Goal: Communication & Community: Participate in discussion

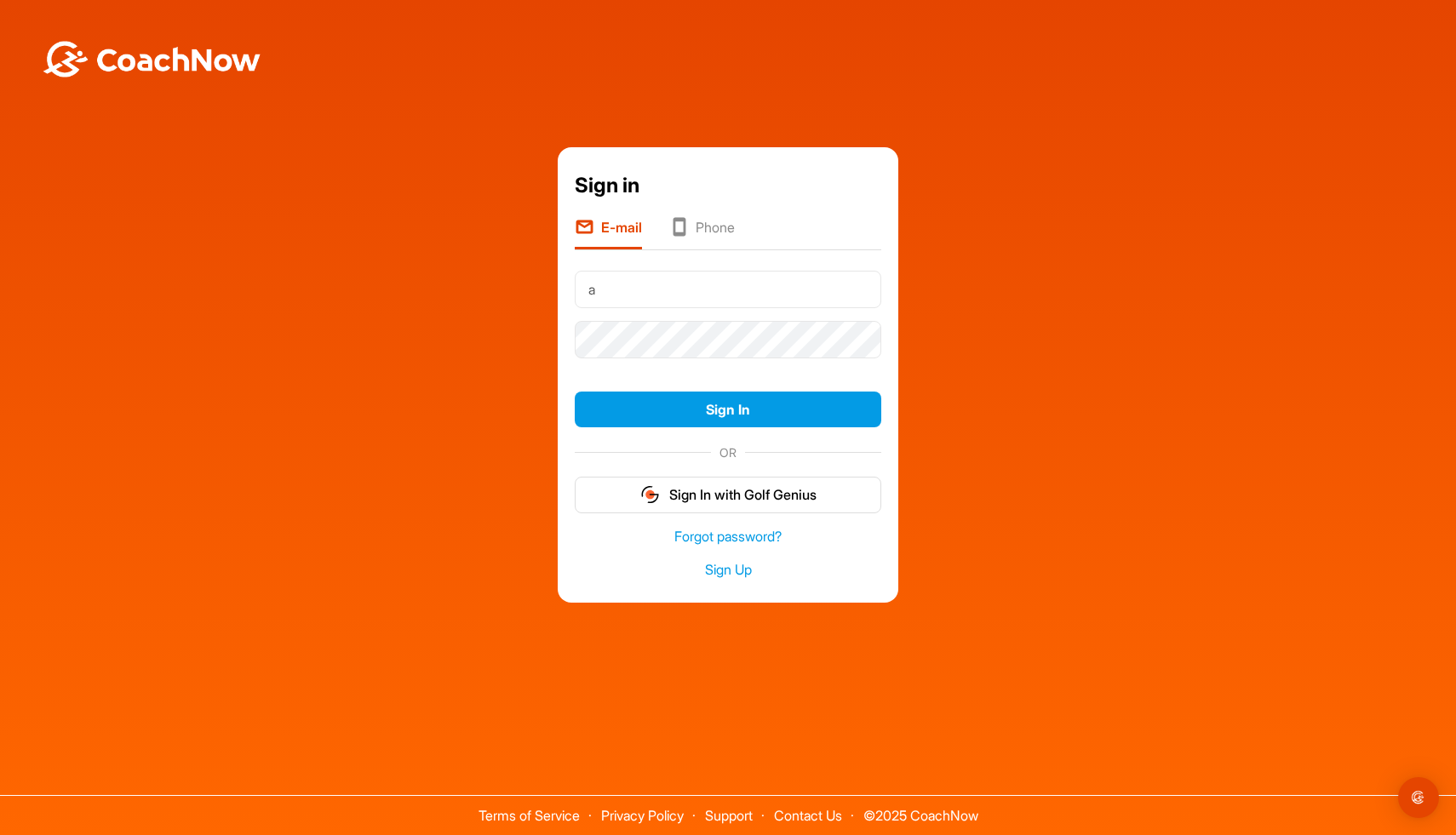
type input "[EMAIL_ADDRESS][DOMAIN_NAME]"
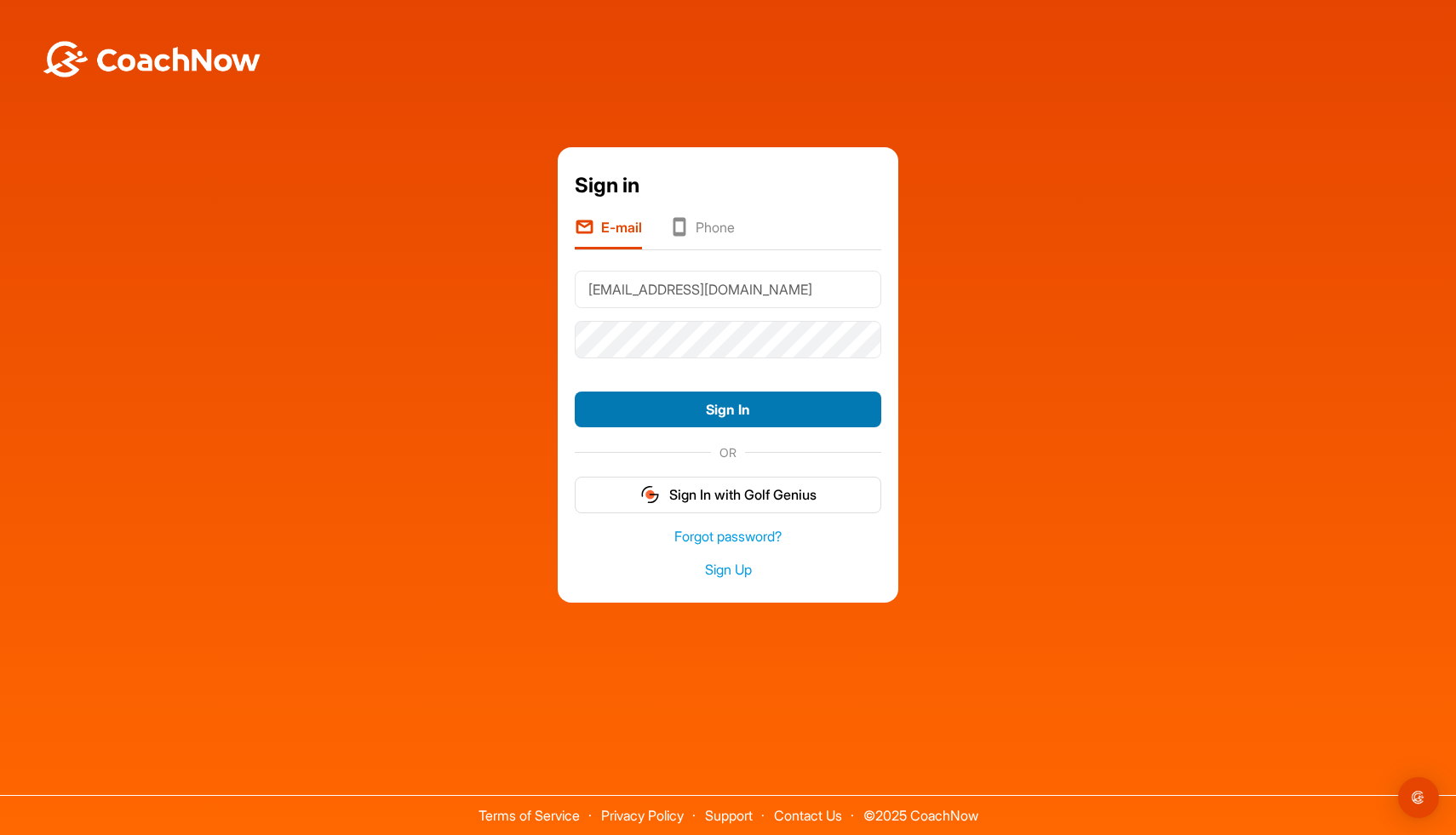
click at [799, 415] on button "Sign In" at bounding box center [728, 410] width 307 height 37
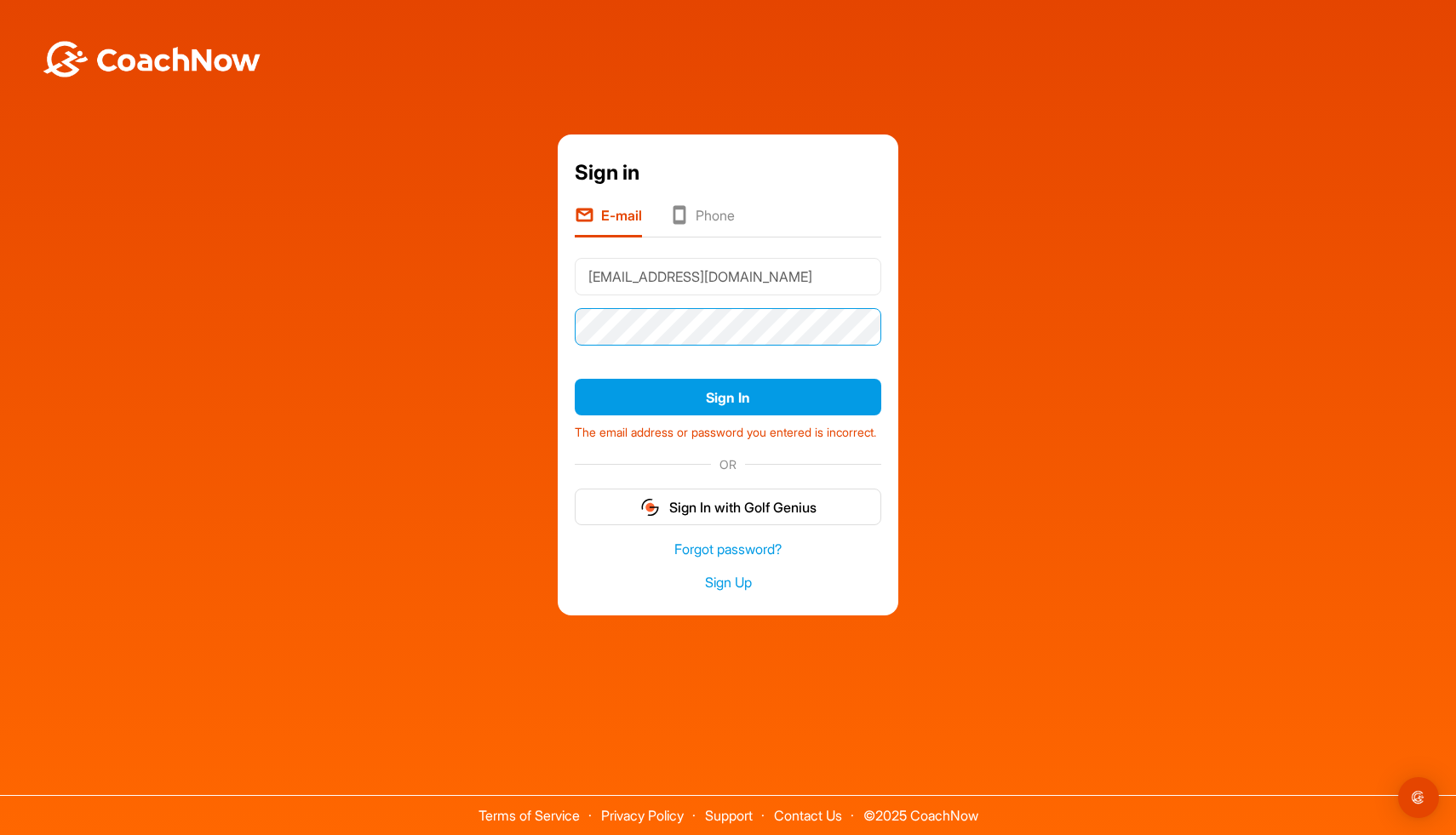
click at [566, 323] on div "Sign in E-mail Phone [EMAIL_ADDRESS][DOMAIN_NAME] Sign In The email address or …" at bounding box center [728, 374] width 341 height 481
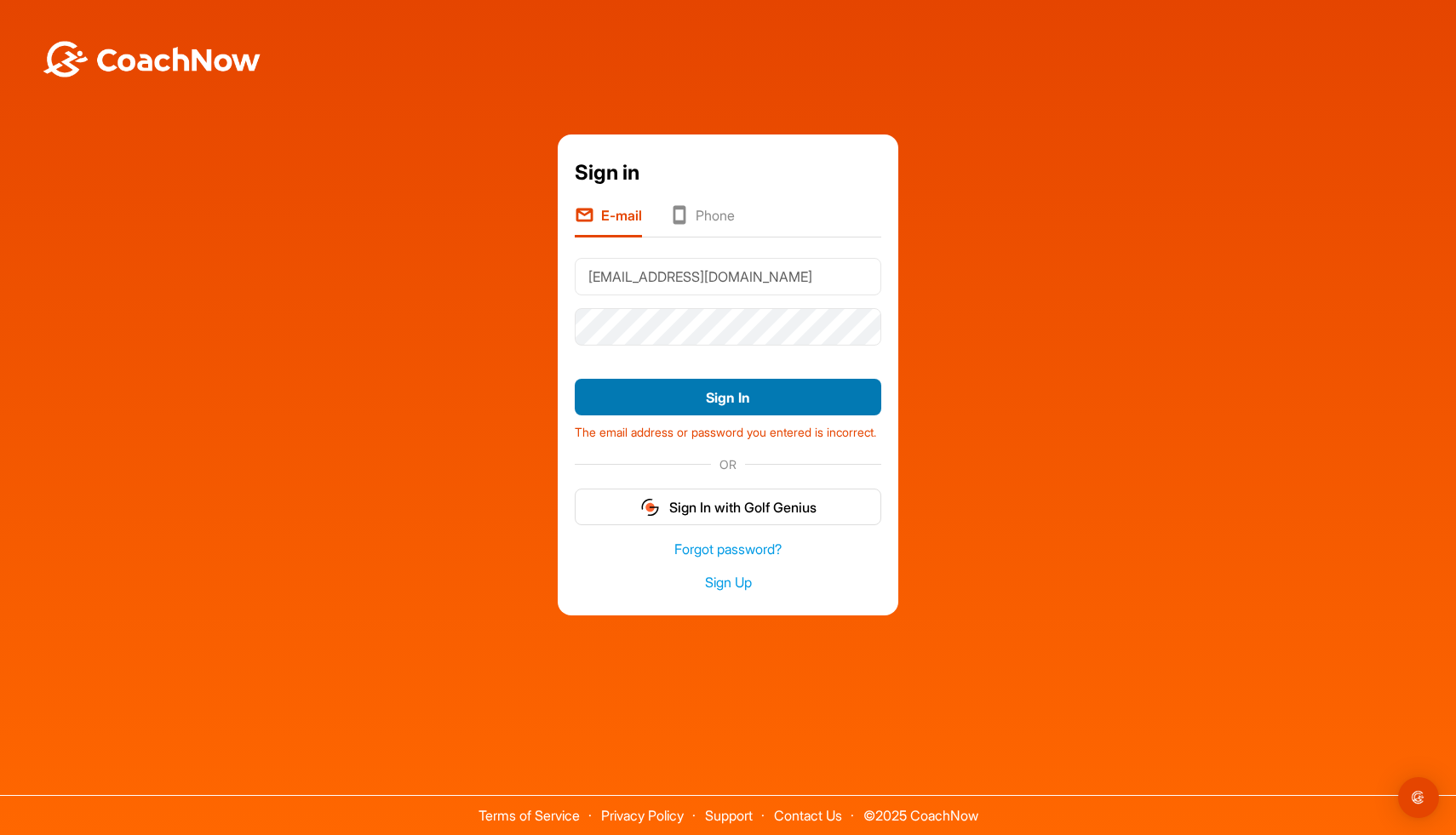
click at [609, 384] on button "Sign In" at bounding box center [728, 396] width 307 height 37
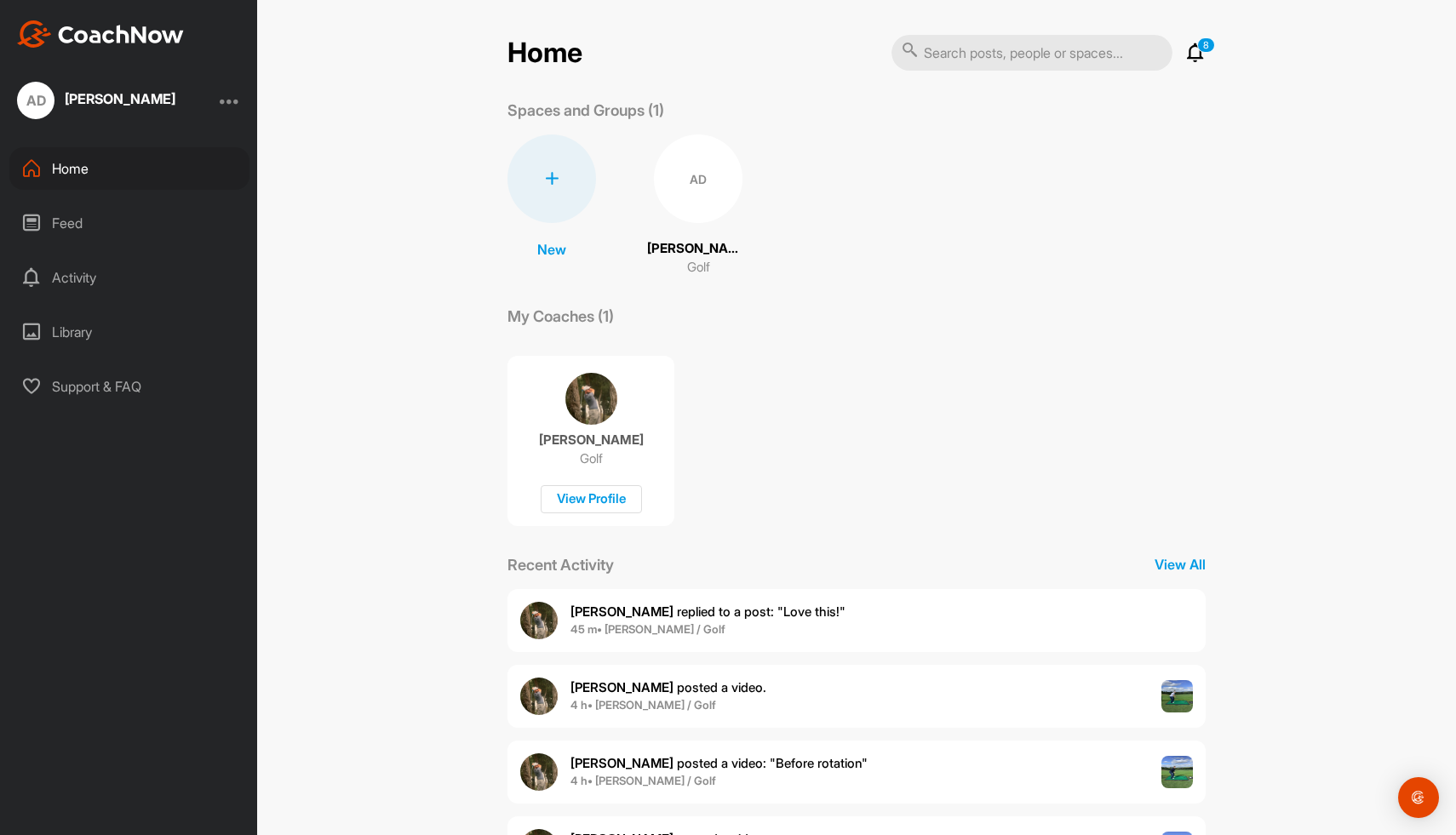
scroll to position [83, 0]
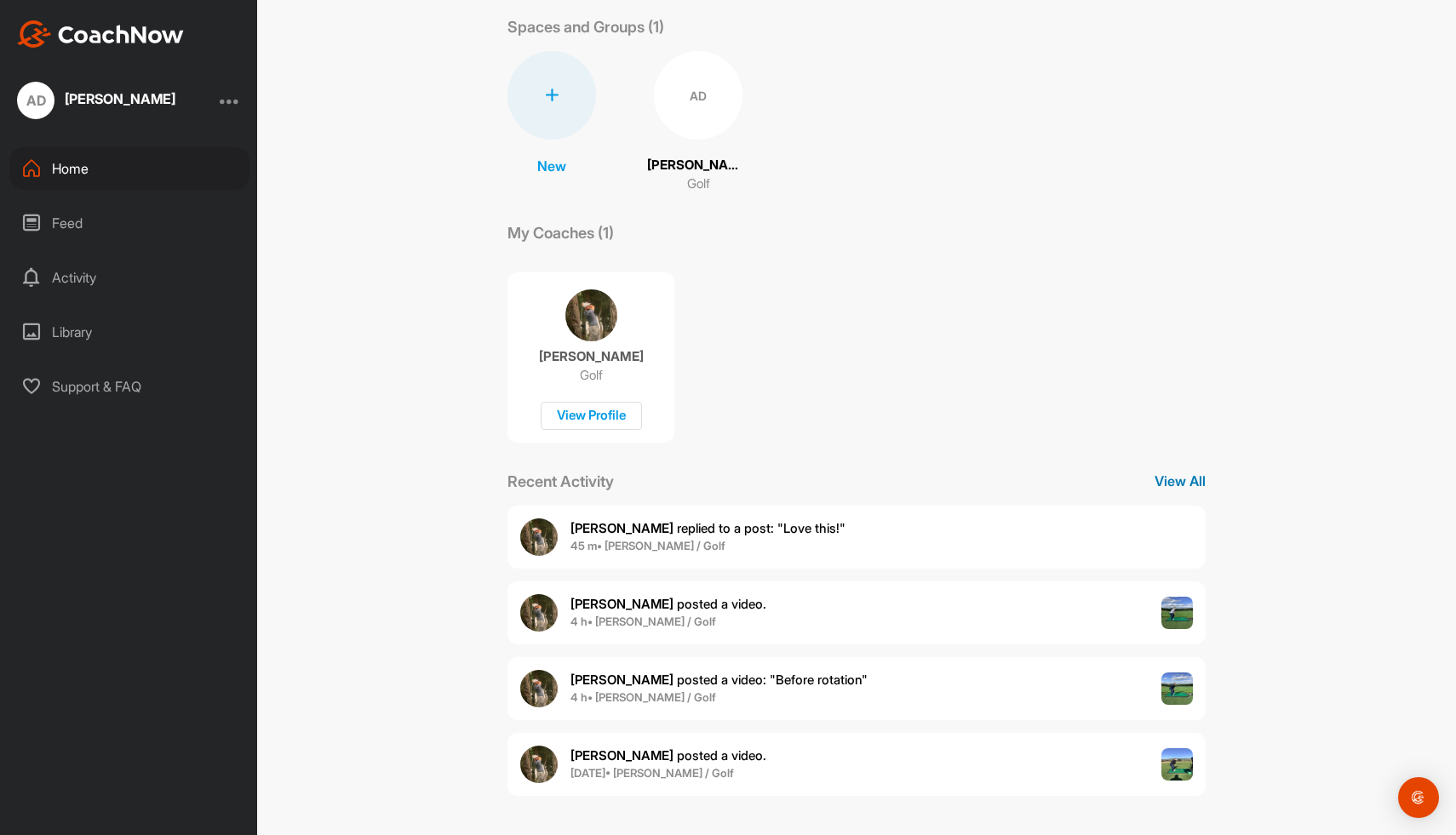
click at [1174, 481] on p "View All" at bounding box center [1179, 481] width 51 height 21
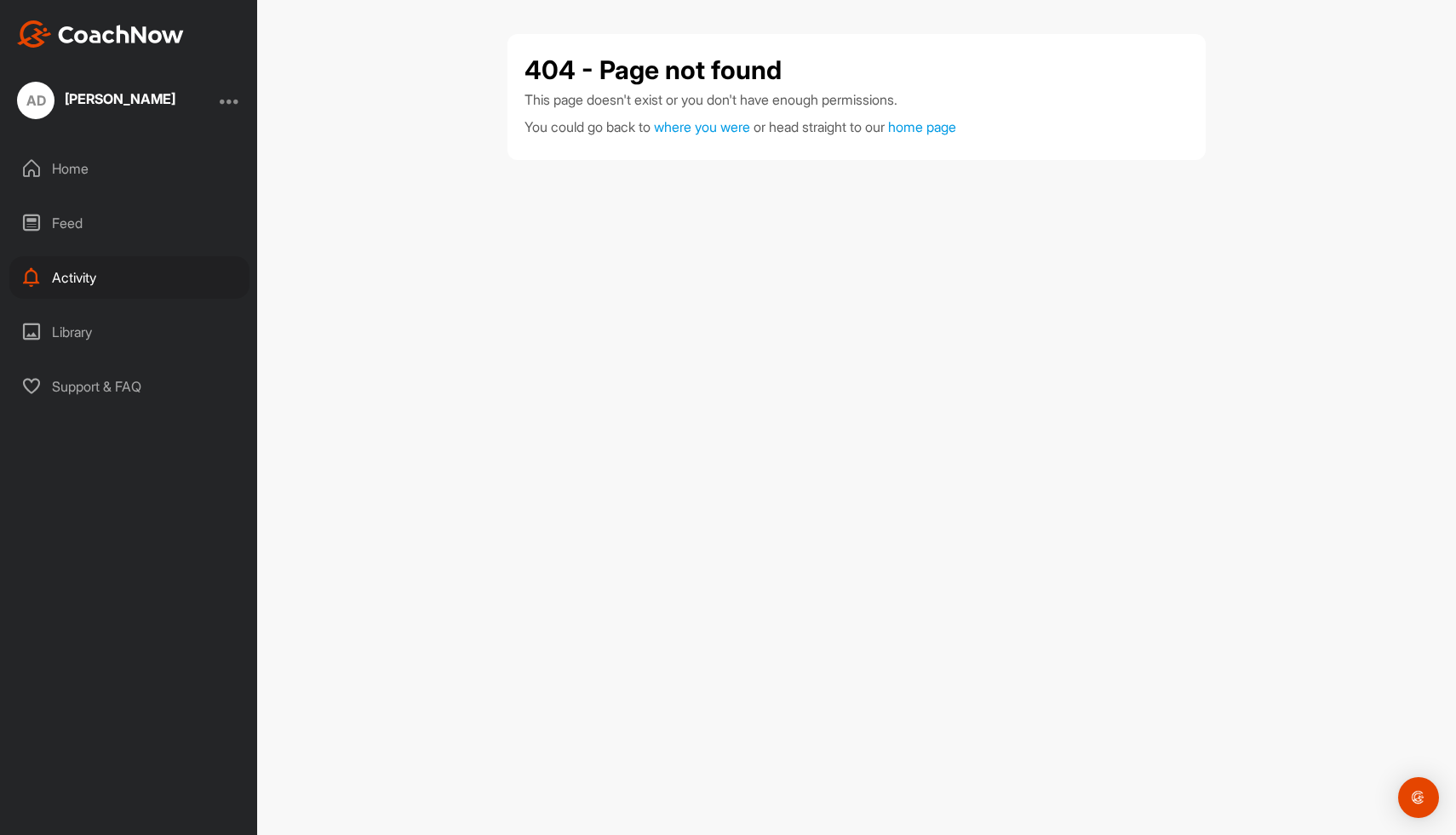
click at [80, 171] on div "Home" at bounding box center [129, 169] width 240 height 43
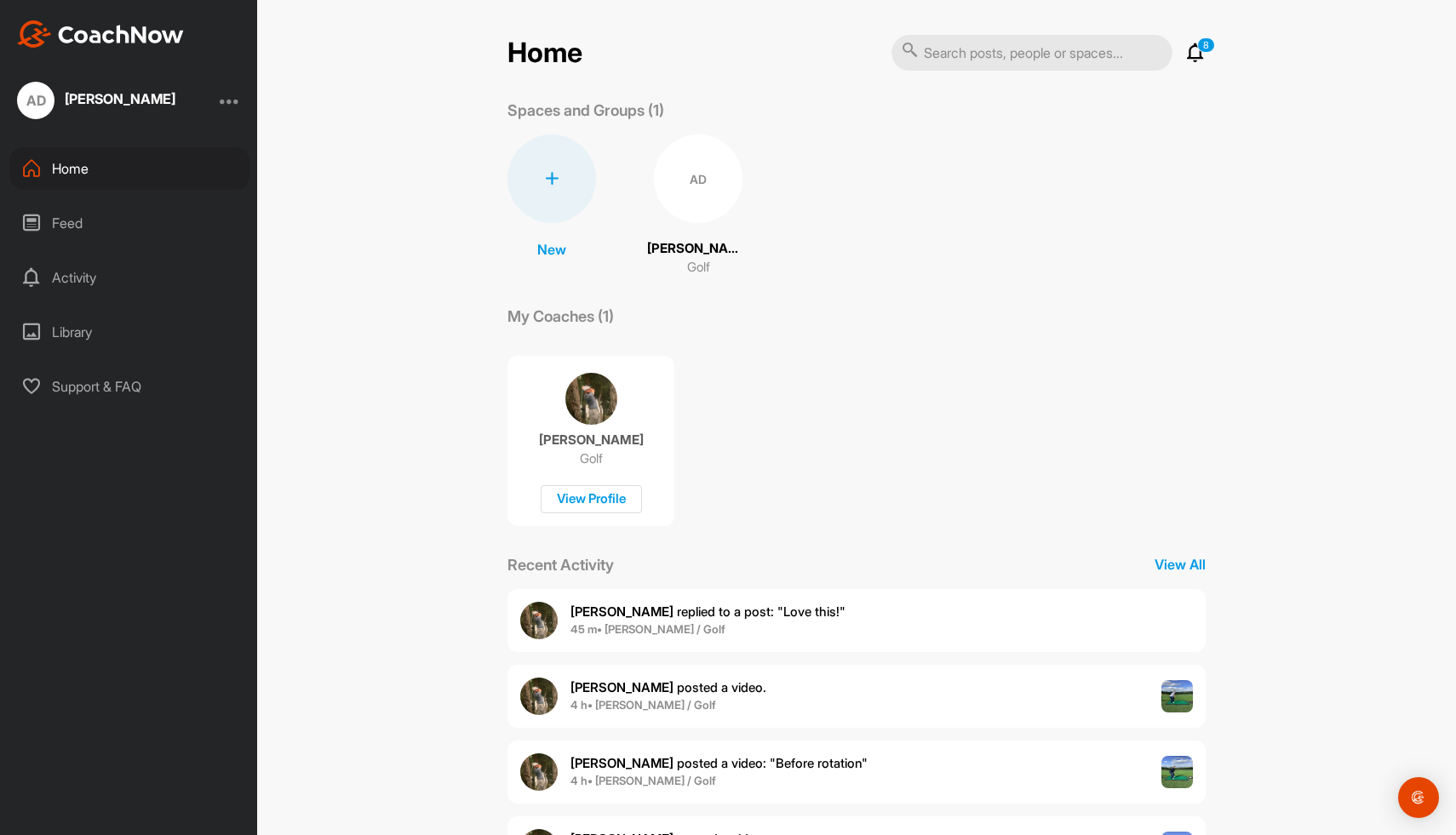
click at [64, 268] on div "Activity" at bounding box center [129, 277] width 240 height 43
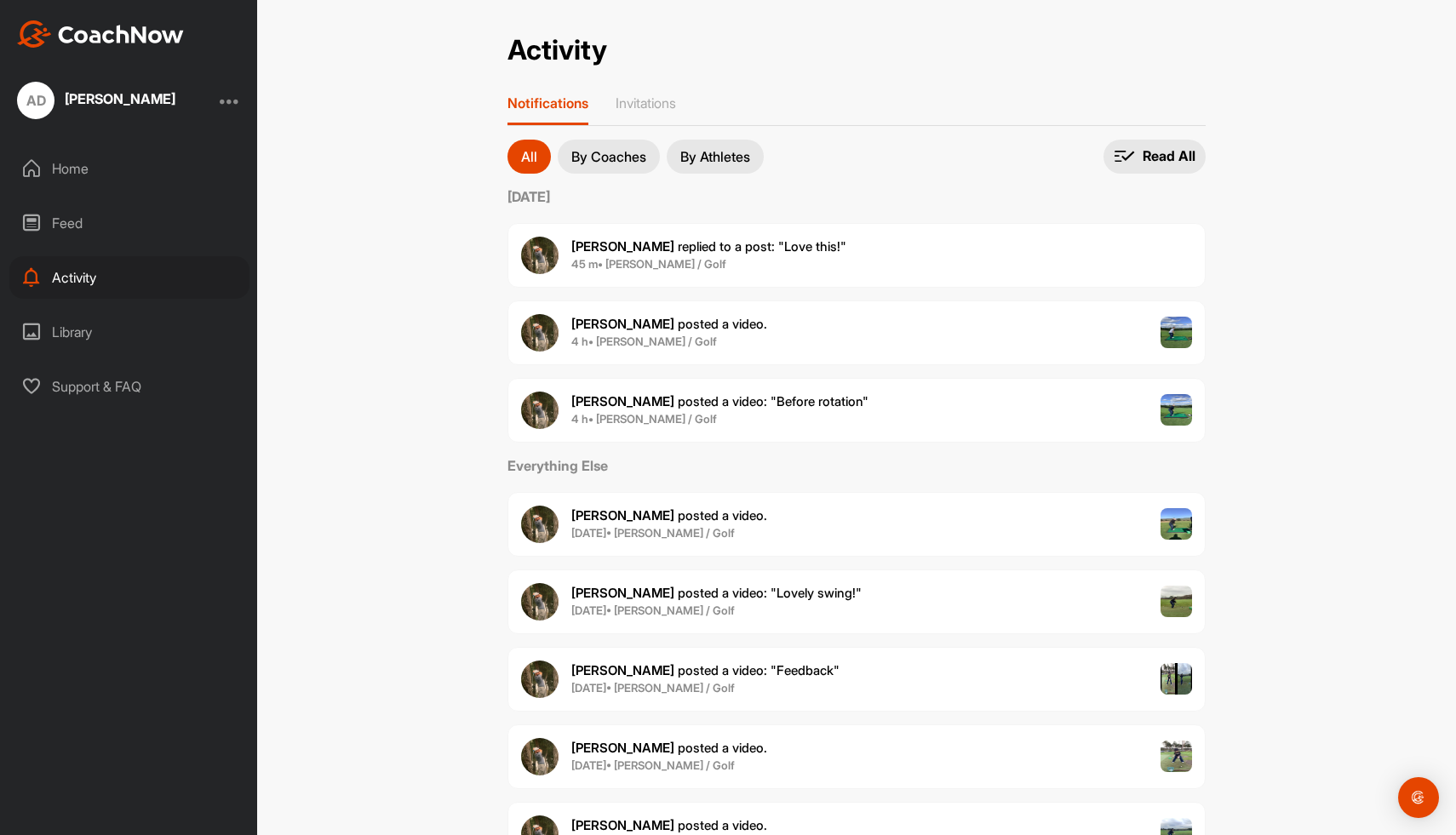
click at [1181, 335] on img at bounding box center [1177, 333] width 32 height 32
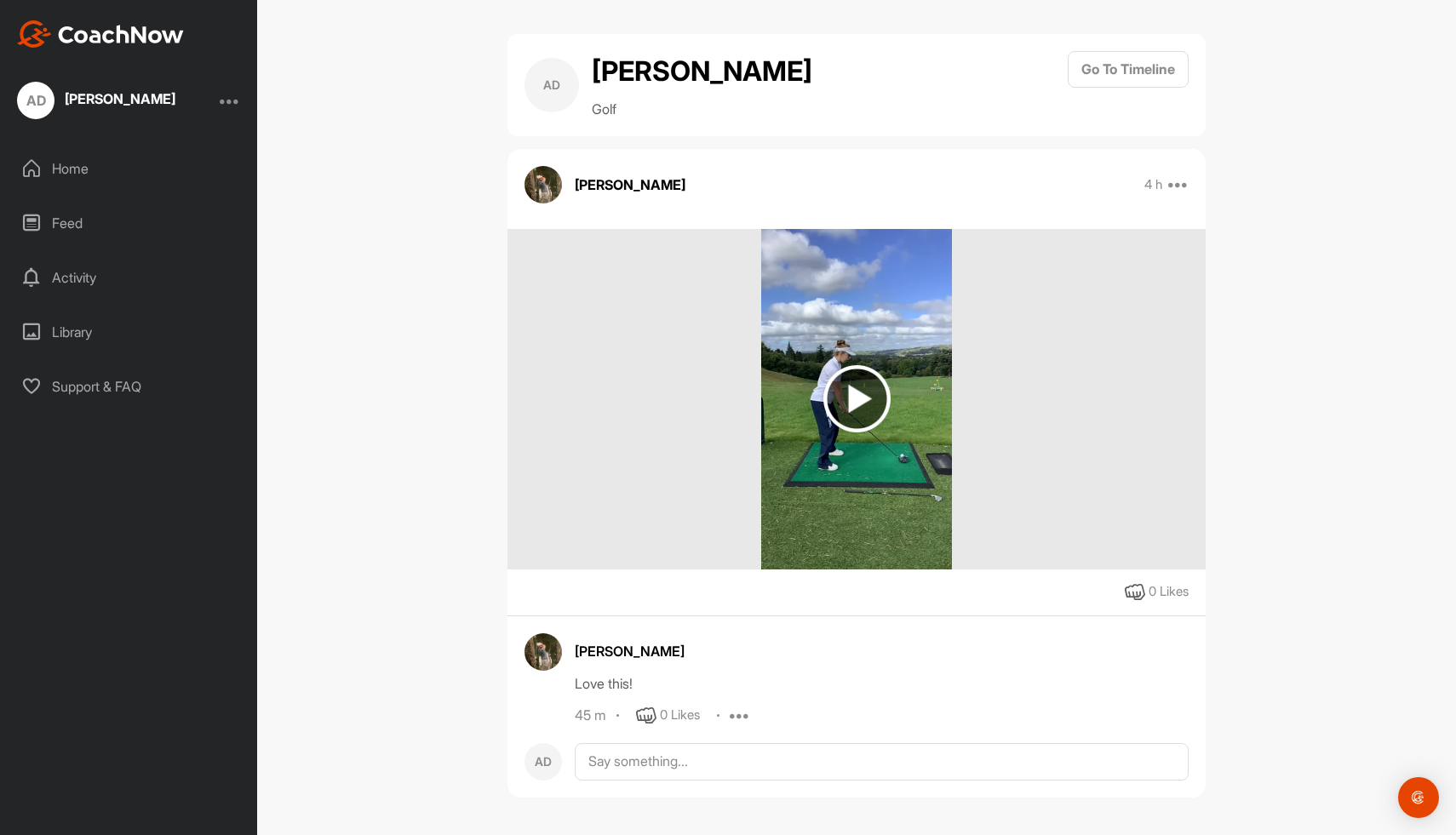
click at [862, 403] on img at bounding box center [856, 398] width 67 height 67
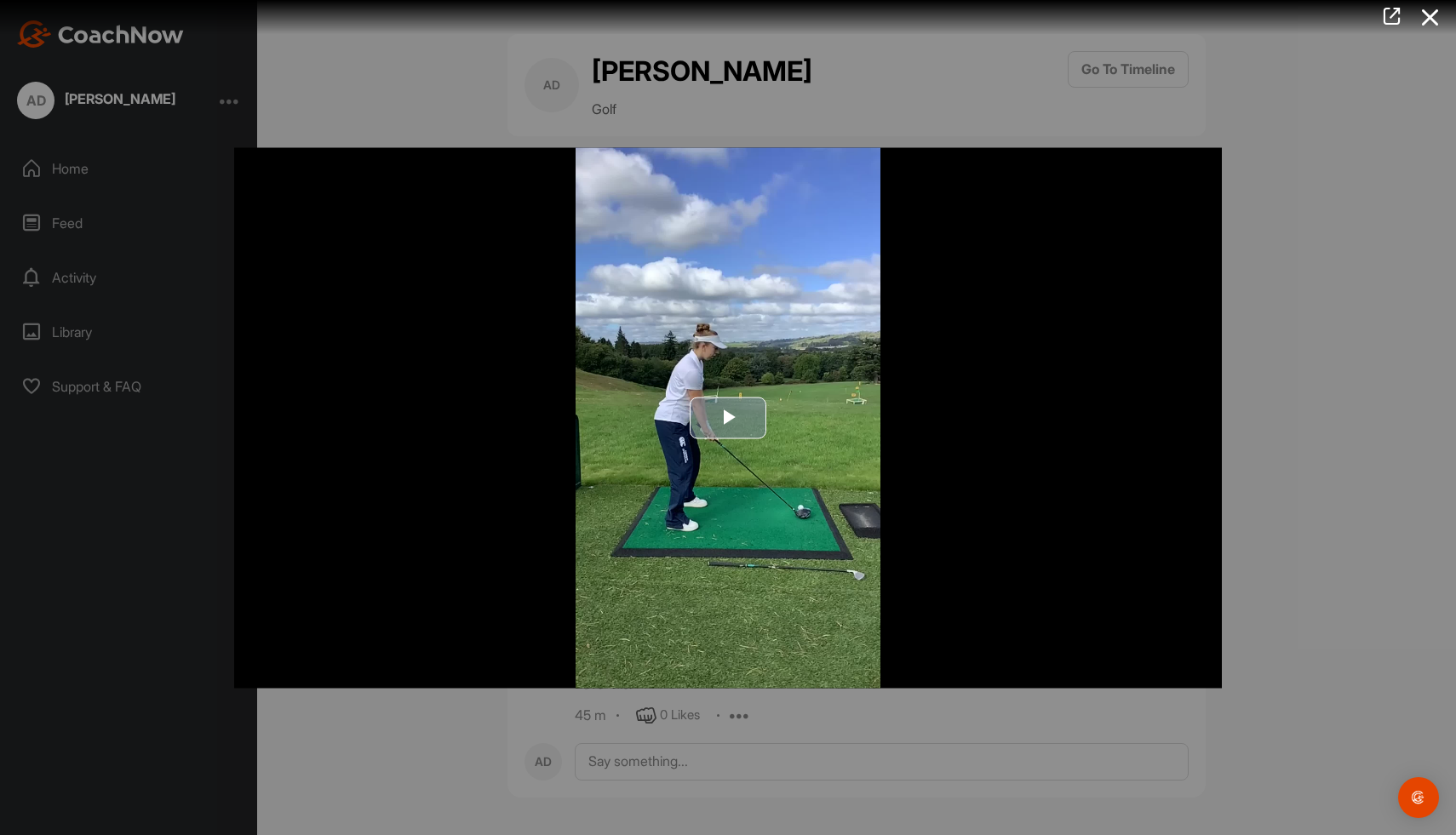
click at [728, 418] on span "Video Player" at bounding box center [728, 418] width 0 height 0
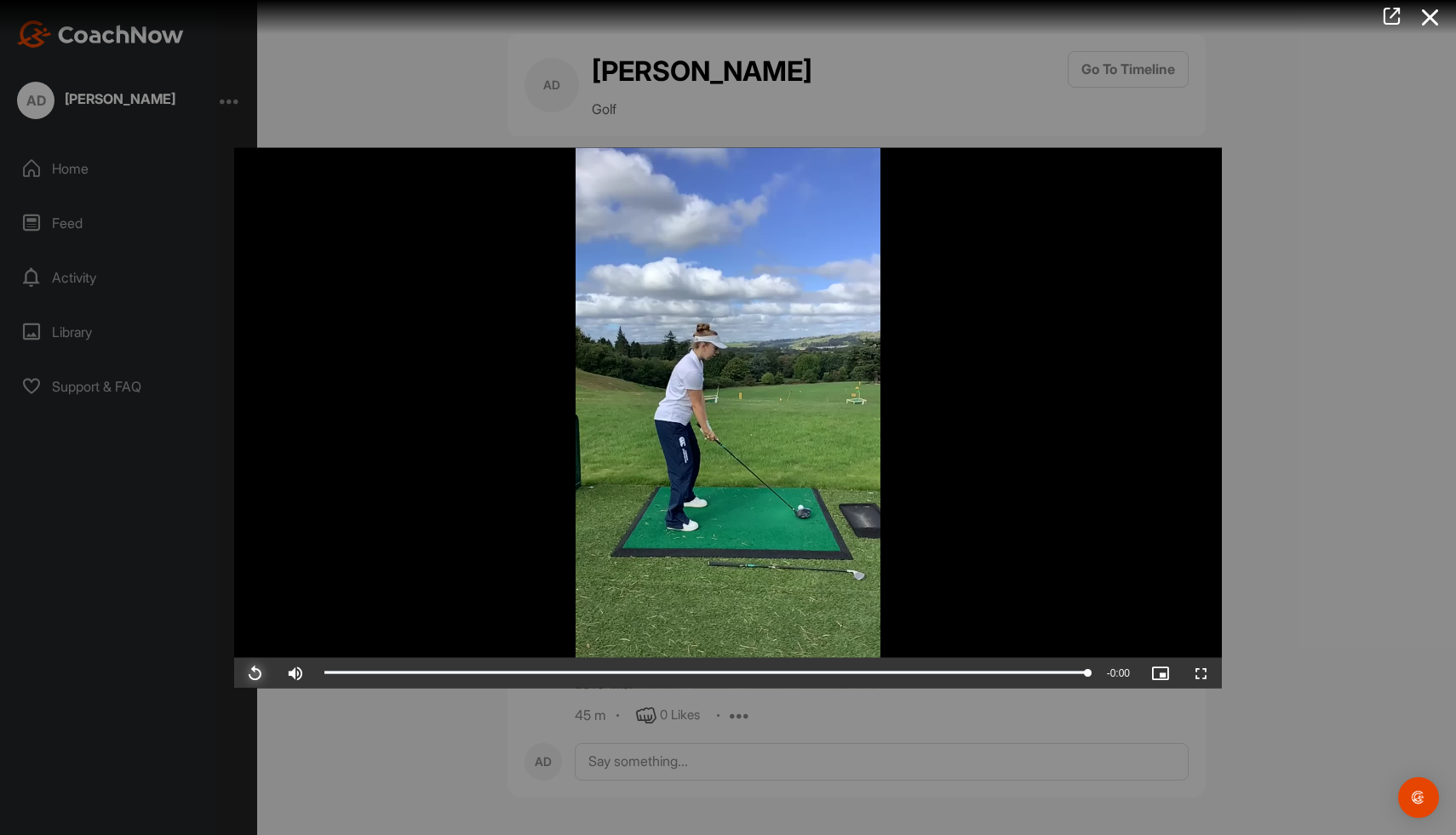
click at [254, 673] on span "Video Player" at bounding box center [255, 673] width 41 height 0
click at [1433, 16] on icon at bounding box center [1431, 17] width 39 height 31
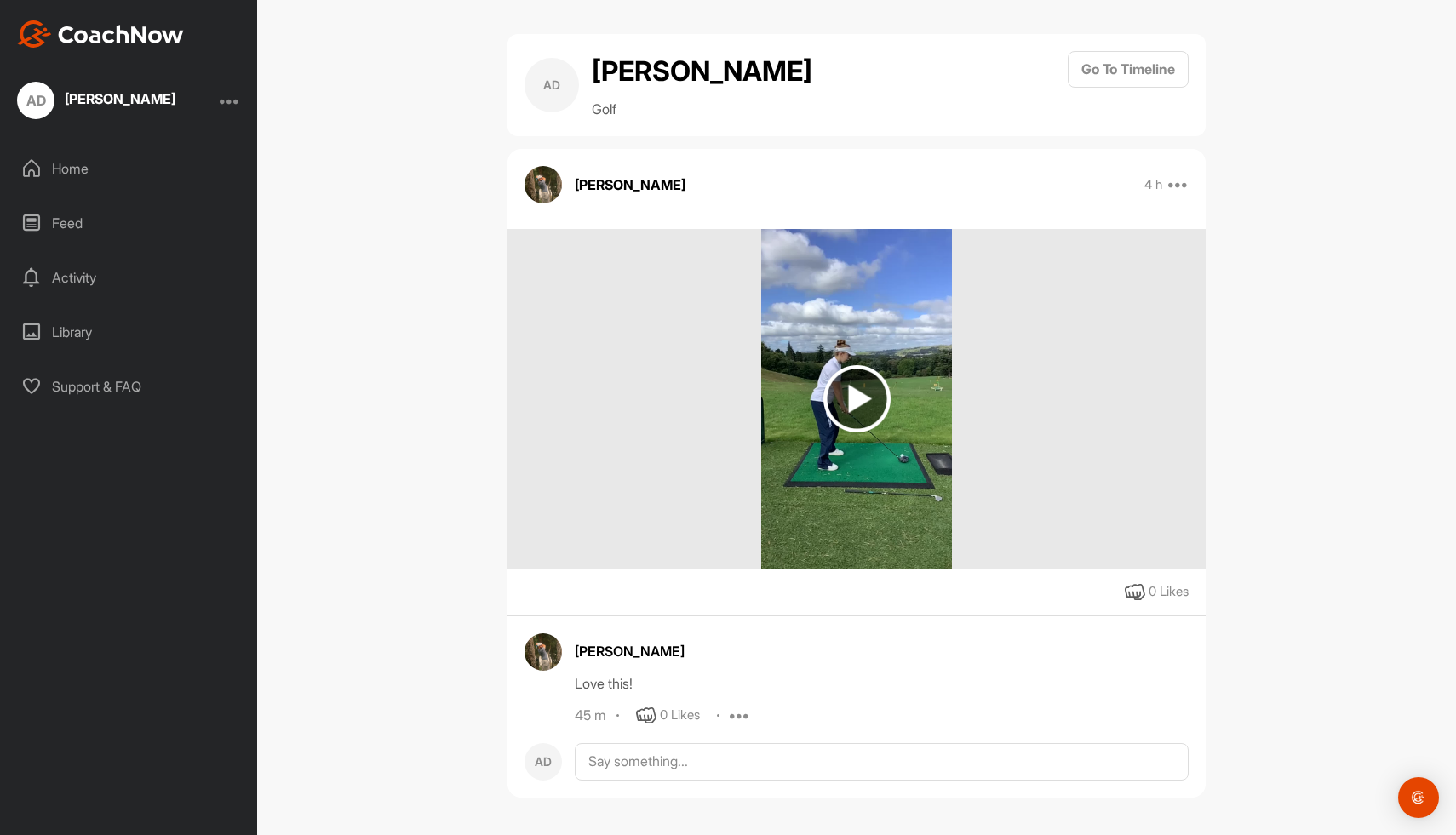
scroll to position [1, 0]
click at [58, 219] on div "Feed" at bounding box center [129, 223] width 240 height 43
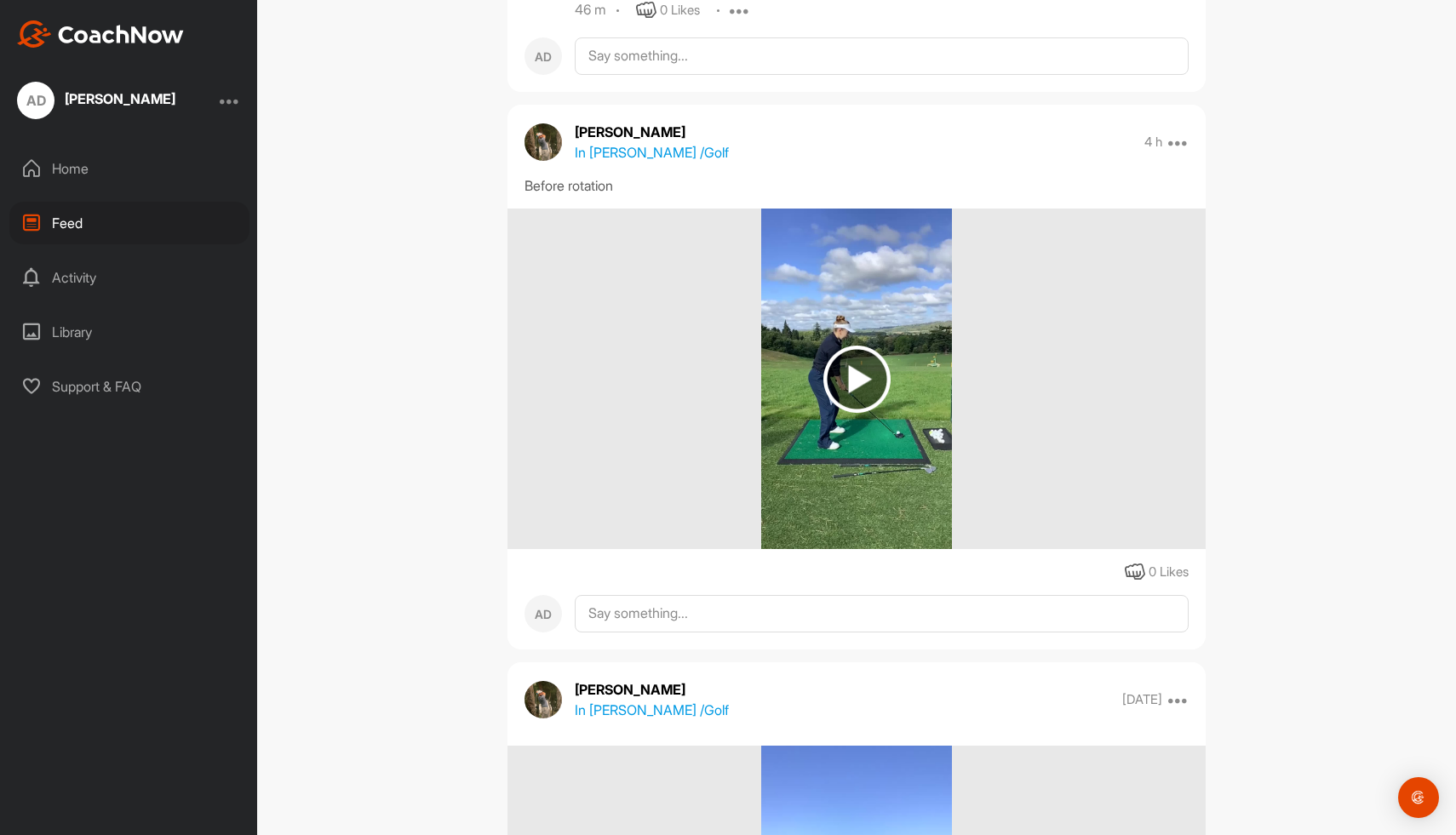
scroll to position [775, 0]
click at [862, 371] on img at bounding box center [856, 380] width 67 height 67
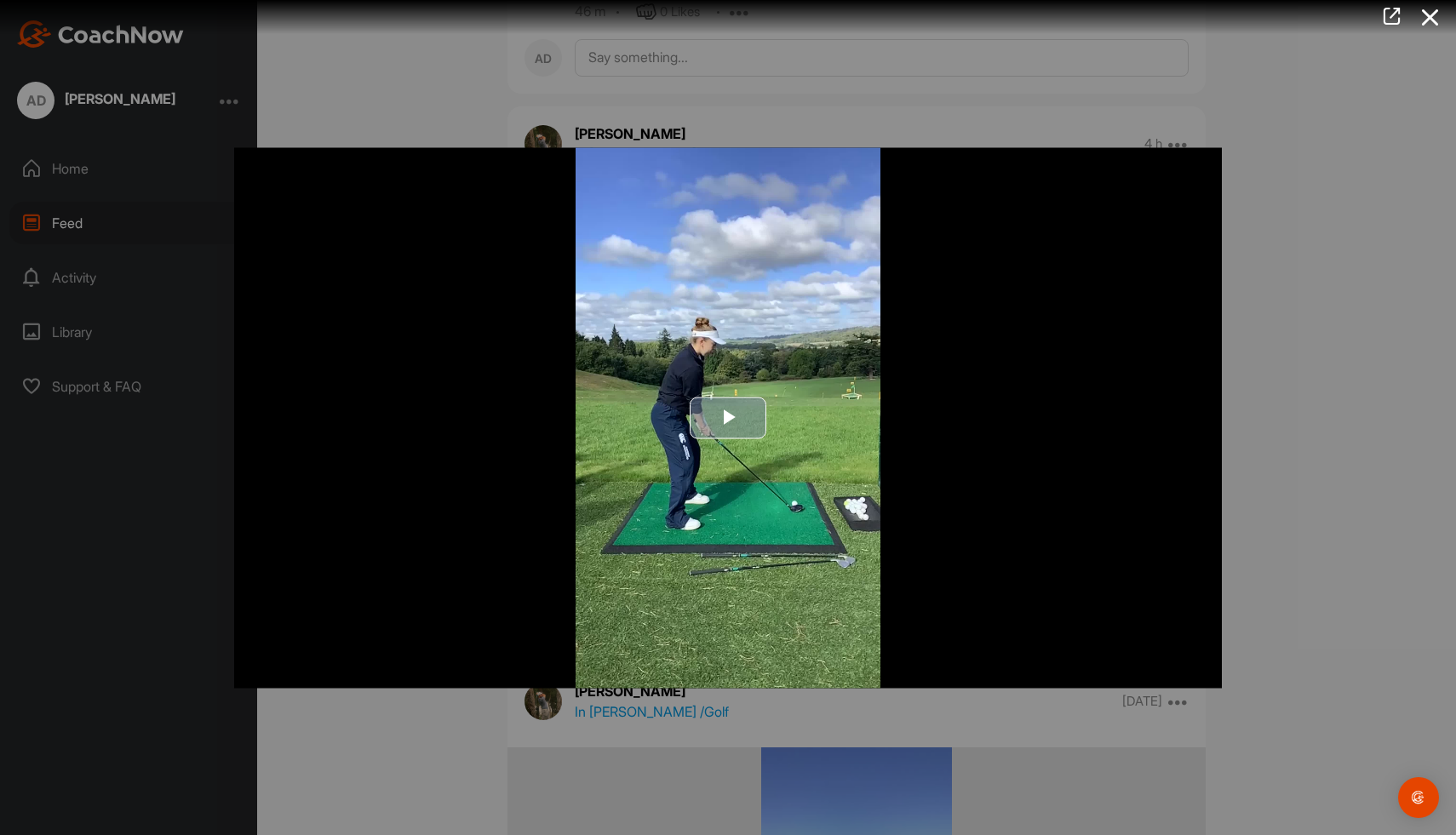
click at [728, 418] on span "Video Player" at bounding box center [728, 418] width 0 height 0
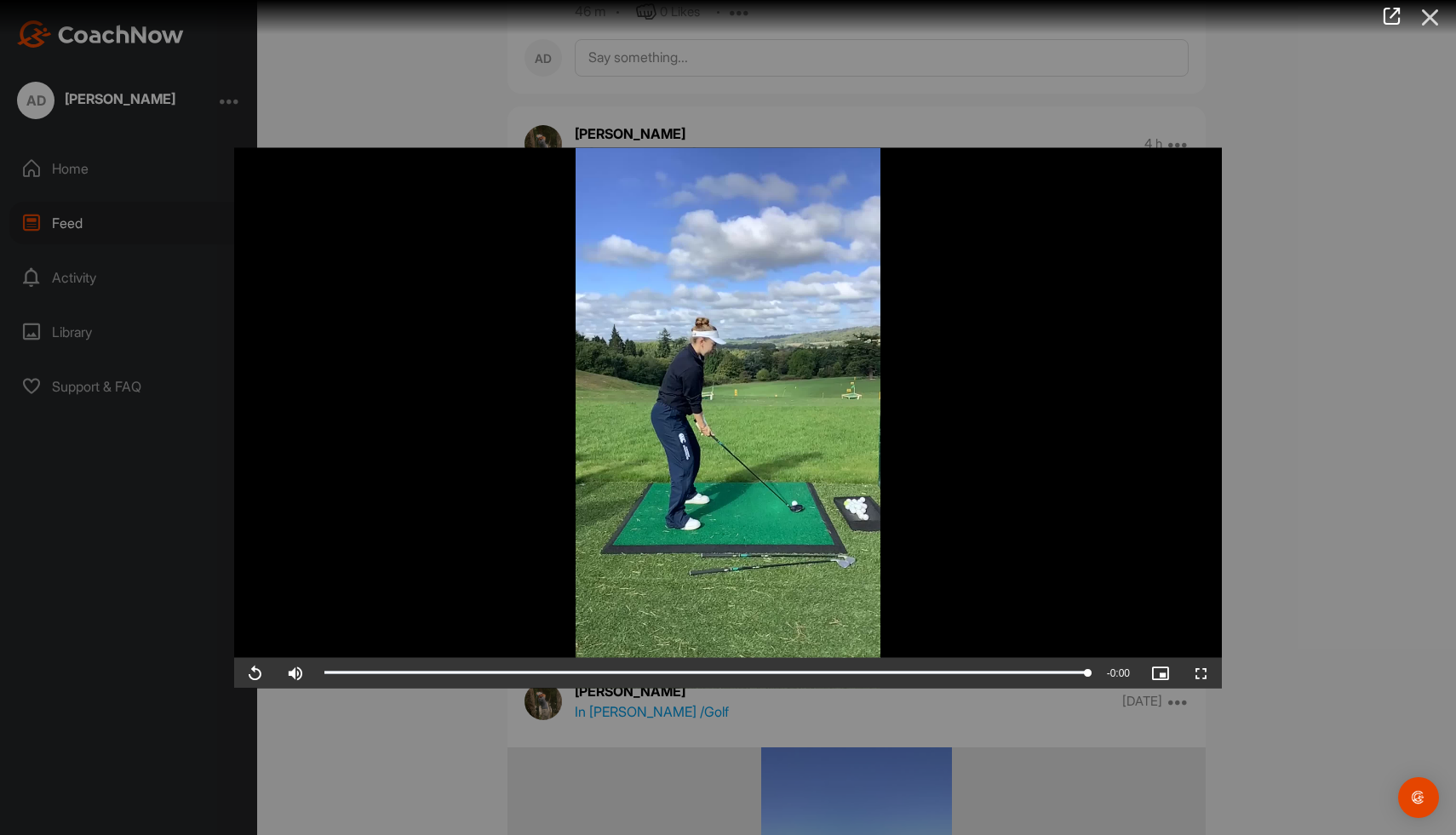
click at [1435, 6] on icon at bounding box center [1431, 17] width 39 height 31
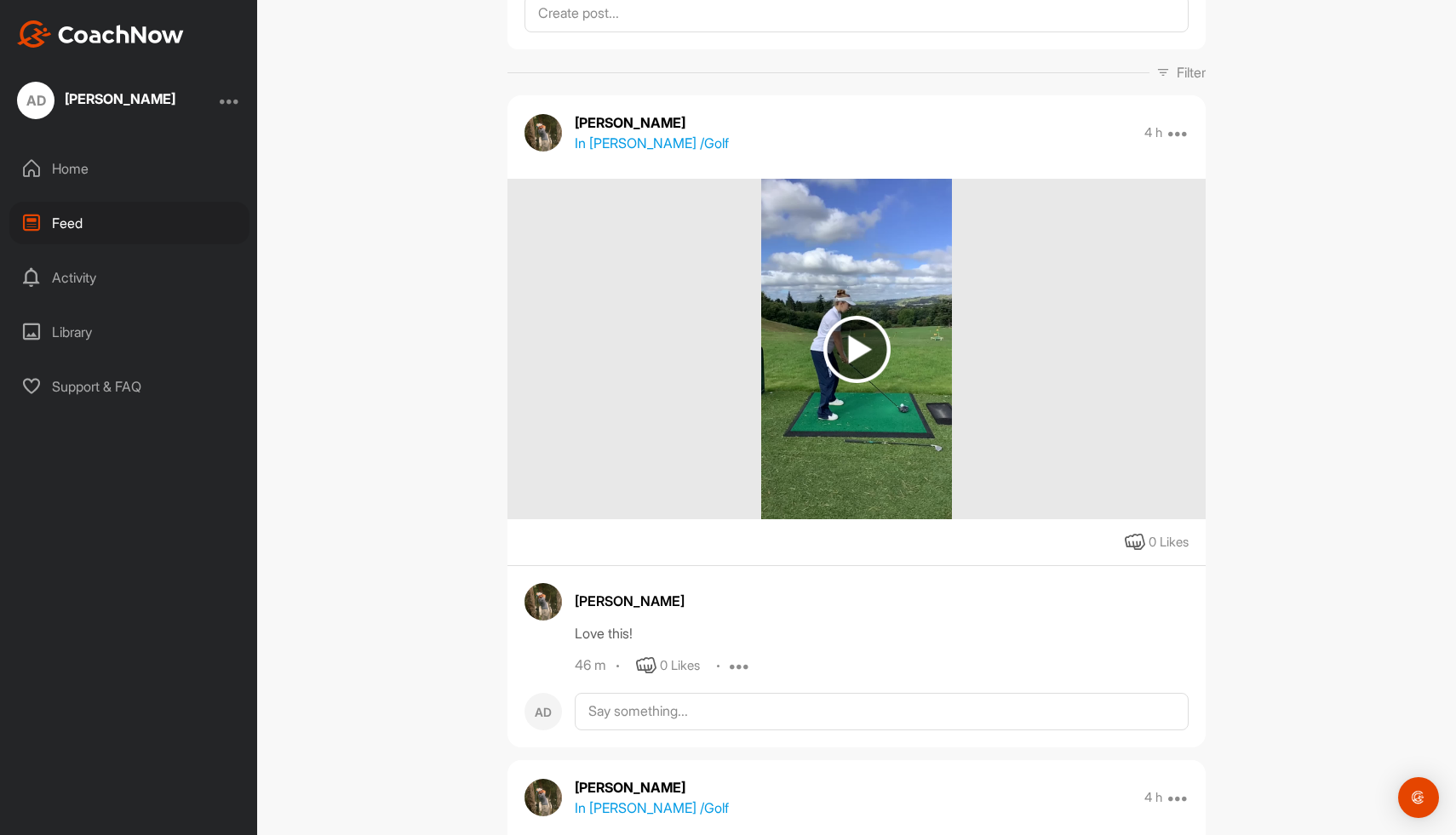
scroll to position [143, 0]
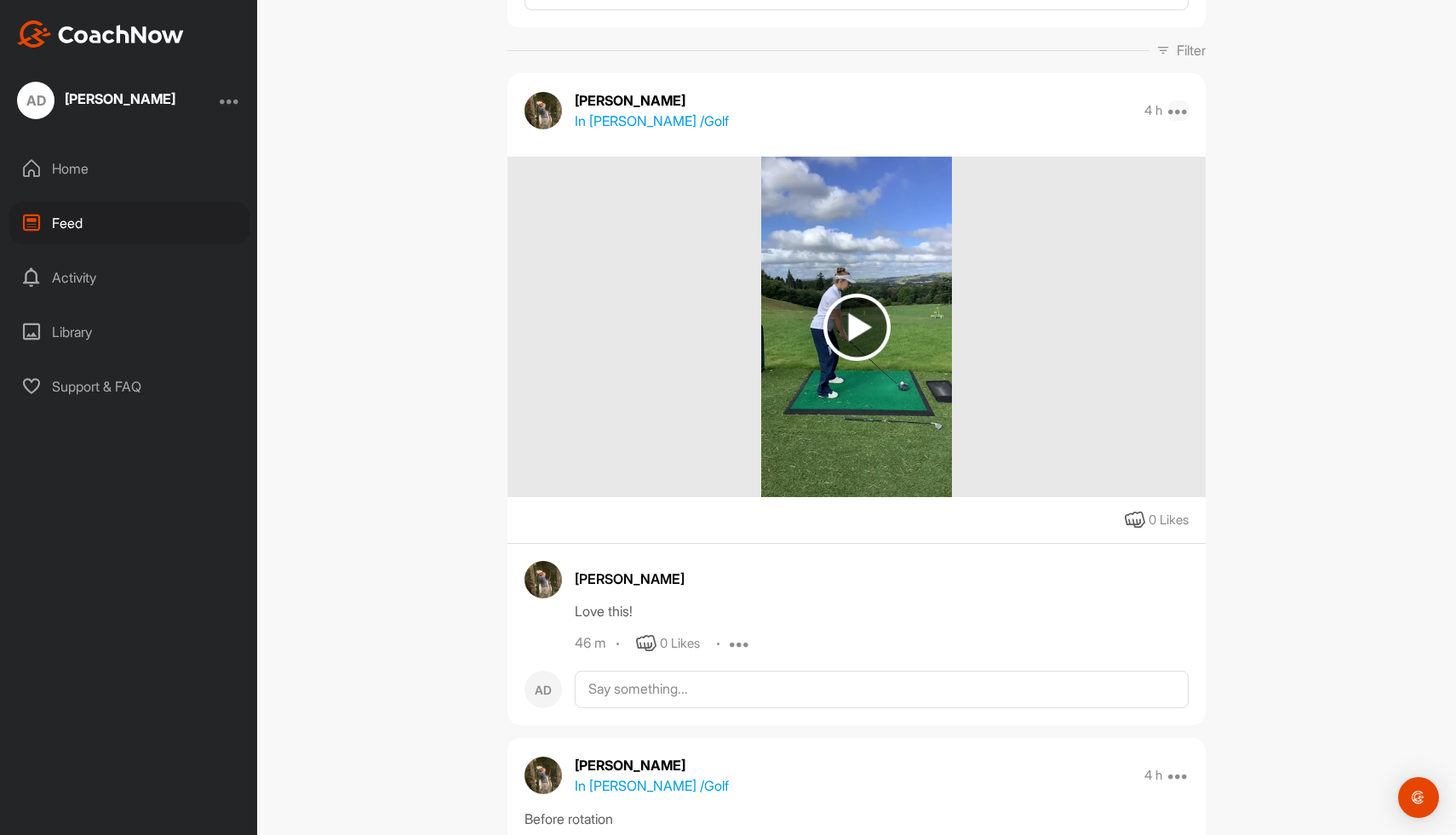
click at [1176, 114] on icon at bounding box center [1178, 110] width 21 height 21
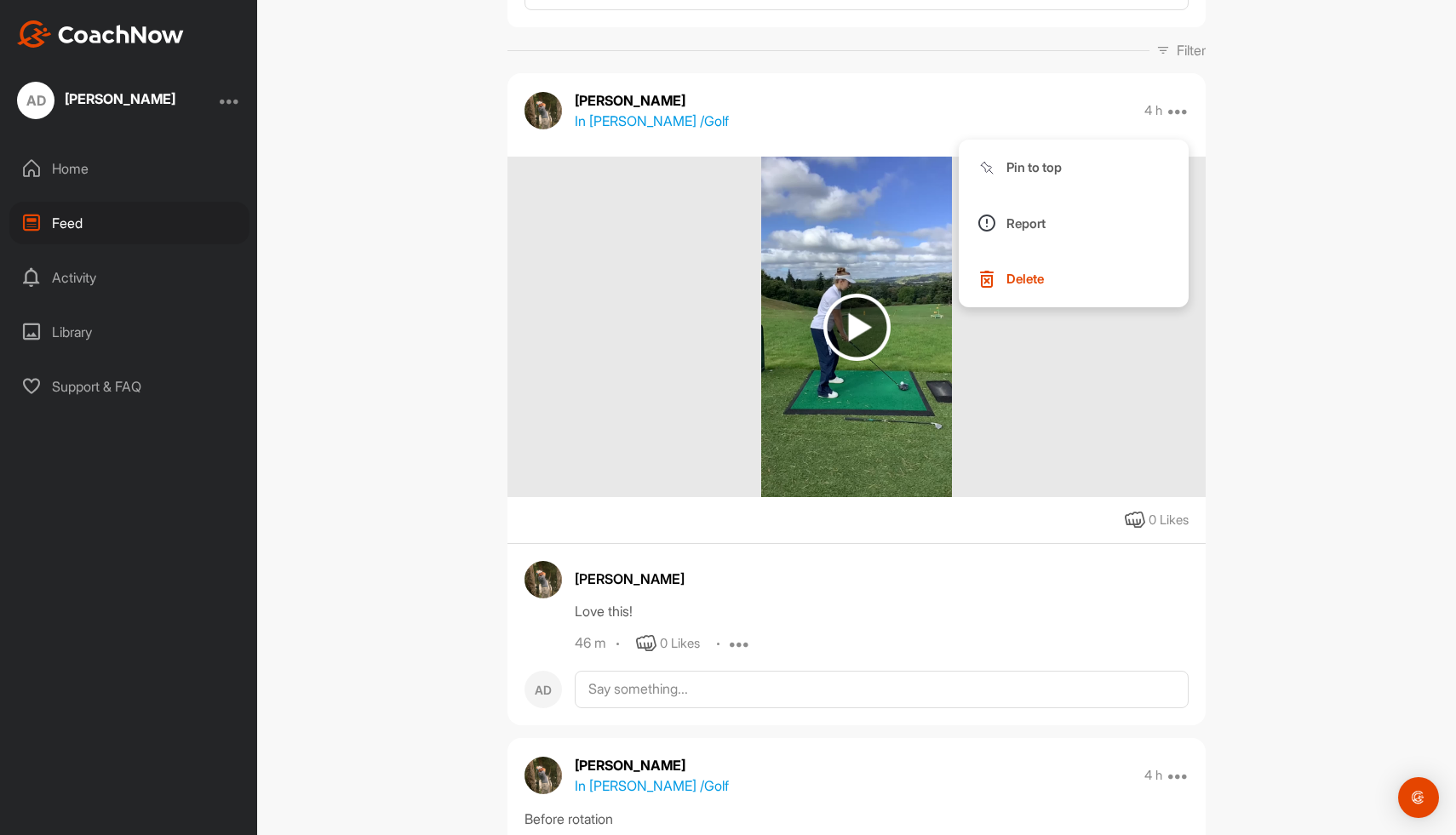
click at [968, 416] on div at bounding box center [856, 327] width 698 height 341
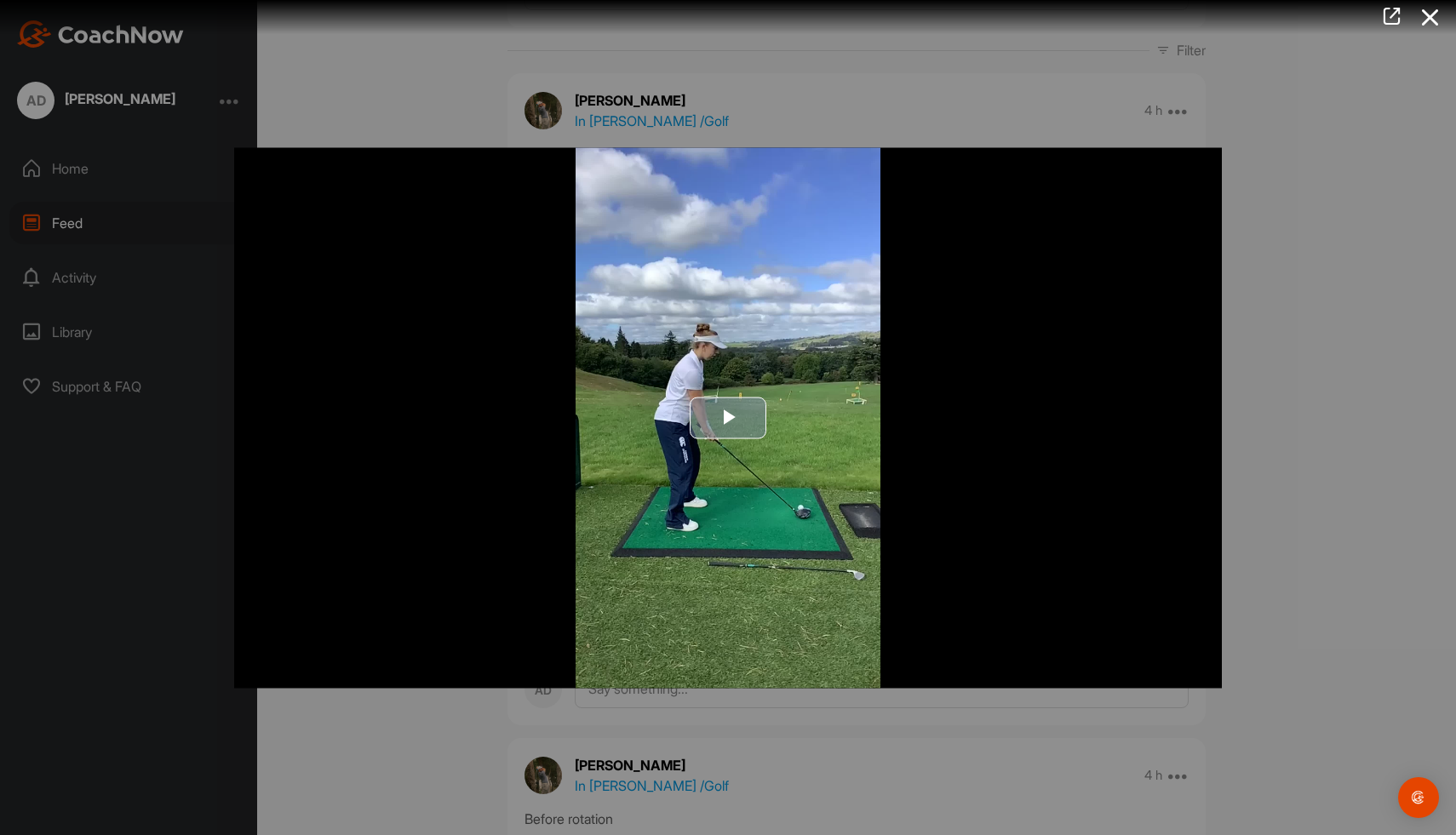
click at [1117, 569] on img "Video Player" at bounding box center [728, 418] width 988 height 541
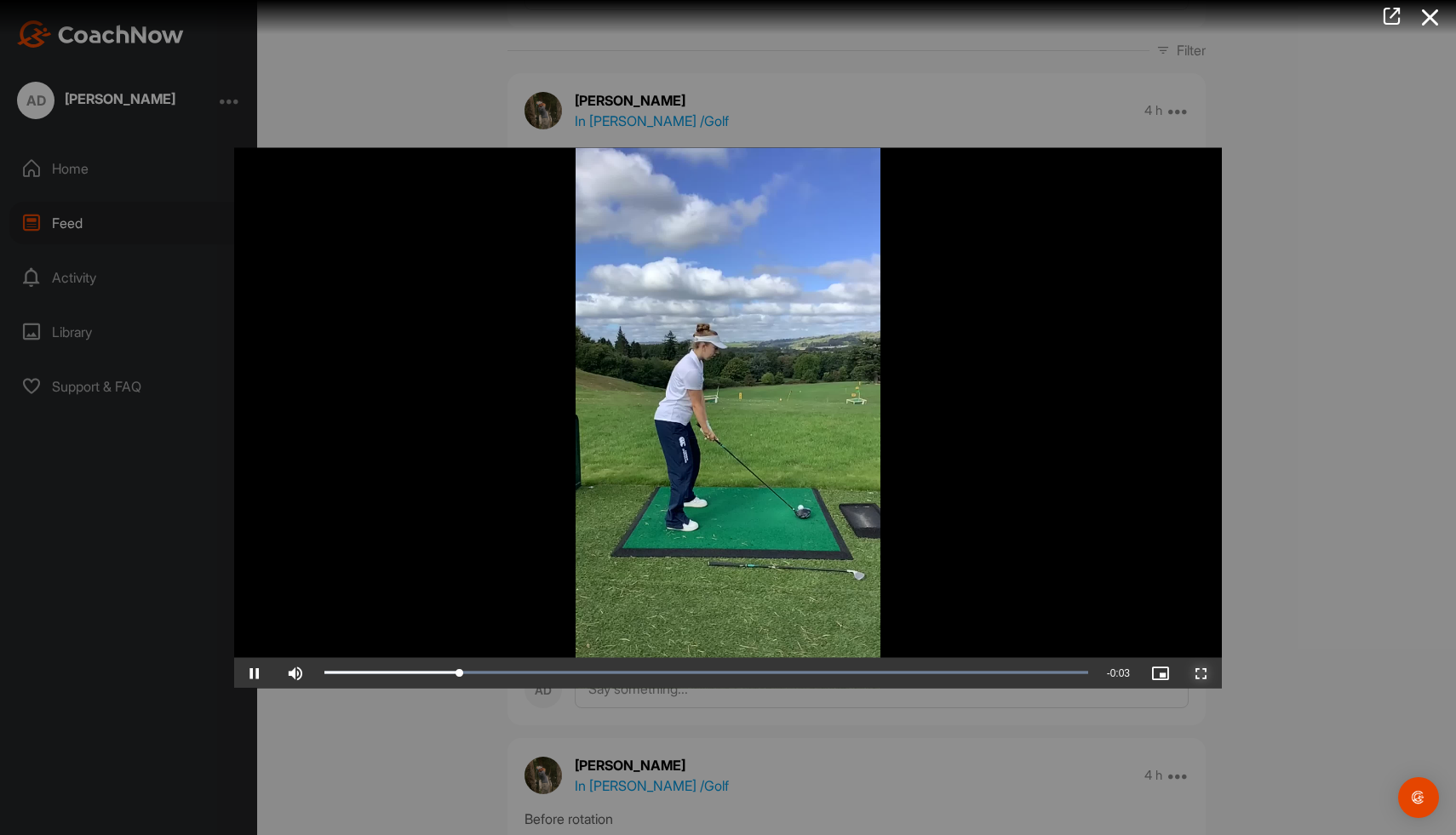
click at [1201, 673] on span "Video Player" at bounding box center [1202, 673] width 41 height 0
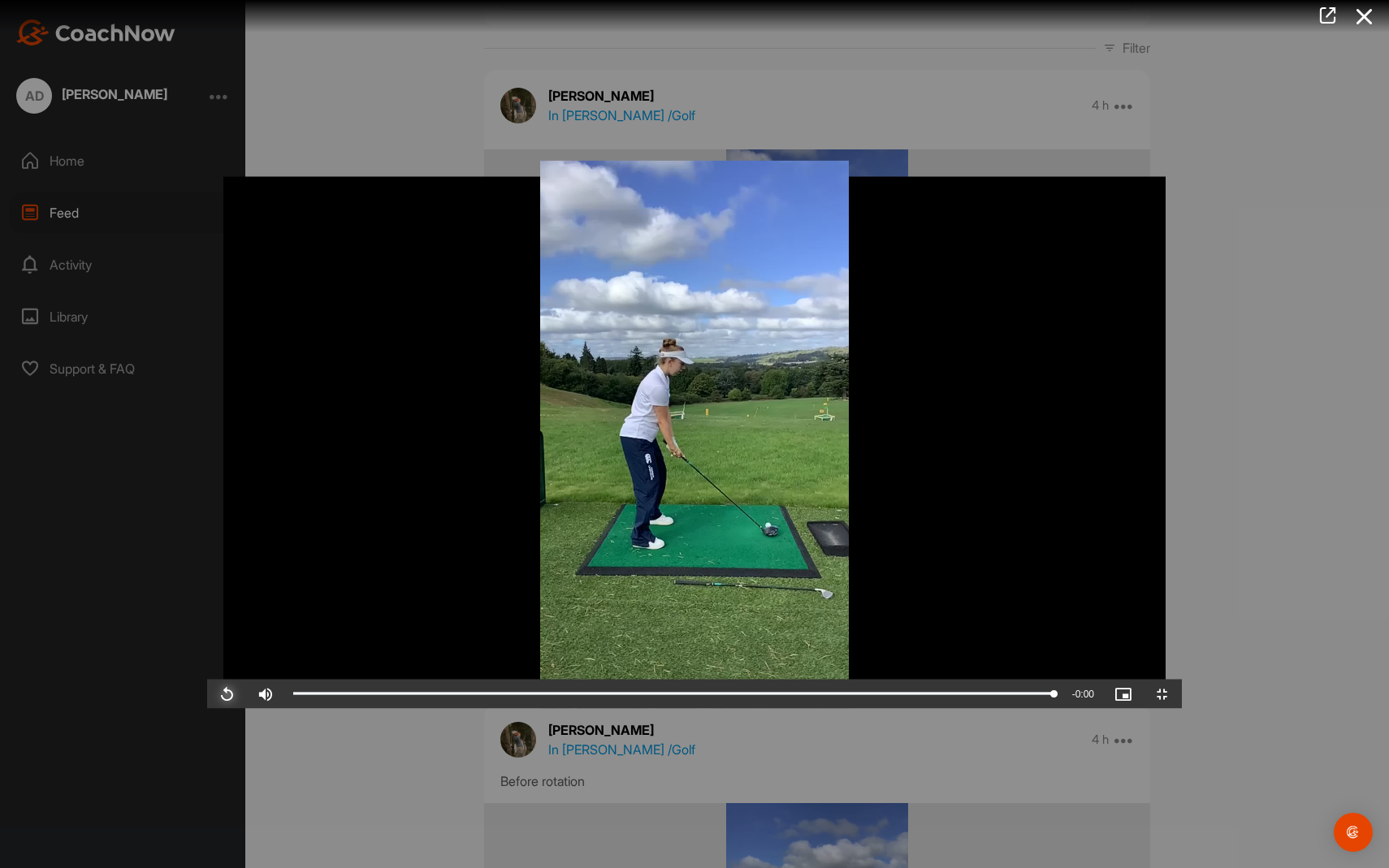
click at [207, 694] on span "Video Player" at bounding box center [227, 694] width 39 height 0
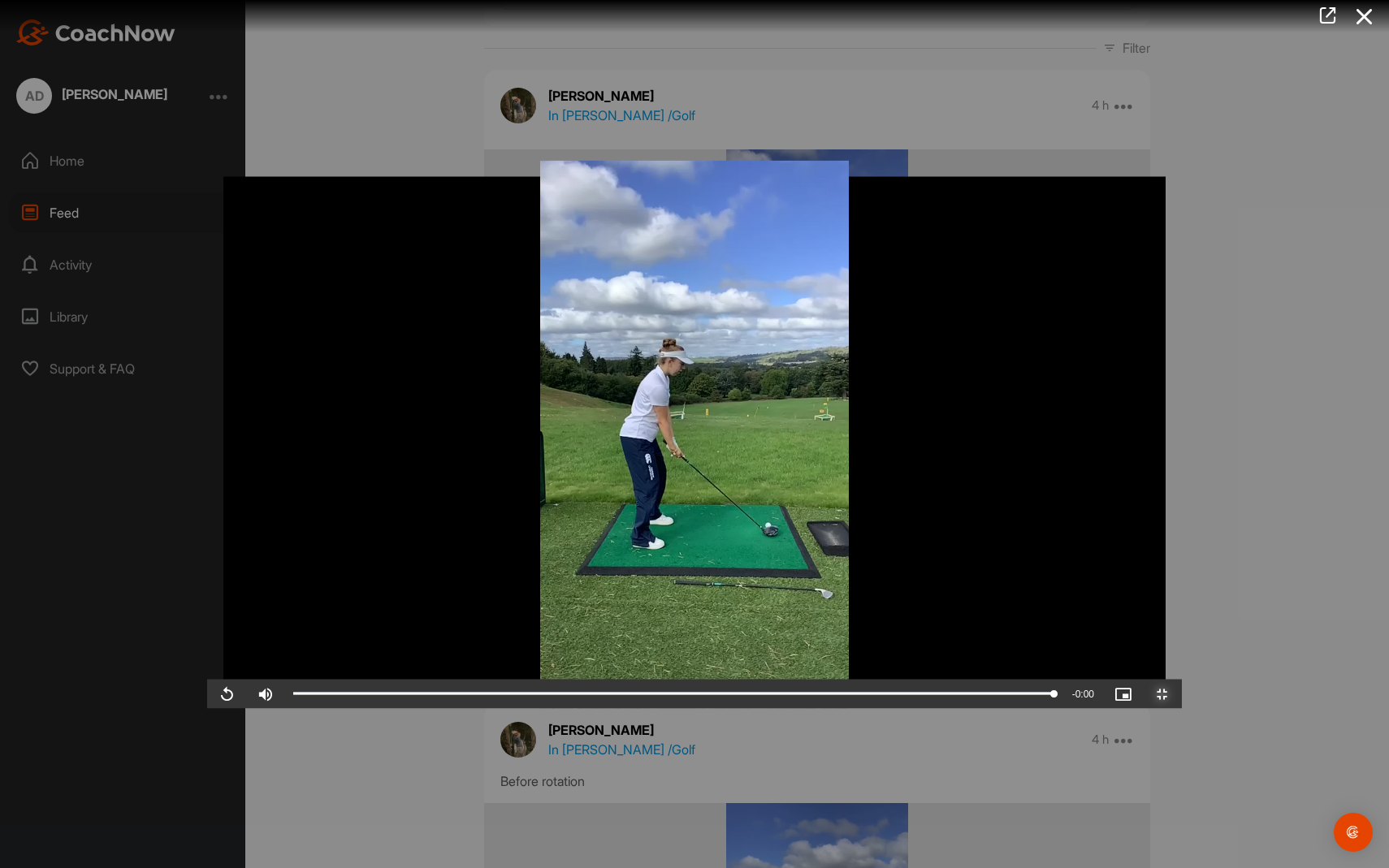
click at [1182, 694] on span "Video Player" at bounding box center [1163, 694] width 39 height 0
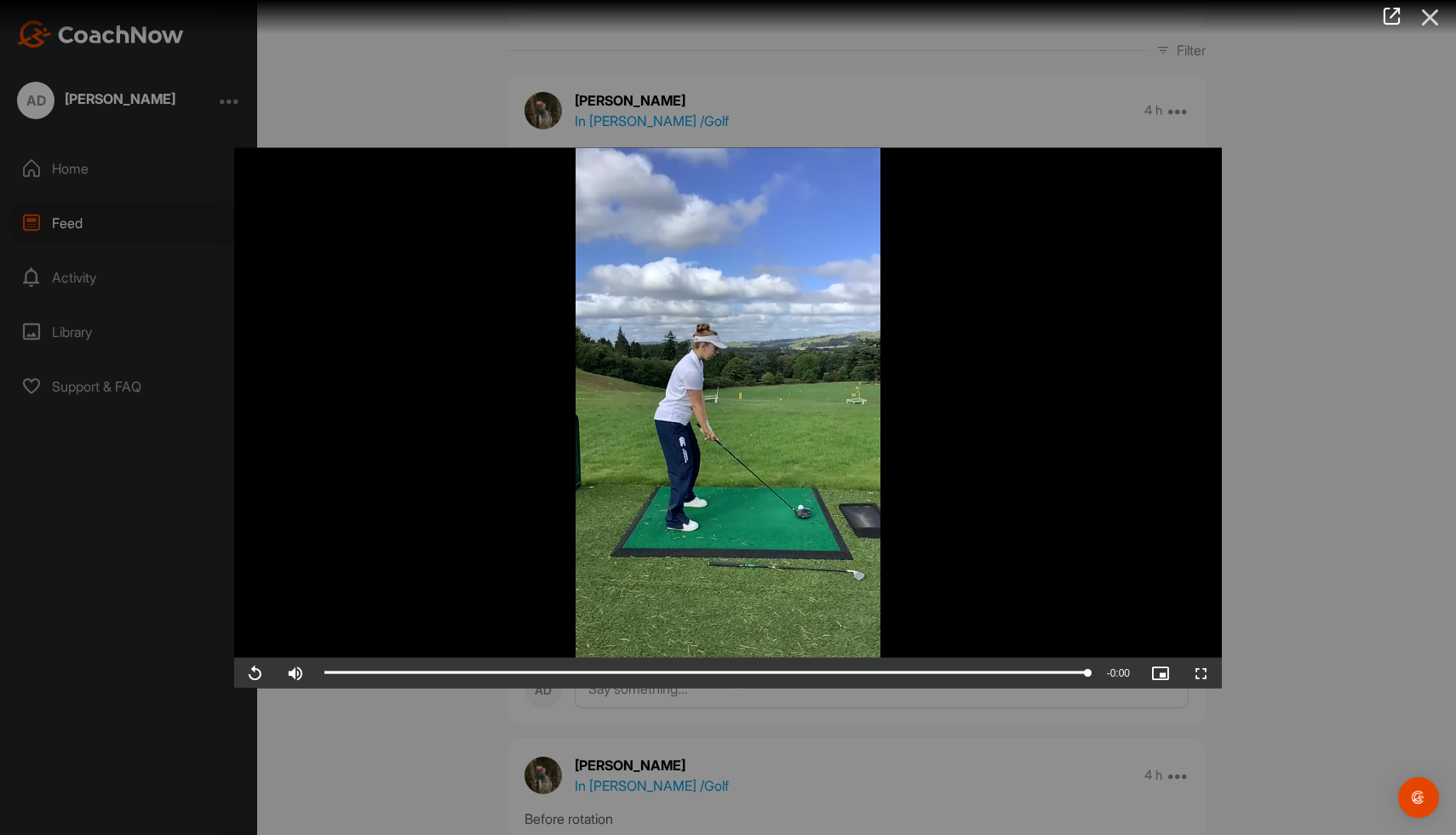
click at [1434, 24] on icon at bounding box center [1431, 17] width 39 height 31
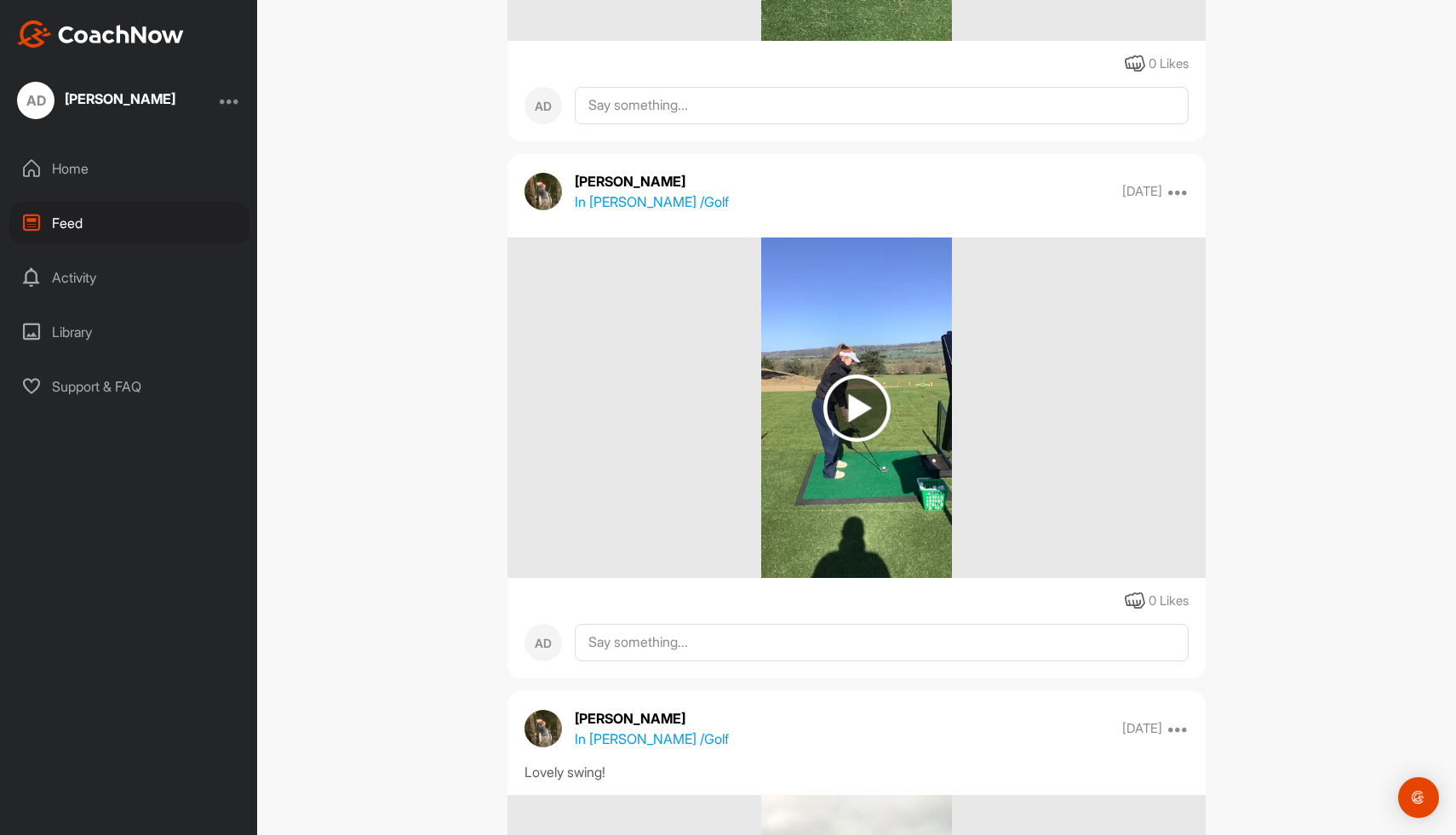
scroll to position [1306, 0]
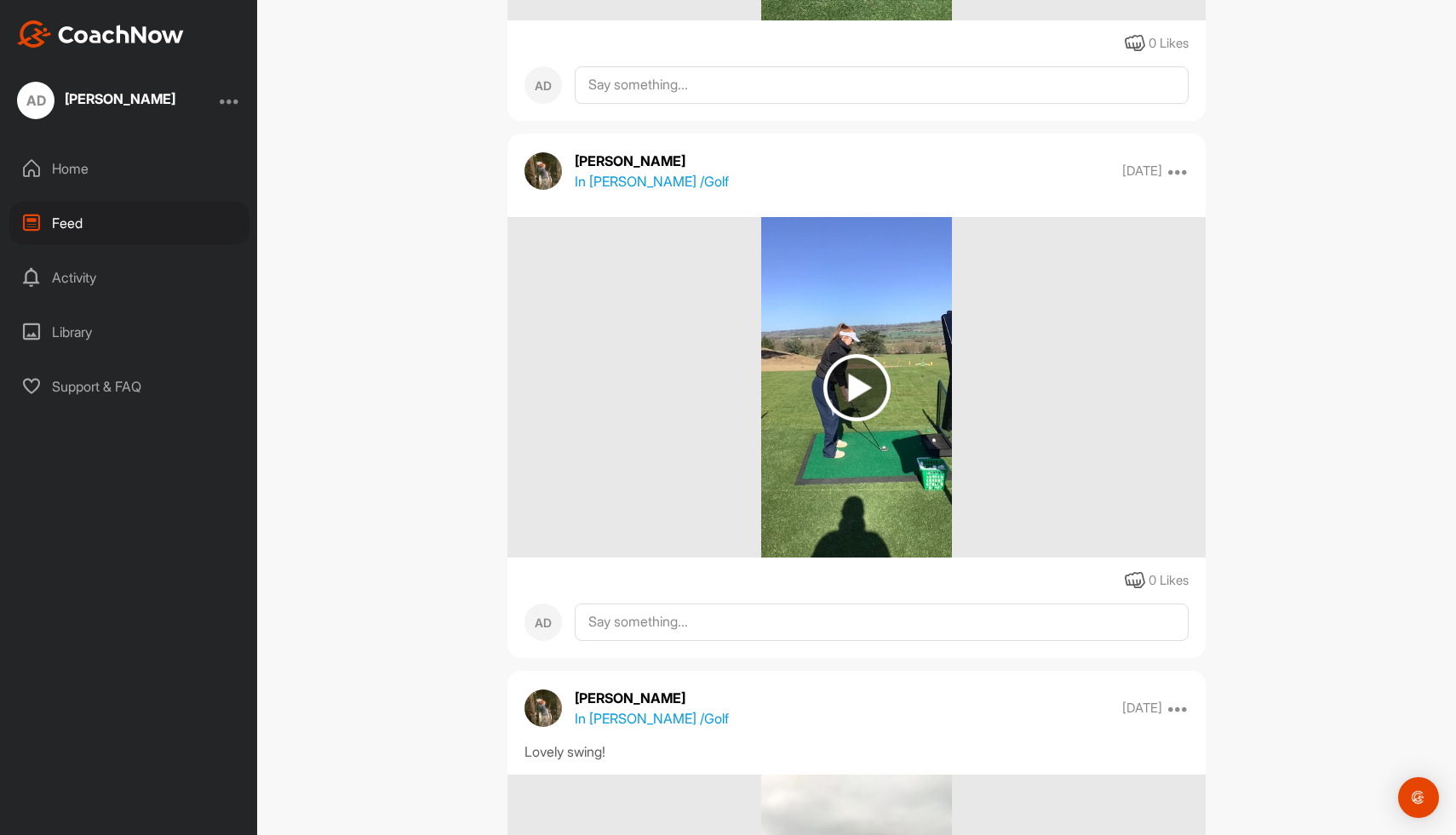
click at [861, 380] on img at bounding box center [856, 388] width 67 height 67
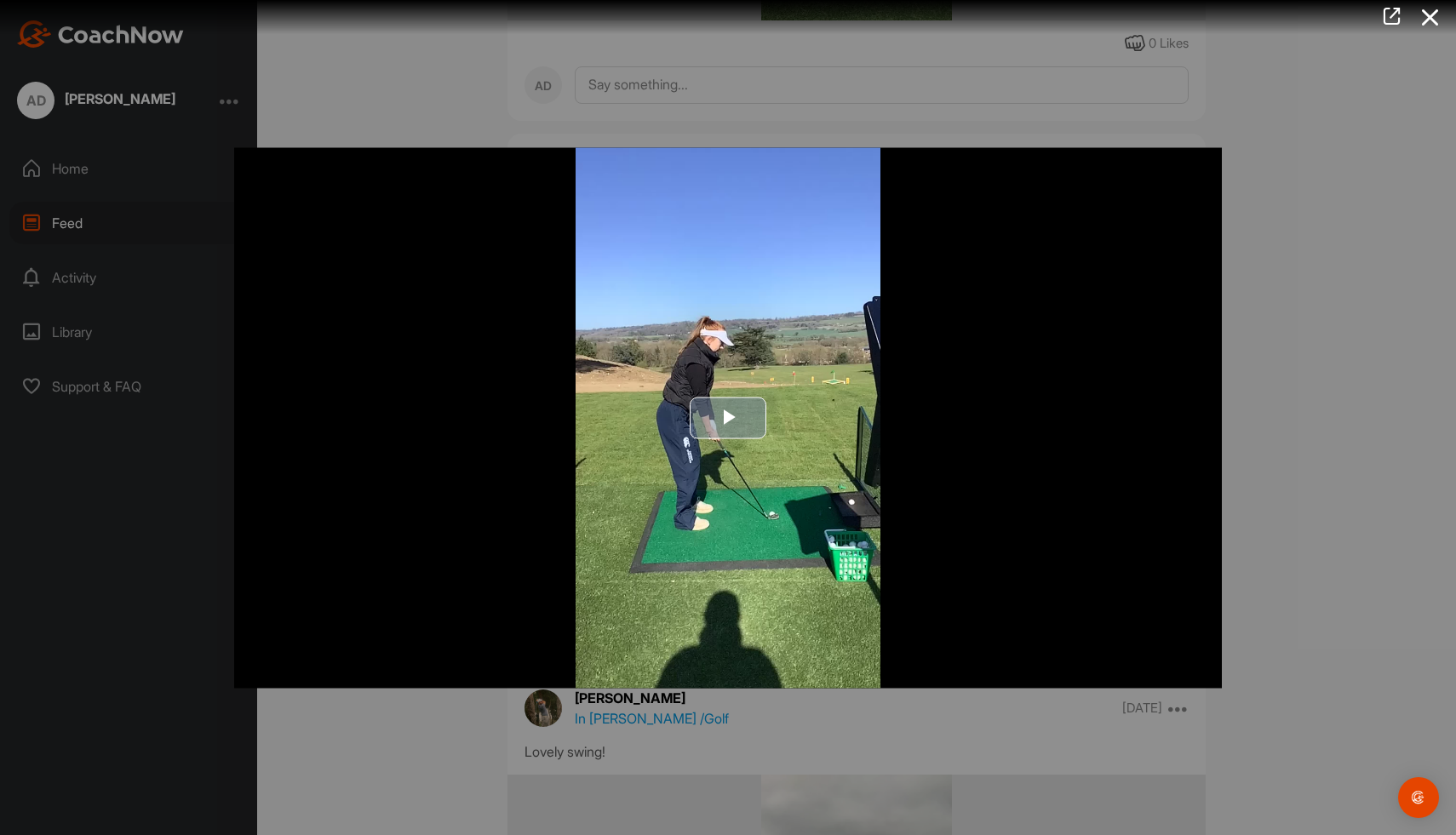
click at [728, 418] on span "Video Player" at bounding box center [728, 418] width 0 height 0
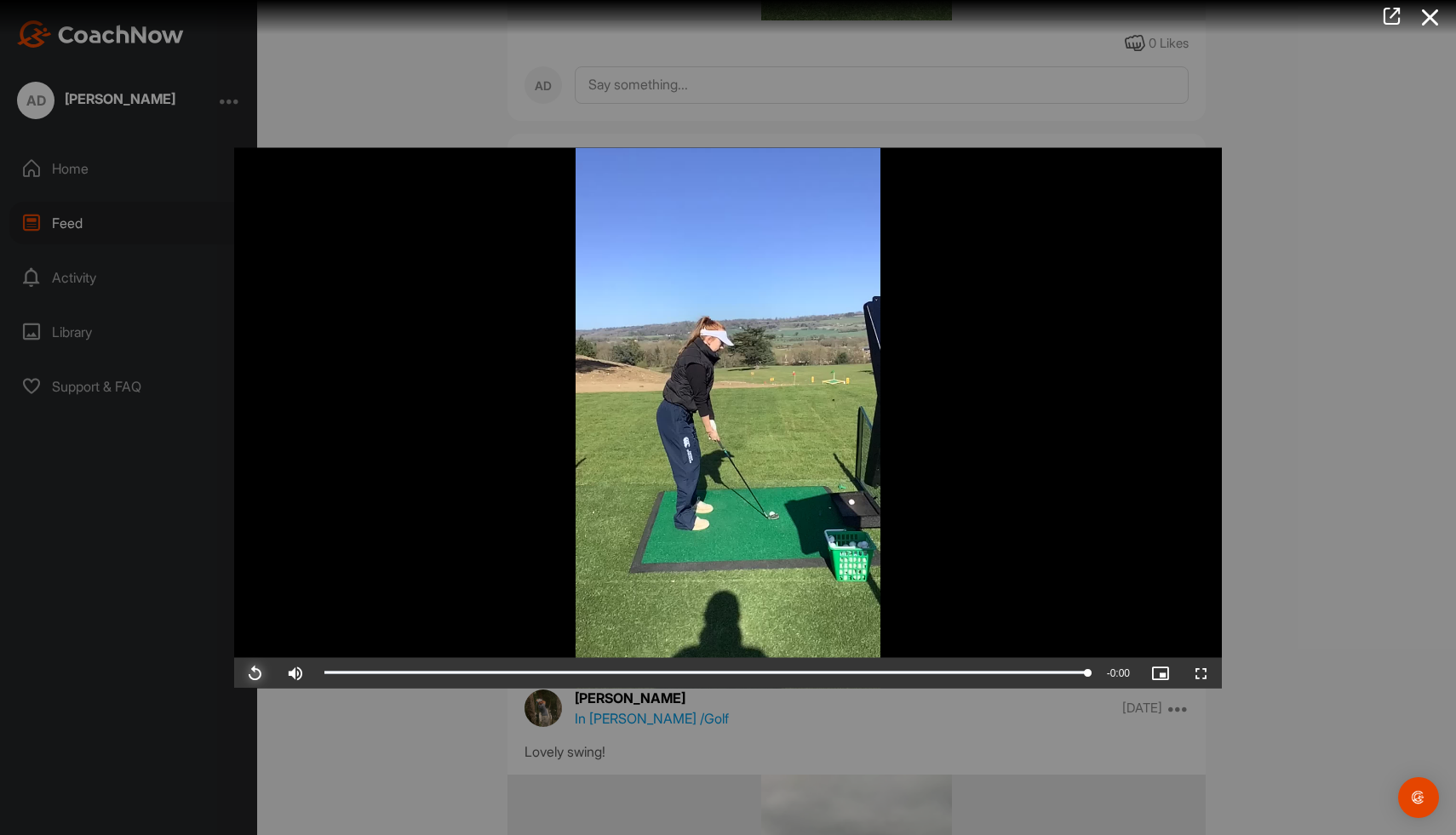
click at [255, 673] on span "Video Player" at bounding box center [255, 673] width 41 height 0
click at [1306, 442] on div at bounding box center [728, 417] width 1456 height 835
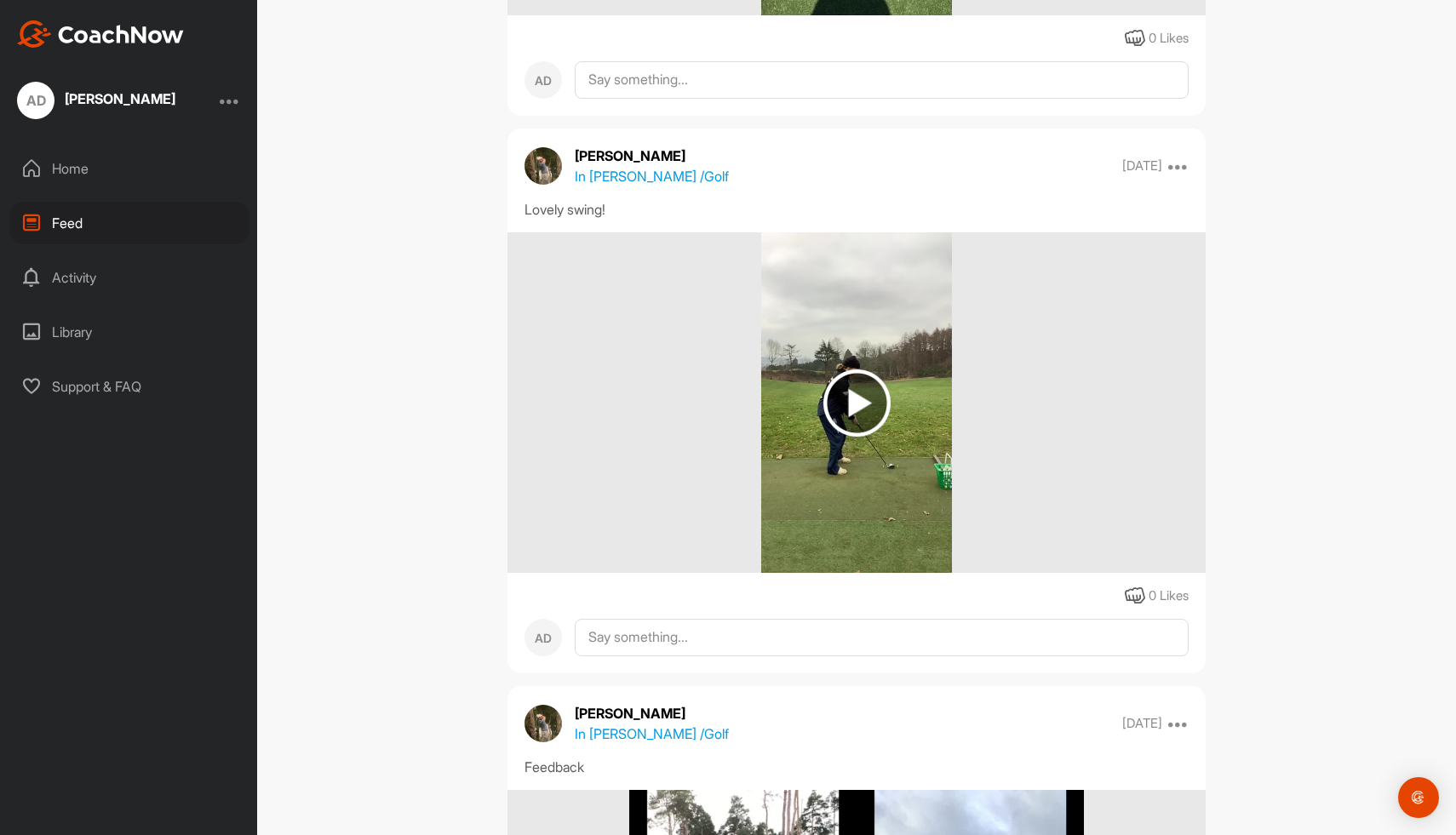
scroll to position [1831, 0]
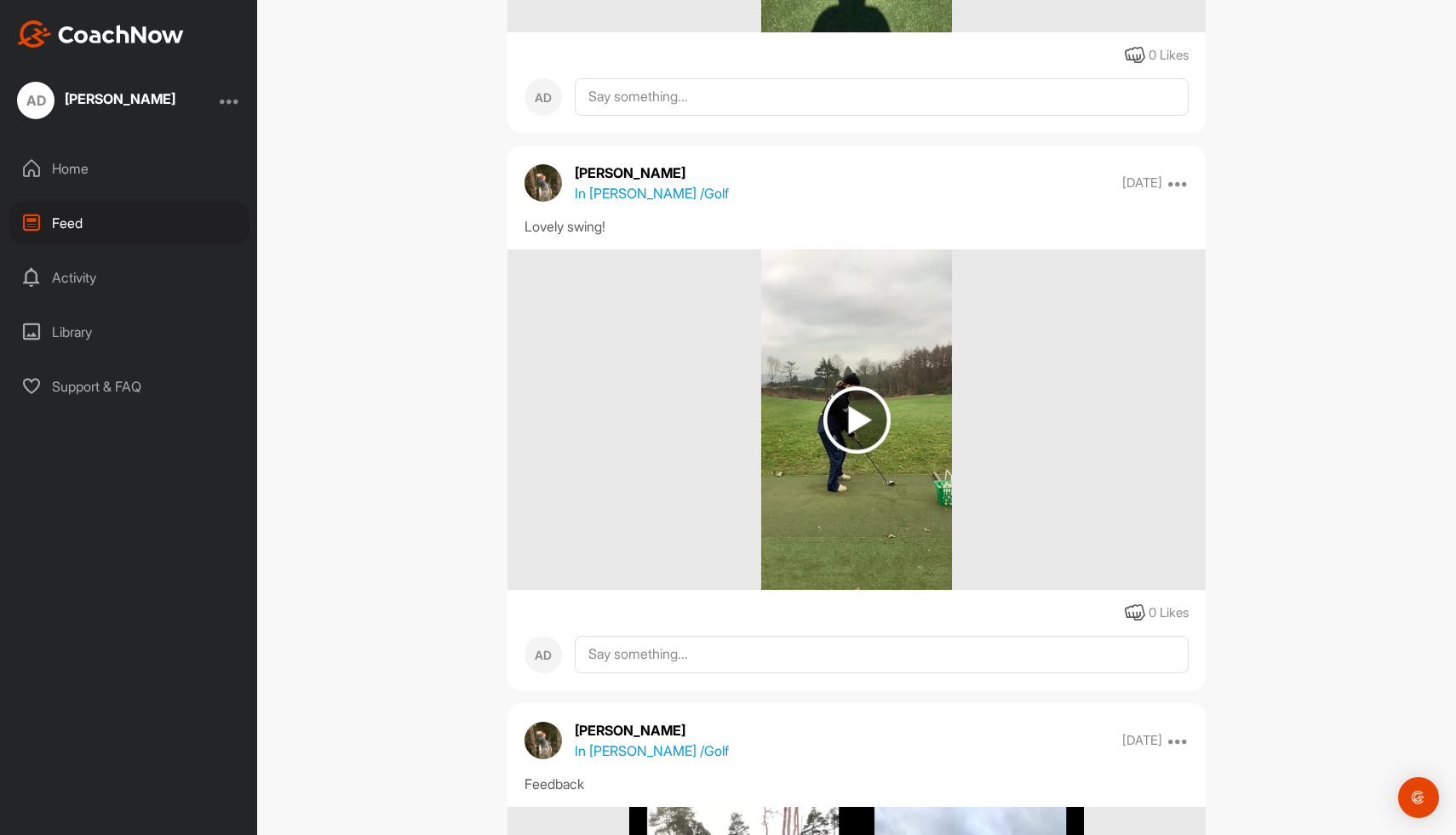
click at [867, 414] on img at bounding box center [856, 420] width 67 height 67
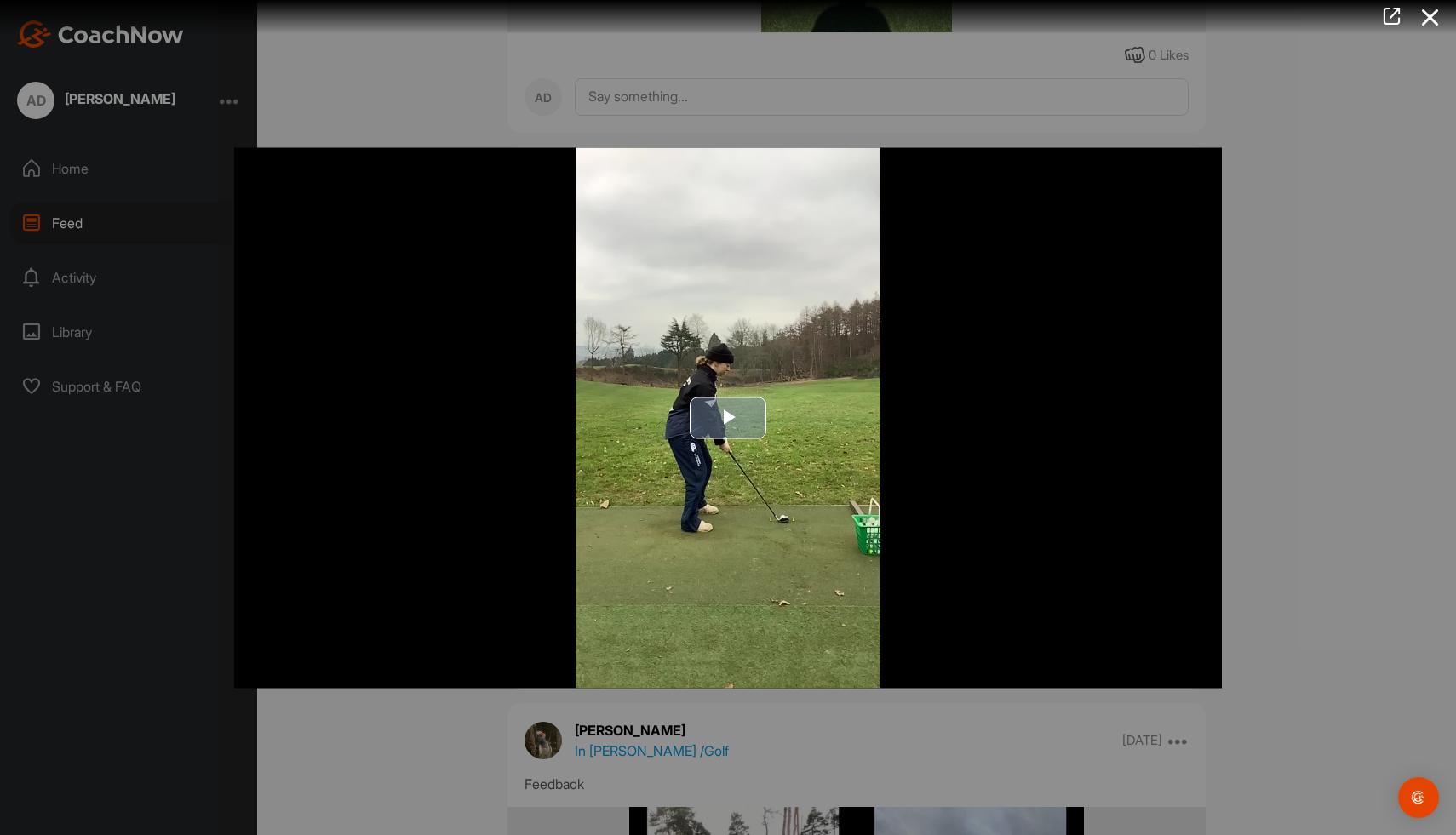
click at [728, 418] on span "Video Player" at bounding box center [728, 418] width 0 height 0
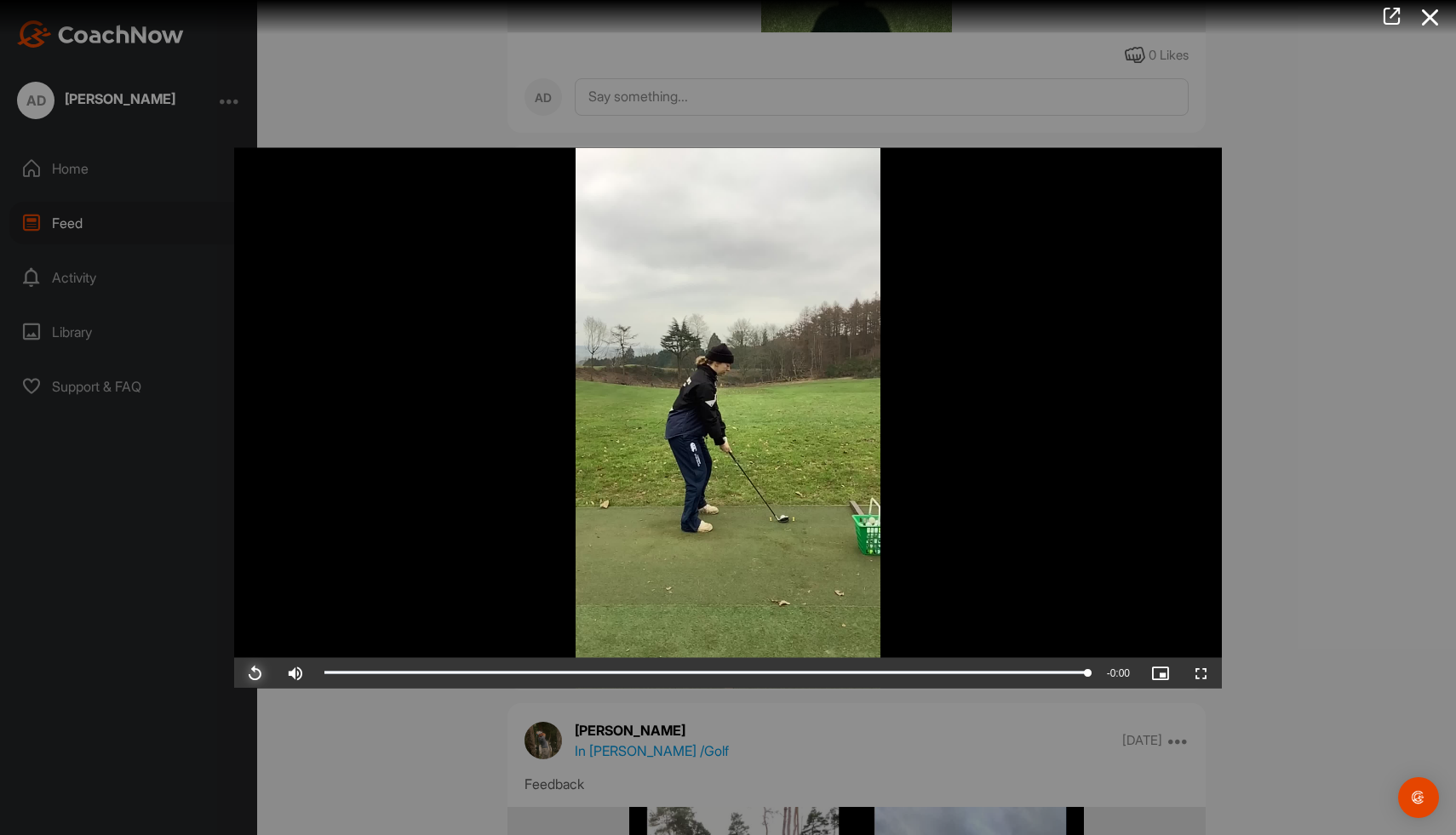
click at [250, 673] on span "Video Player" at bounding box center [255, 673] width 41 height 0
click at [1282, 659] on div at bounding box center [728, 417] width 1456 height 835
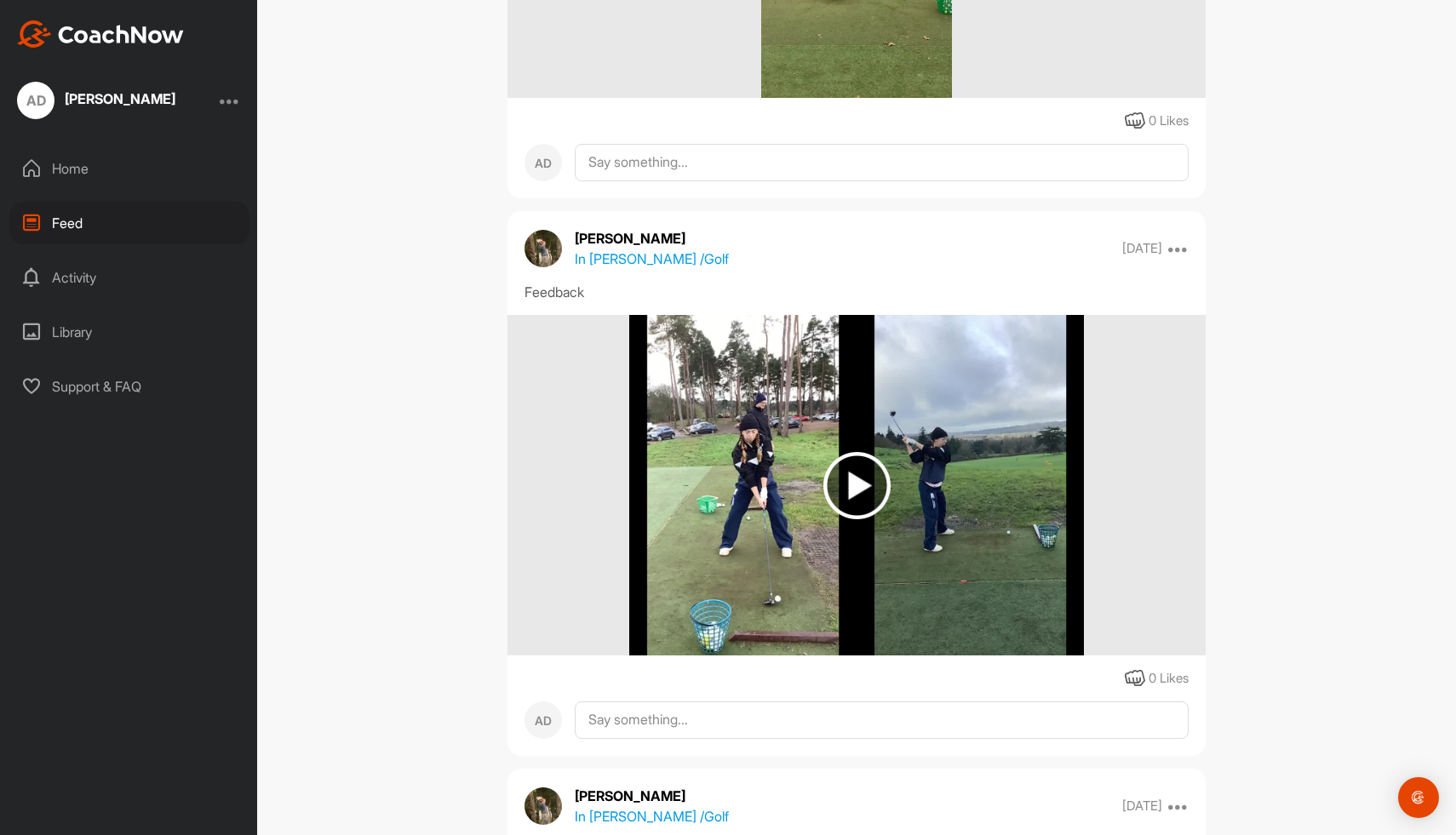
scroll to position [2329, 0]
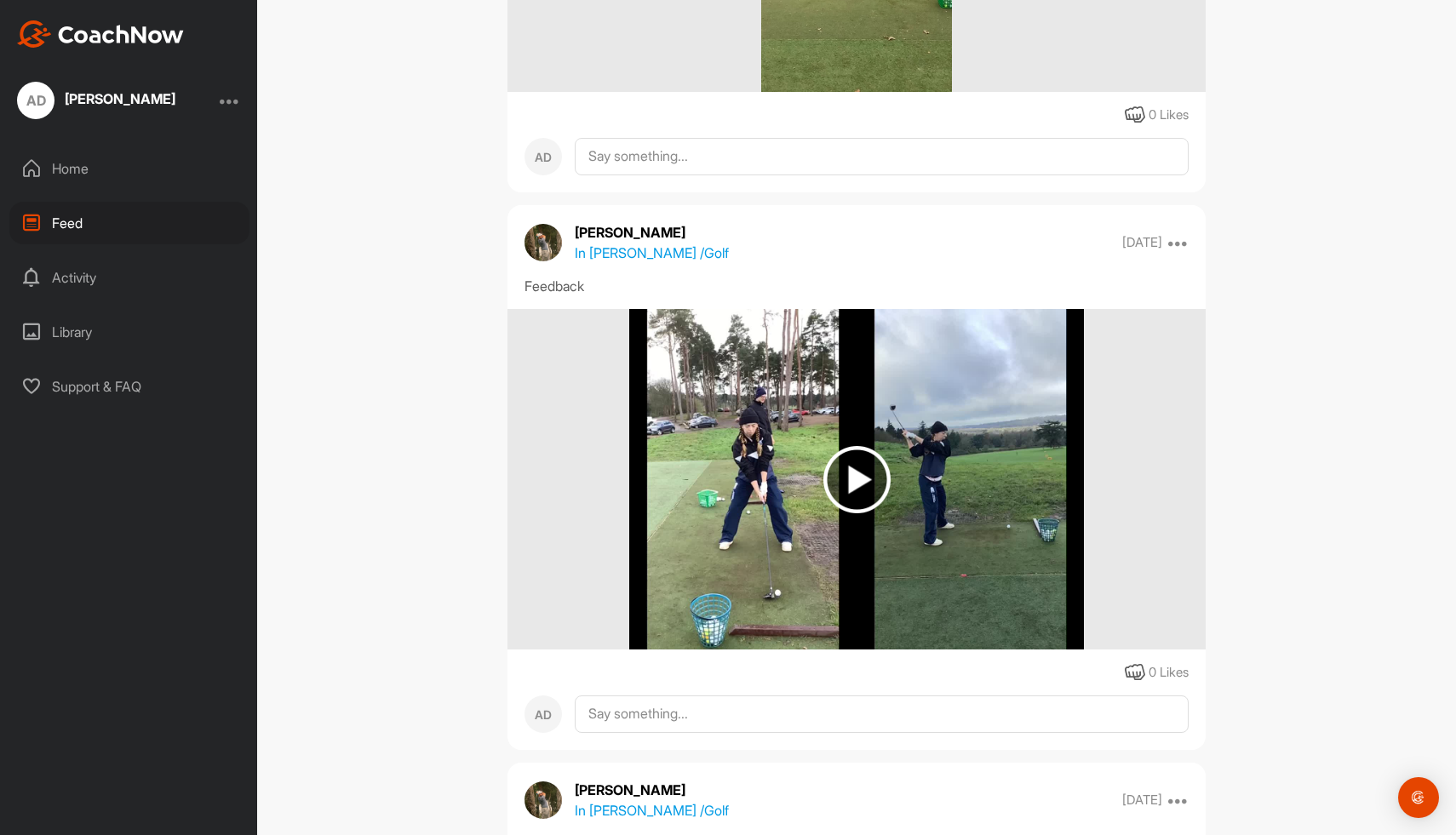
click at [865, 495] on img at bounding box center [856, 480] width 67 height 67
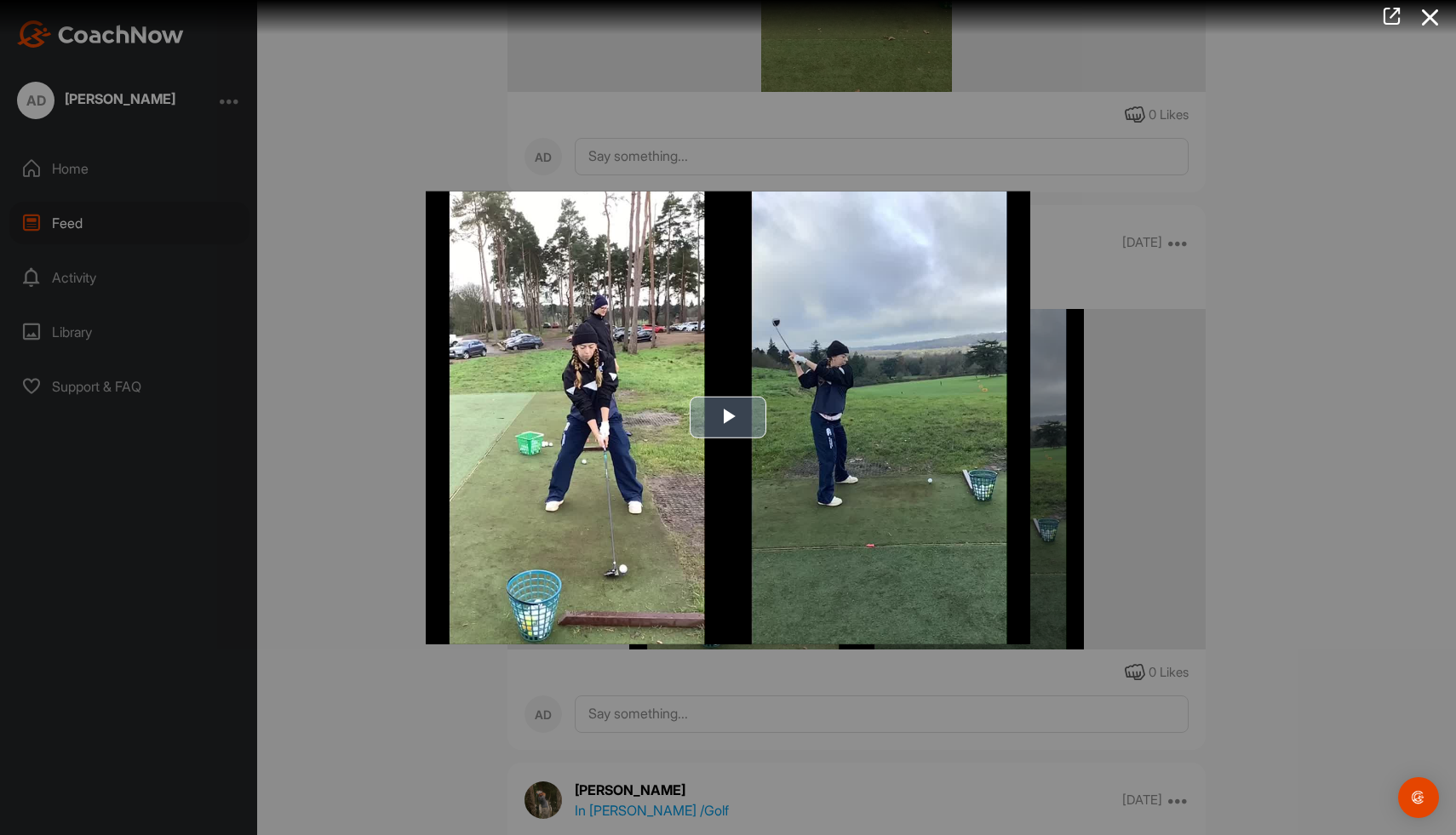
click at [728, 418] on span "Video Player" at bounding box center [728, 418] width 0 height 0
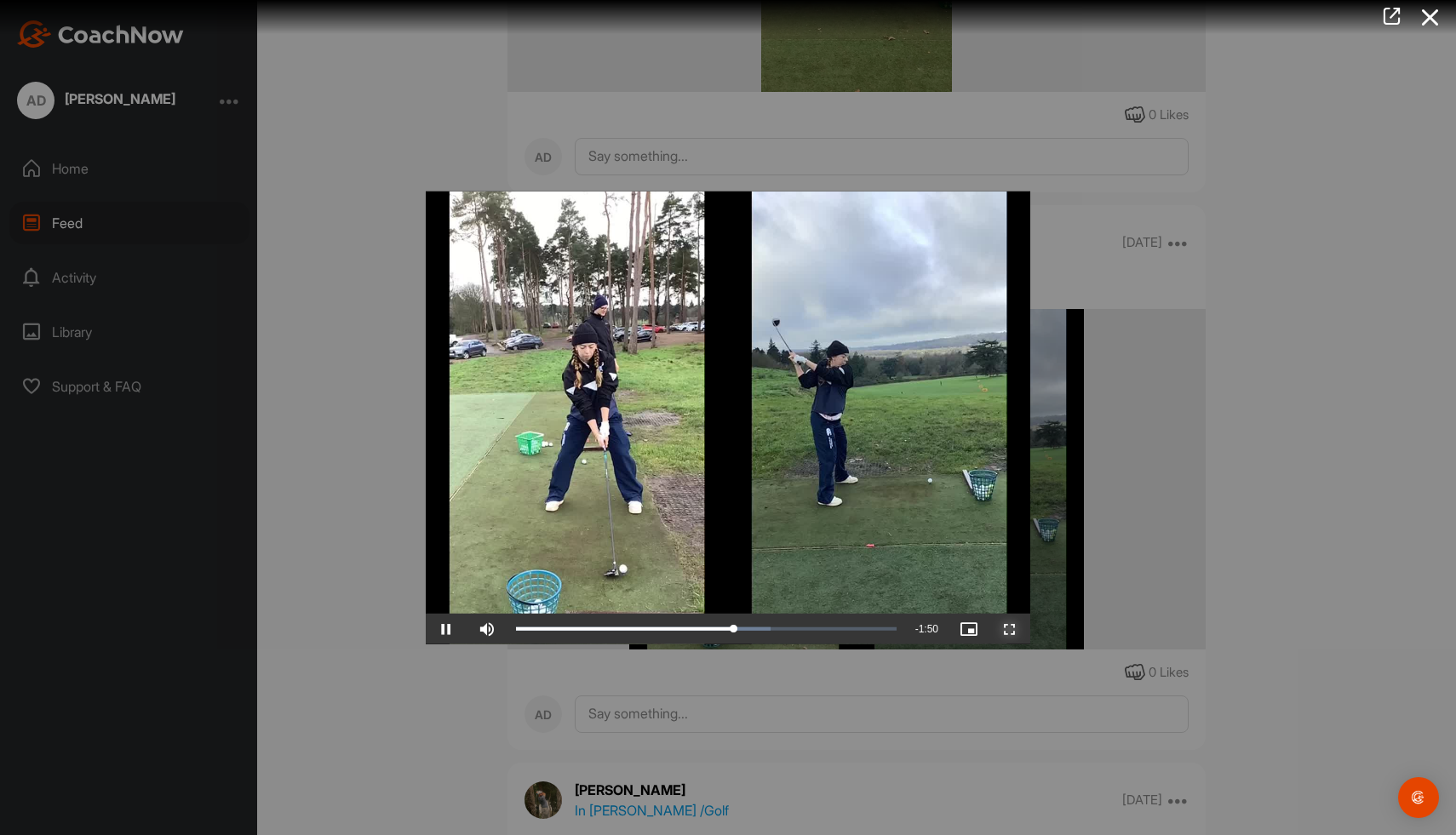
click at [1010, 629] on span "Video Player" at bounding box center [1010, 629] width 41 height 0
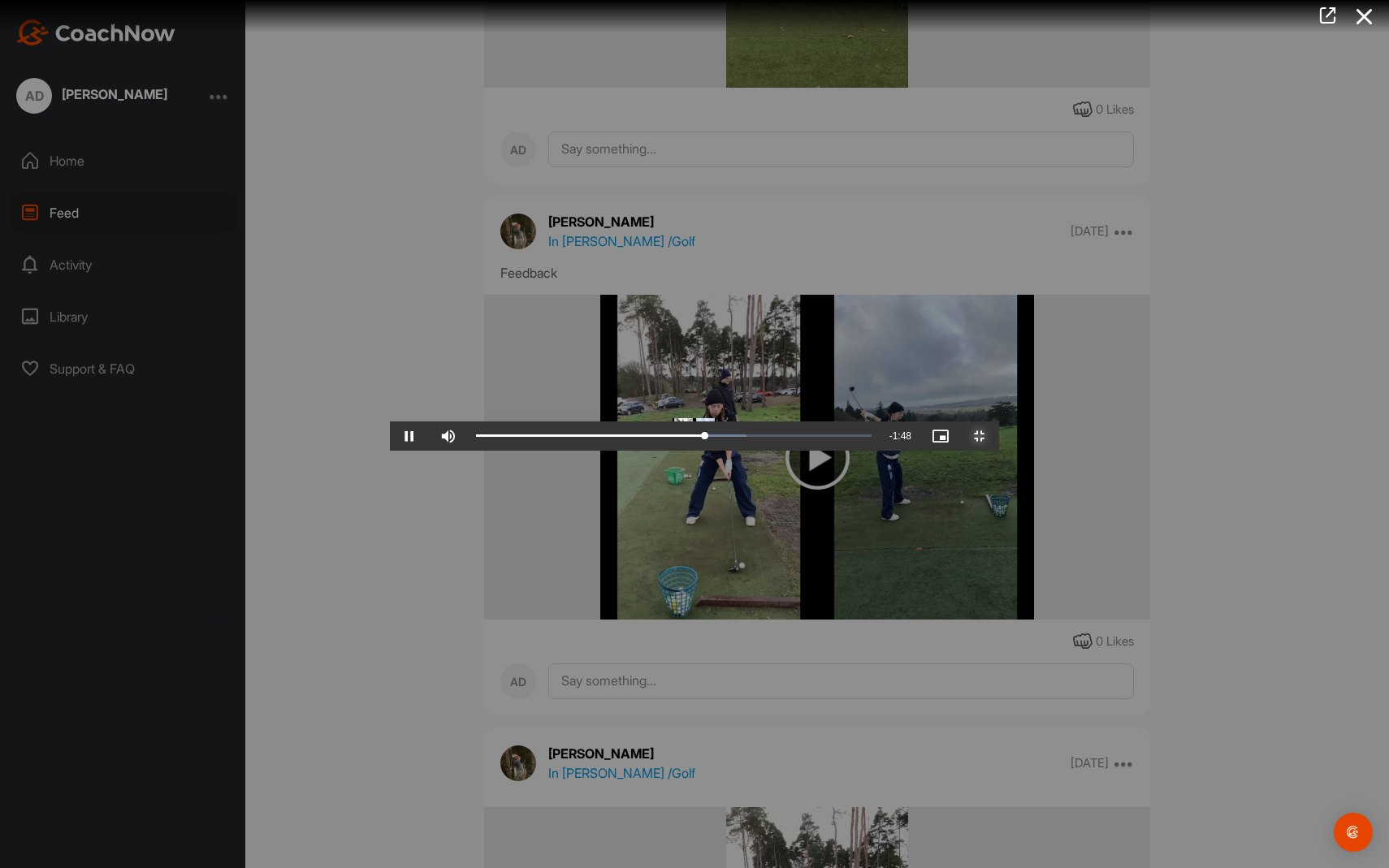
click at [999, 436] on span "Video Player" at bounding box center [980, 436] width 39 height 0
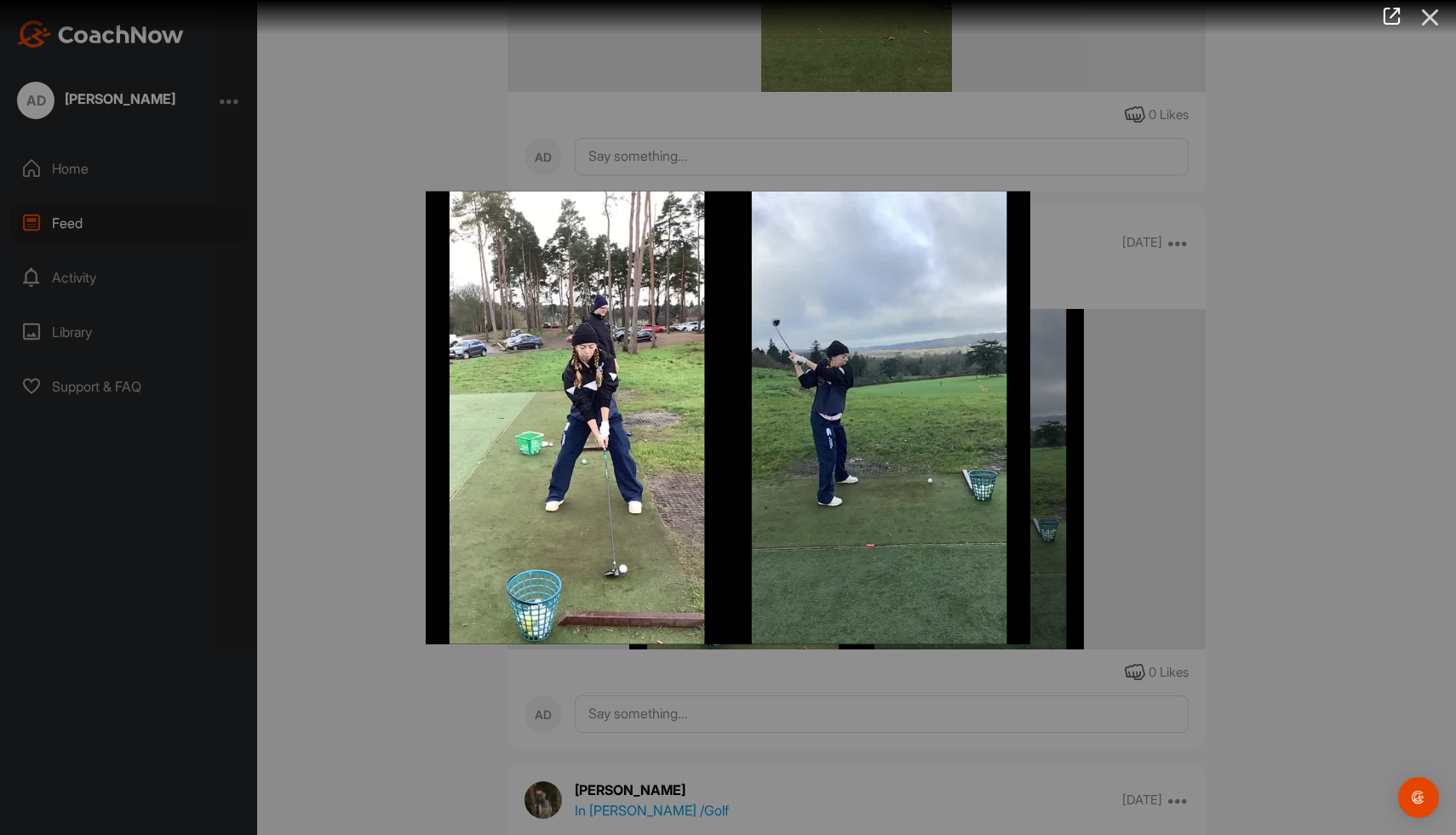
click at [1428, 17] on icon at bounding box center [1431, 17] width 39 height 31
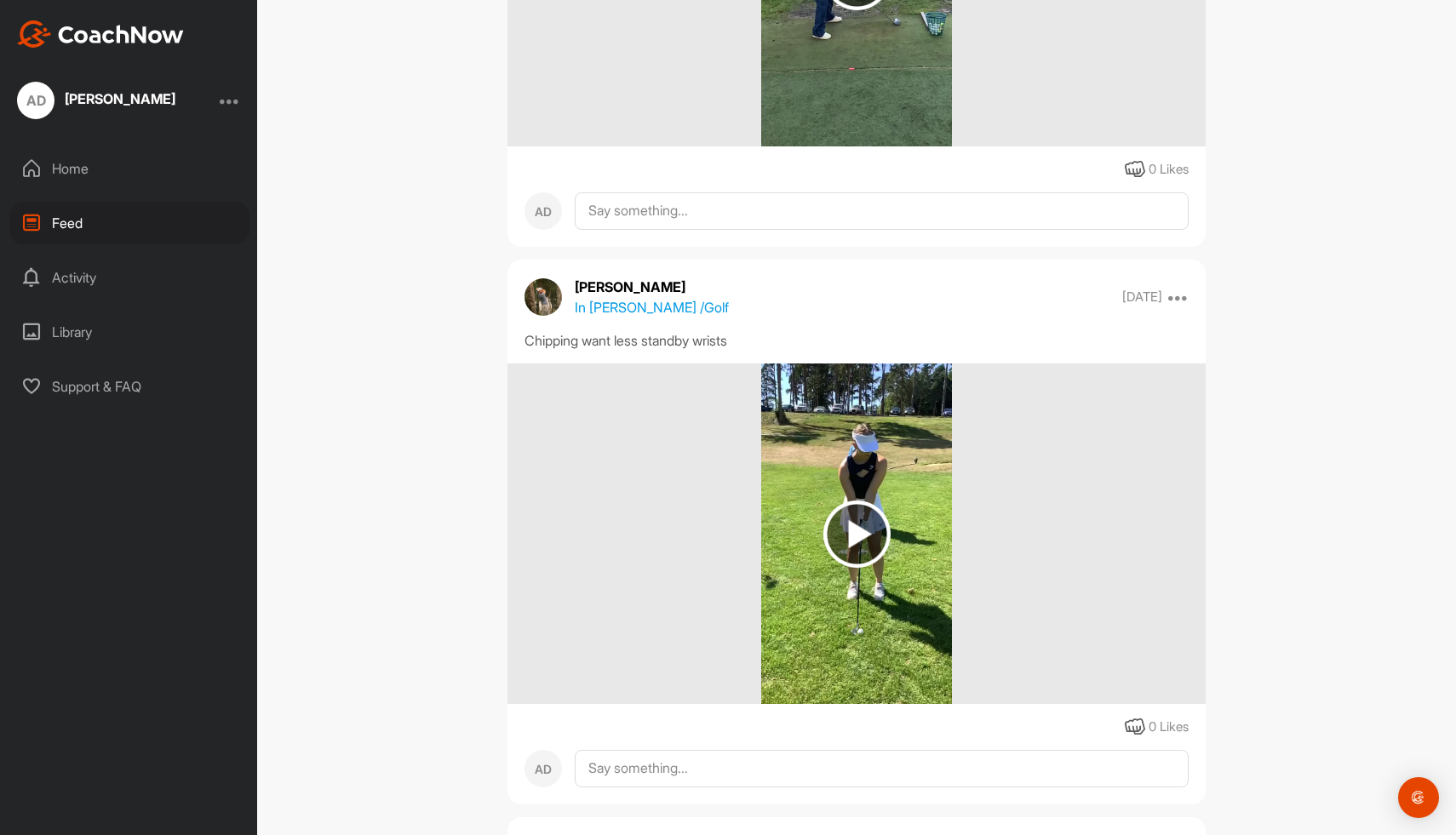
scroll to position [3910, 0]
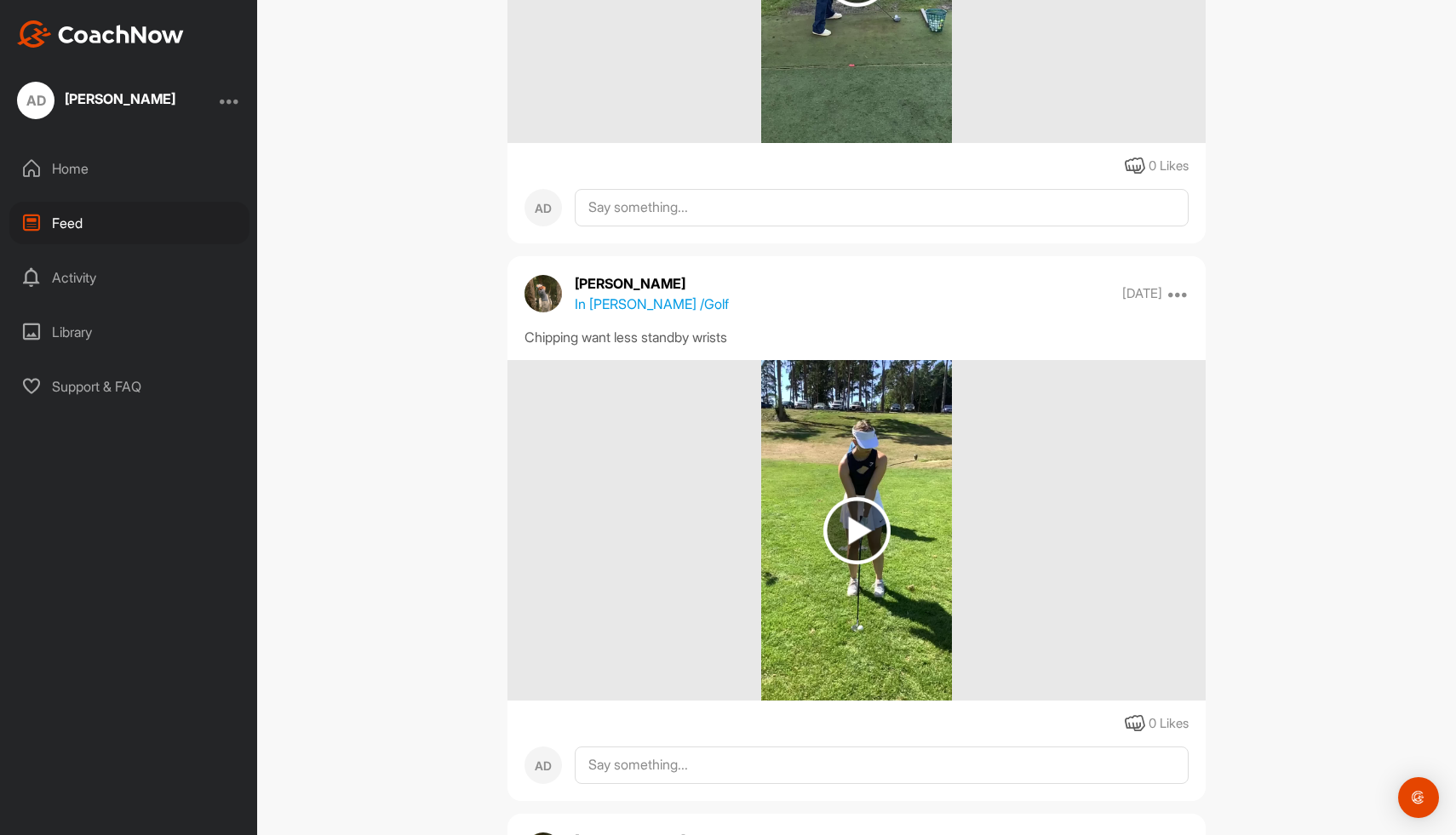
click at [862, 534] on img at bounding box center [856, 531] width 67 height 67
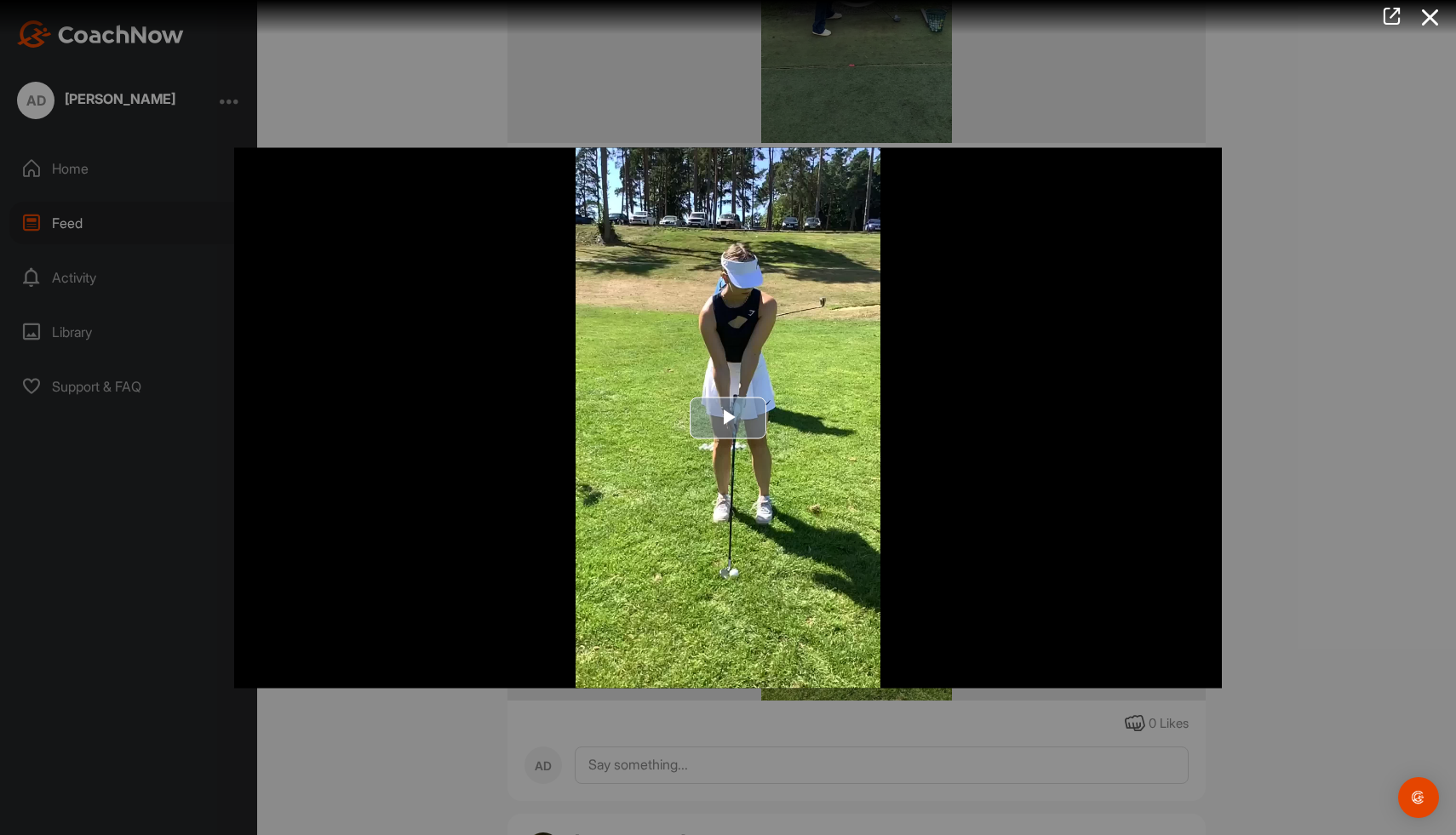
click at [728, 418] on span "Video Player" at bounding box center [728, 418] width 0 height 0
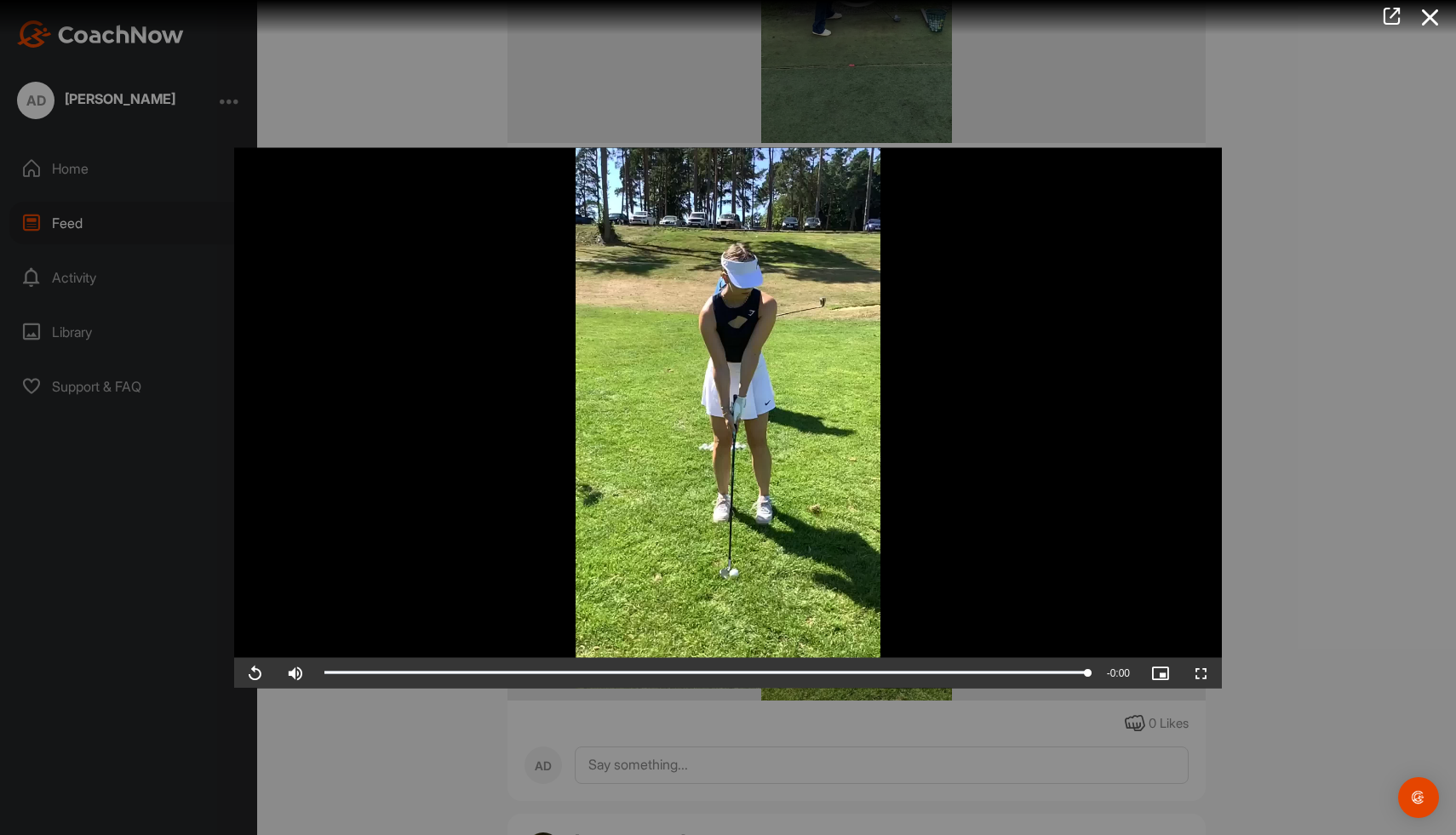
click at [1426, 203] on div at bounding box center [728, 417] width 1456 height 835
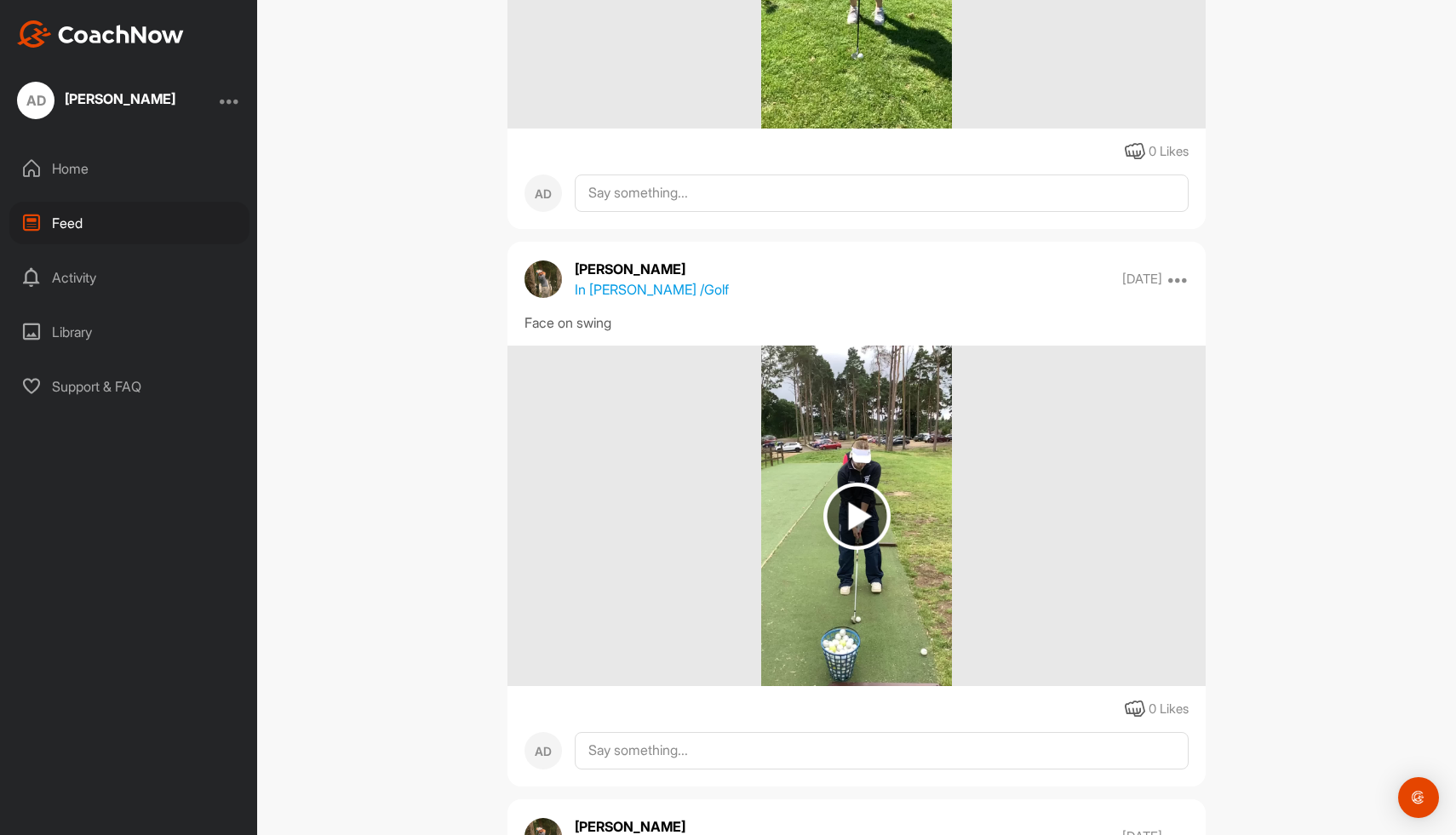
scroll to position [4483, 0]
click at [890, 503] on img at bounding box center [857, 515] width 192 height 341
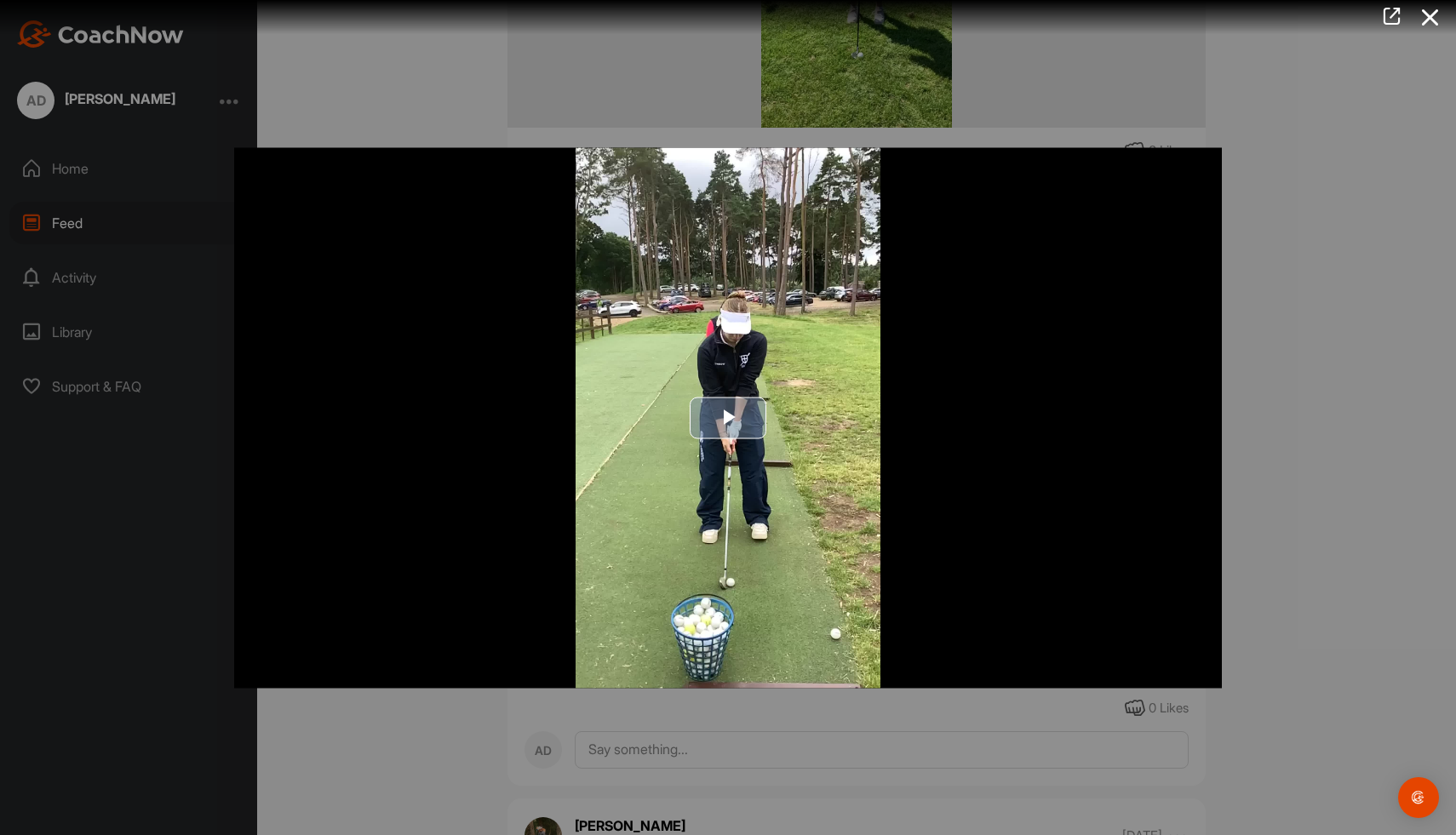
click at [728, 418] on span "Video Player" at bounding box center [728, 418] width 0 height 0
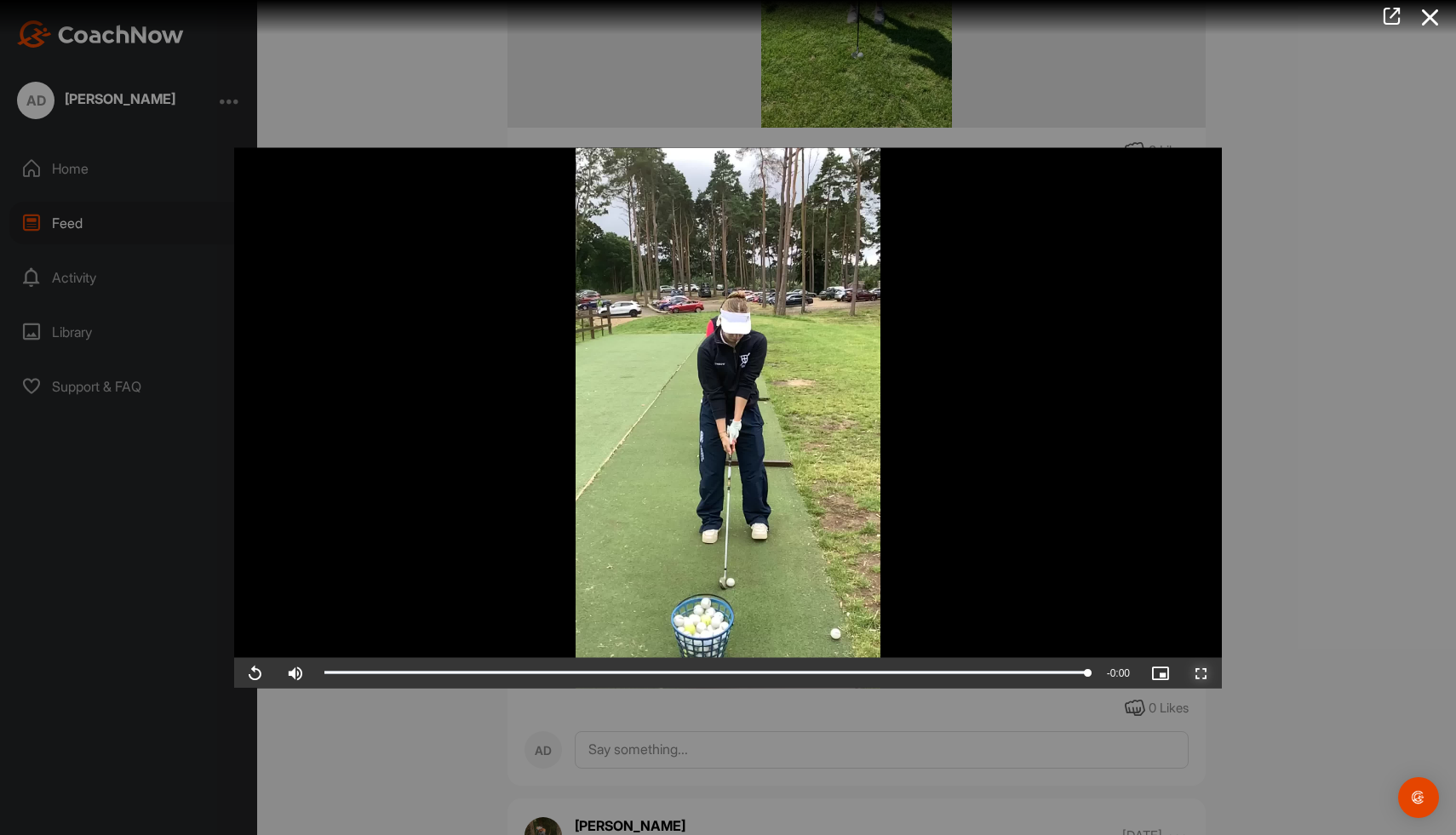
click at [1199, 673] on span "Video Player" at bounding box center [1202, 673] width 41 height 0
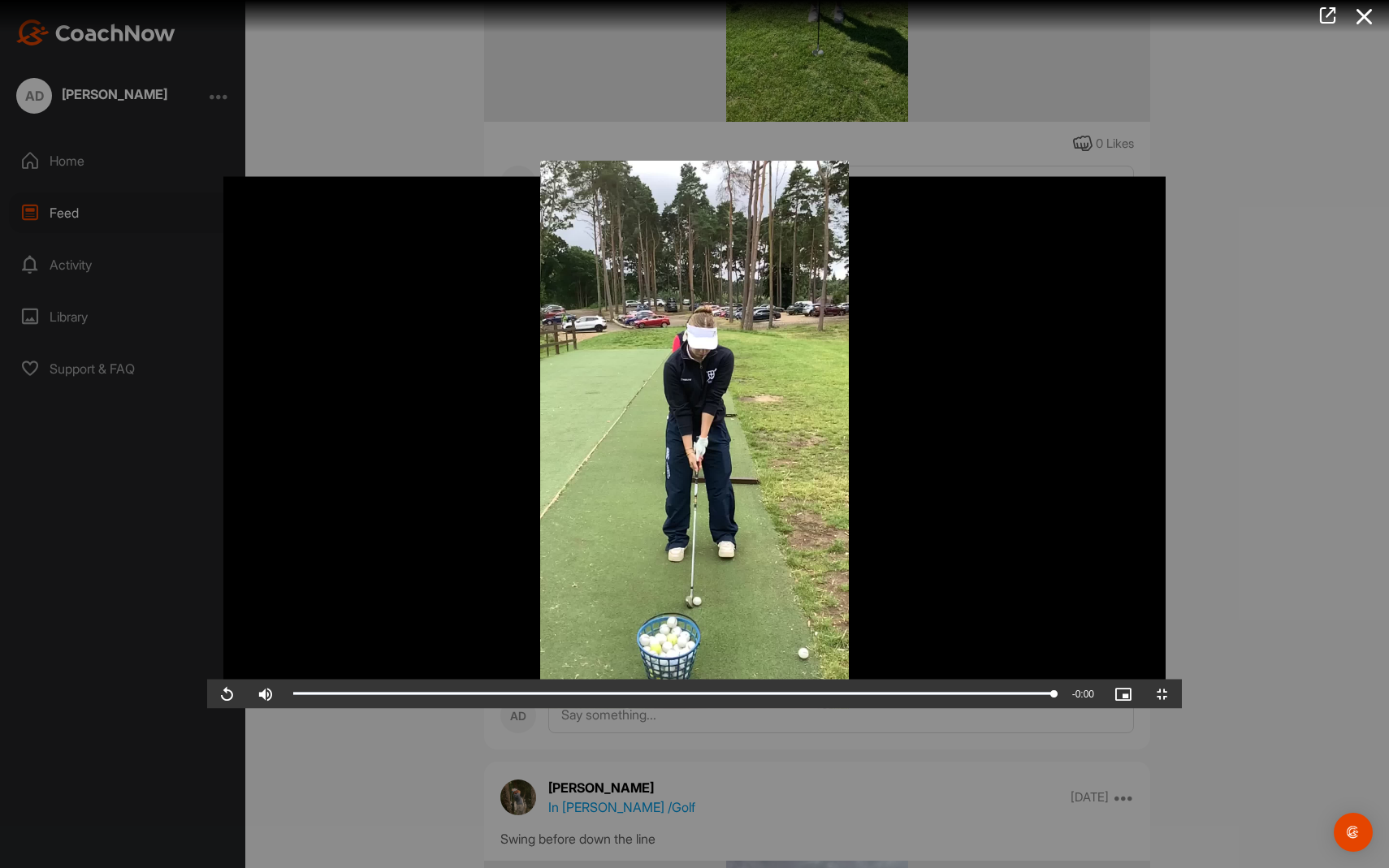
click at [904, 706] on video "Video Player" at bounding box center [695, 434] width 975 height 548
click at [1182, 694] on span "Video Player" at bounding box center [1163, 694] width 39 height 0
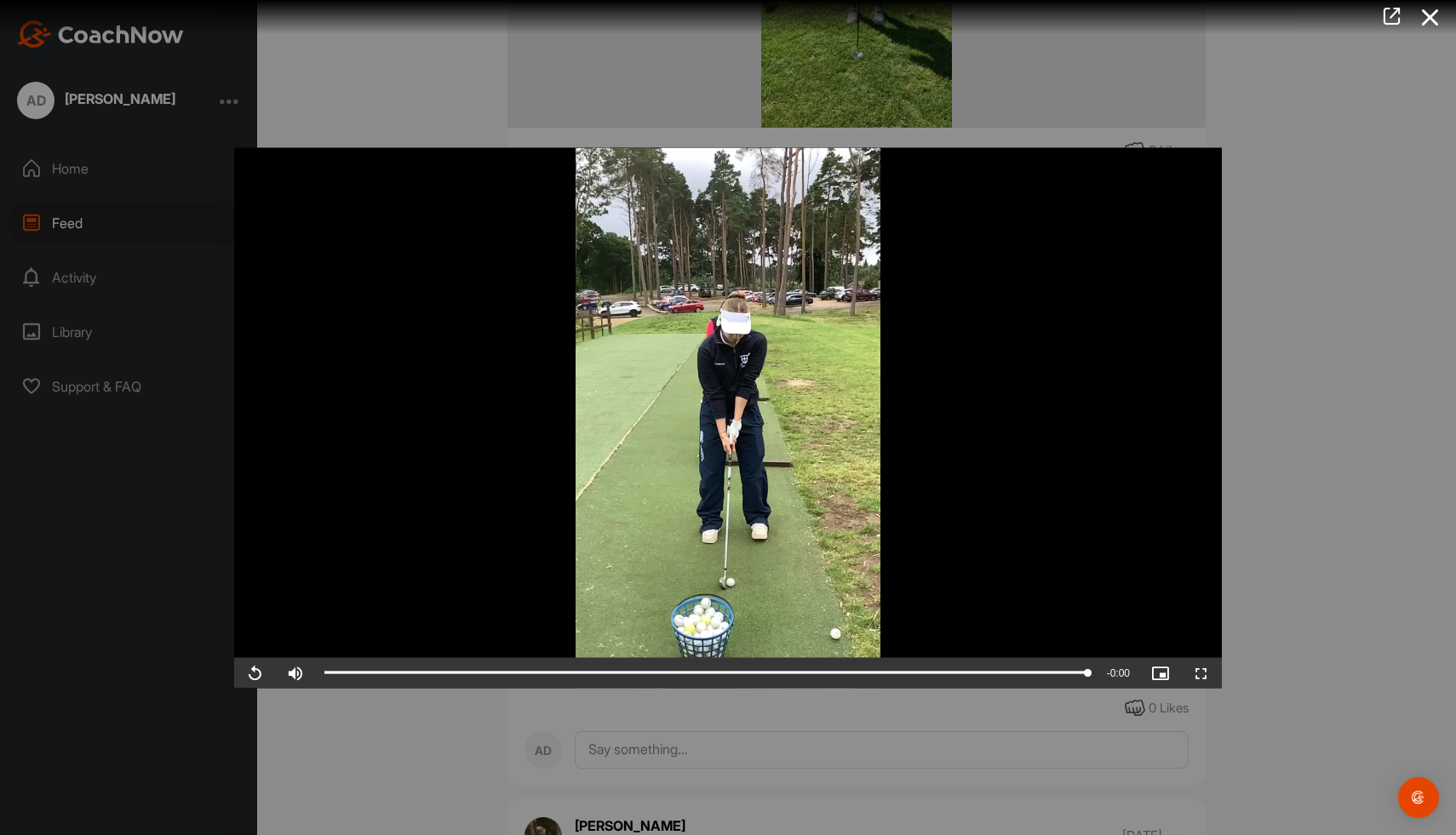
click at [1304, 514] on div at bounding box center [728, 417] width 1456 height 835
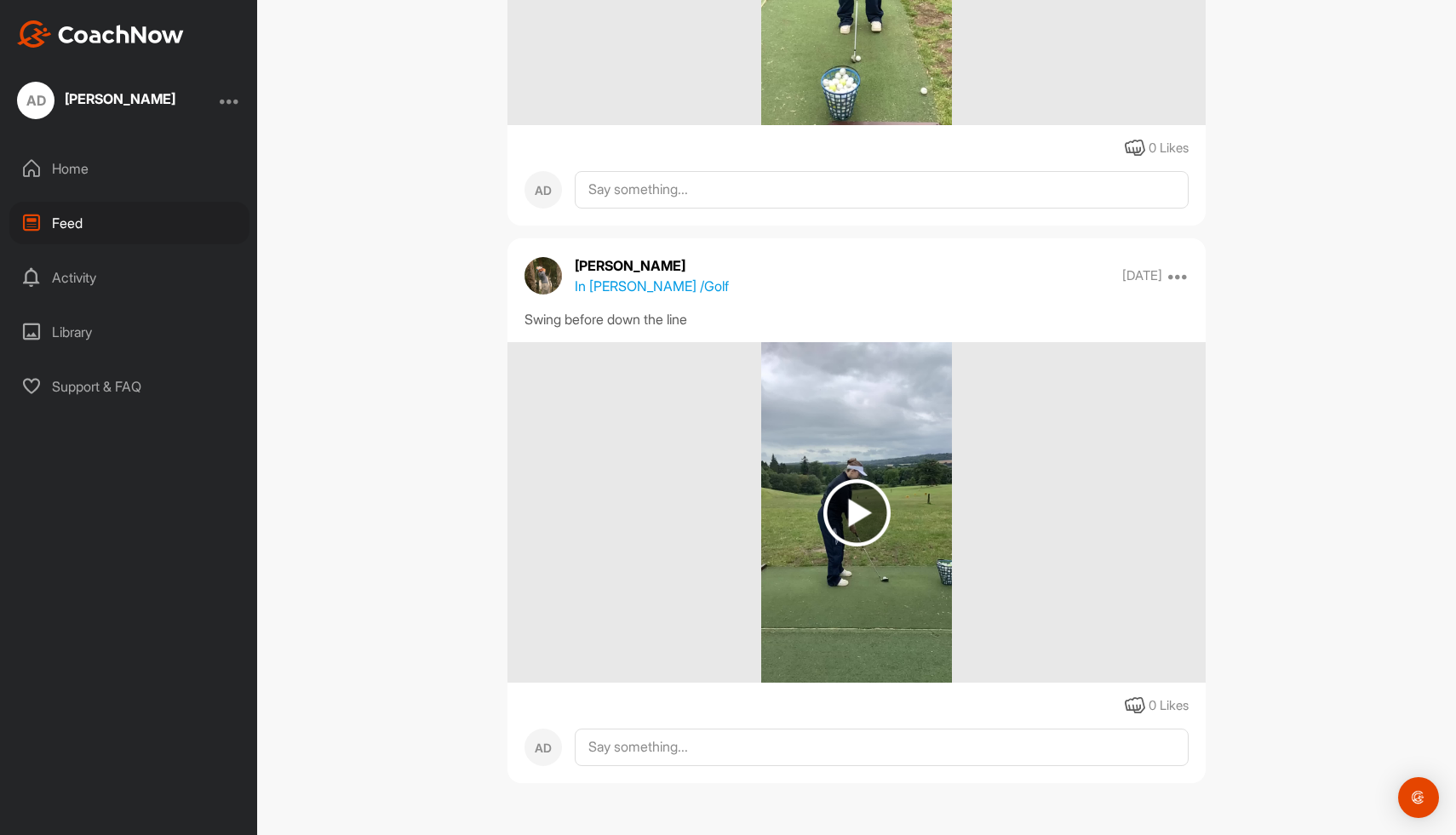
scroll to position [5031, 0]
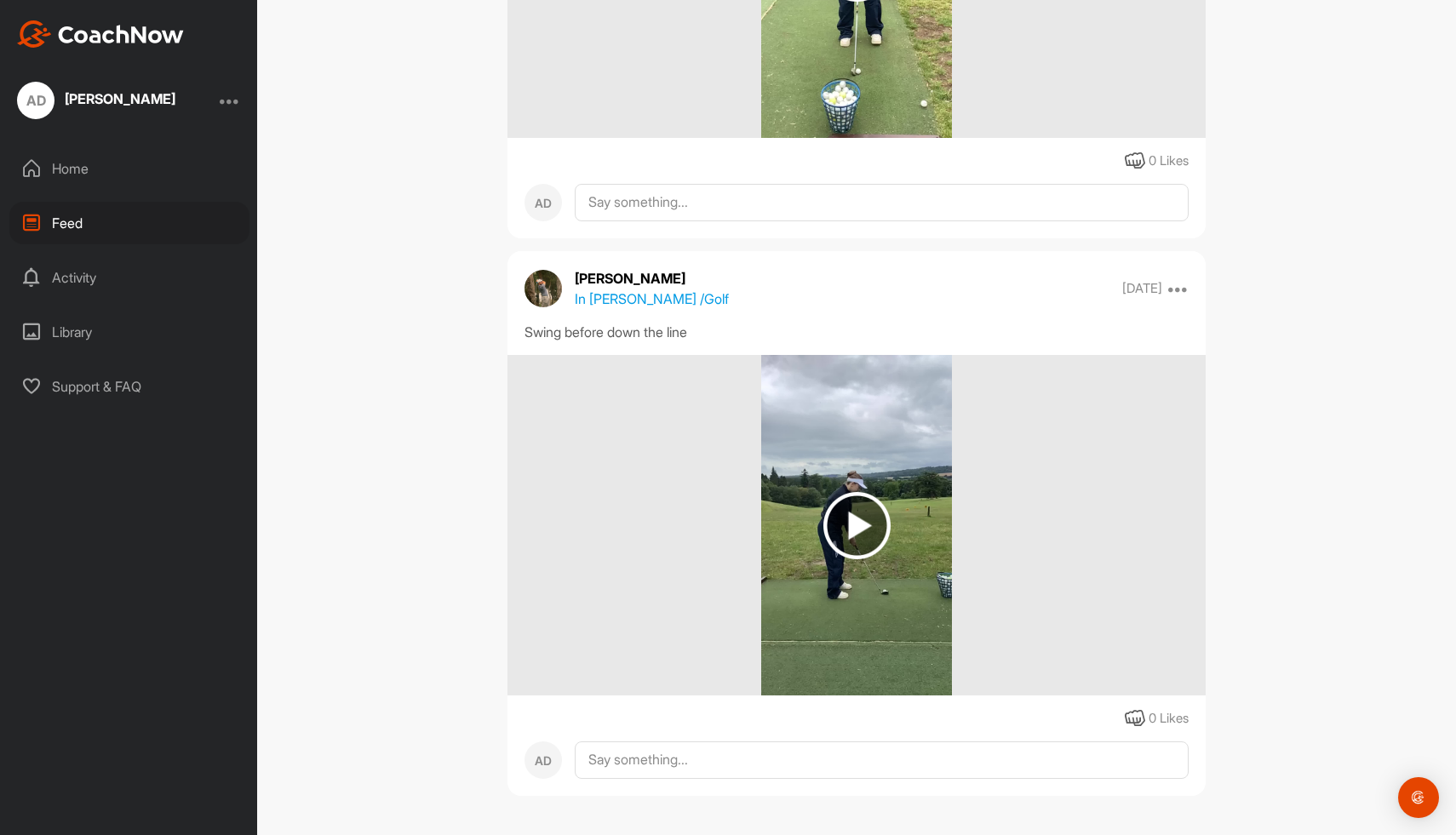
click at [871, 526] on img at bounding box center [856, 525] width 67 height 67
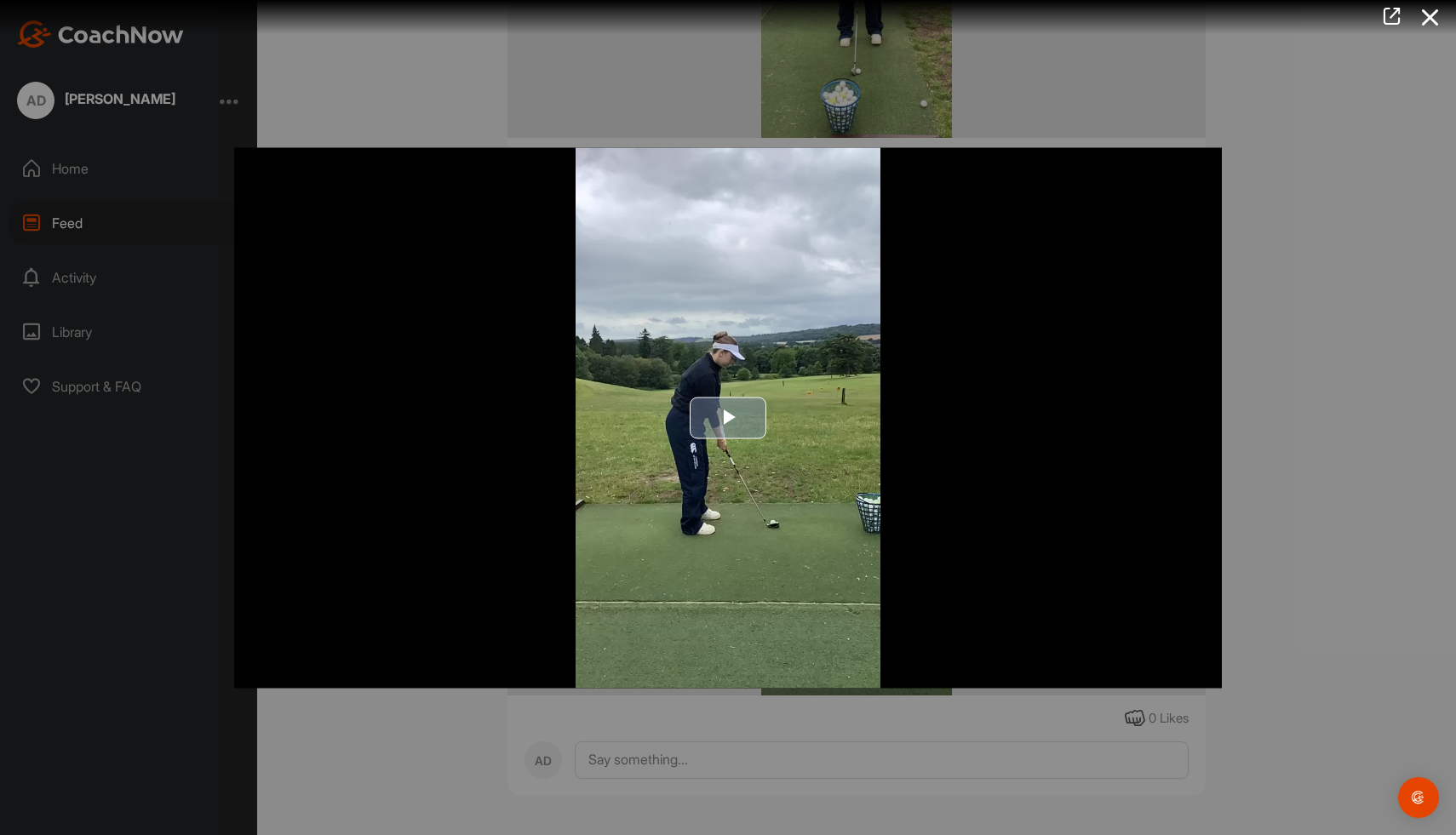
click at [728, 418] on span "Video Player" at bounding box center [728, 418] width 0 height 0
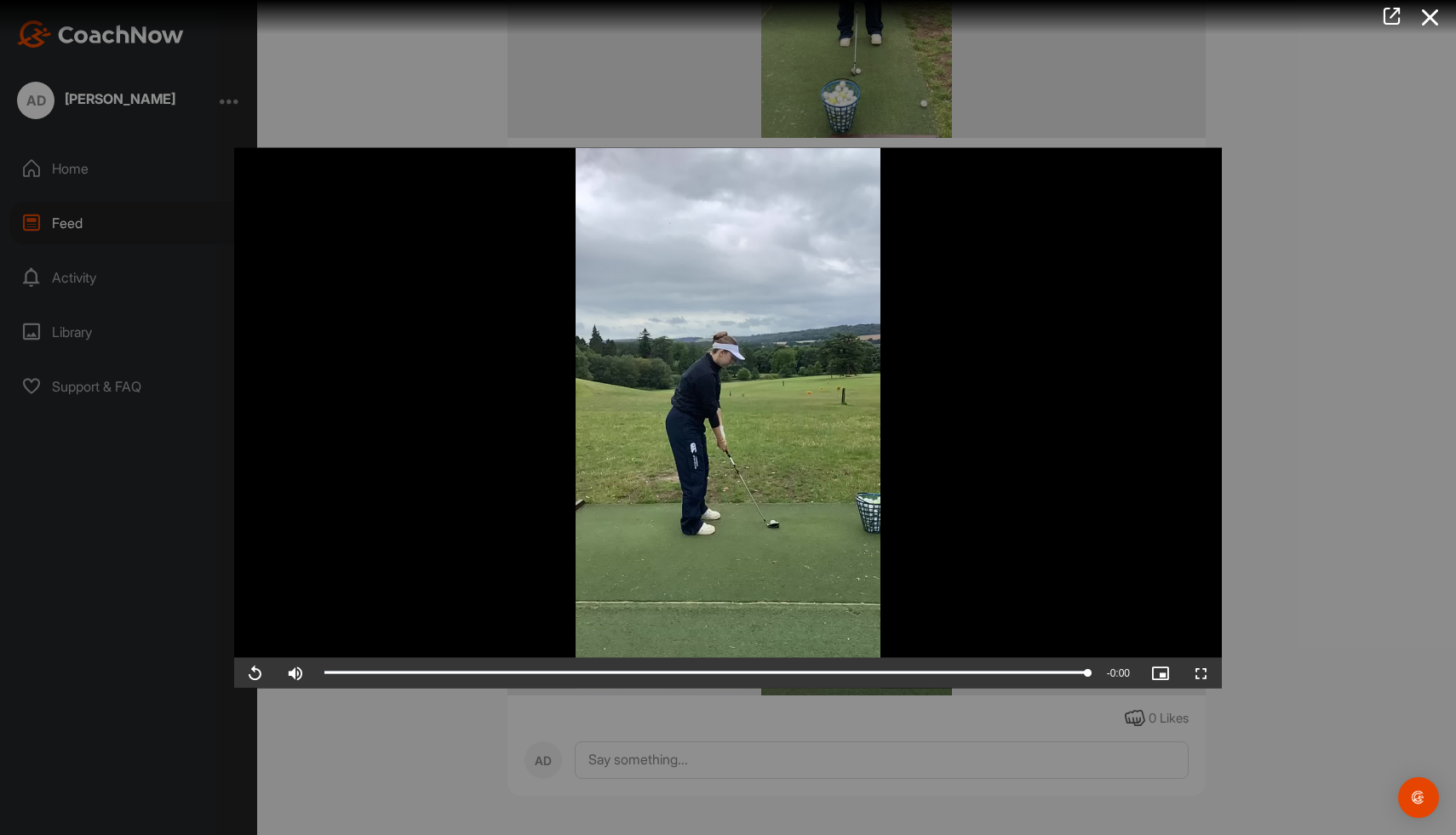
click at [1281, 246] on div at bounding box center [728, 417] width 1456 height 835
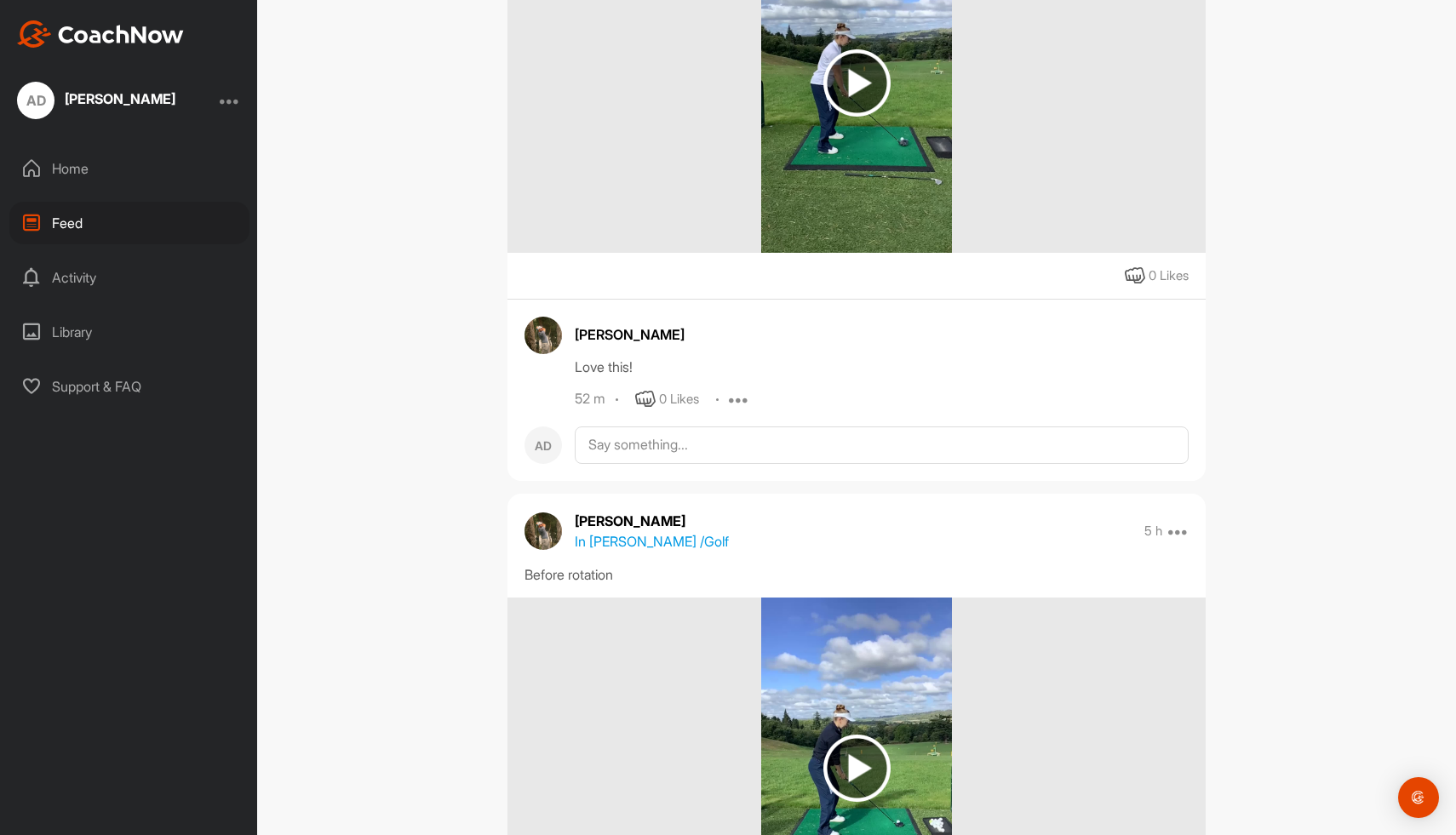
scroll to position [0, 0]
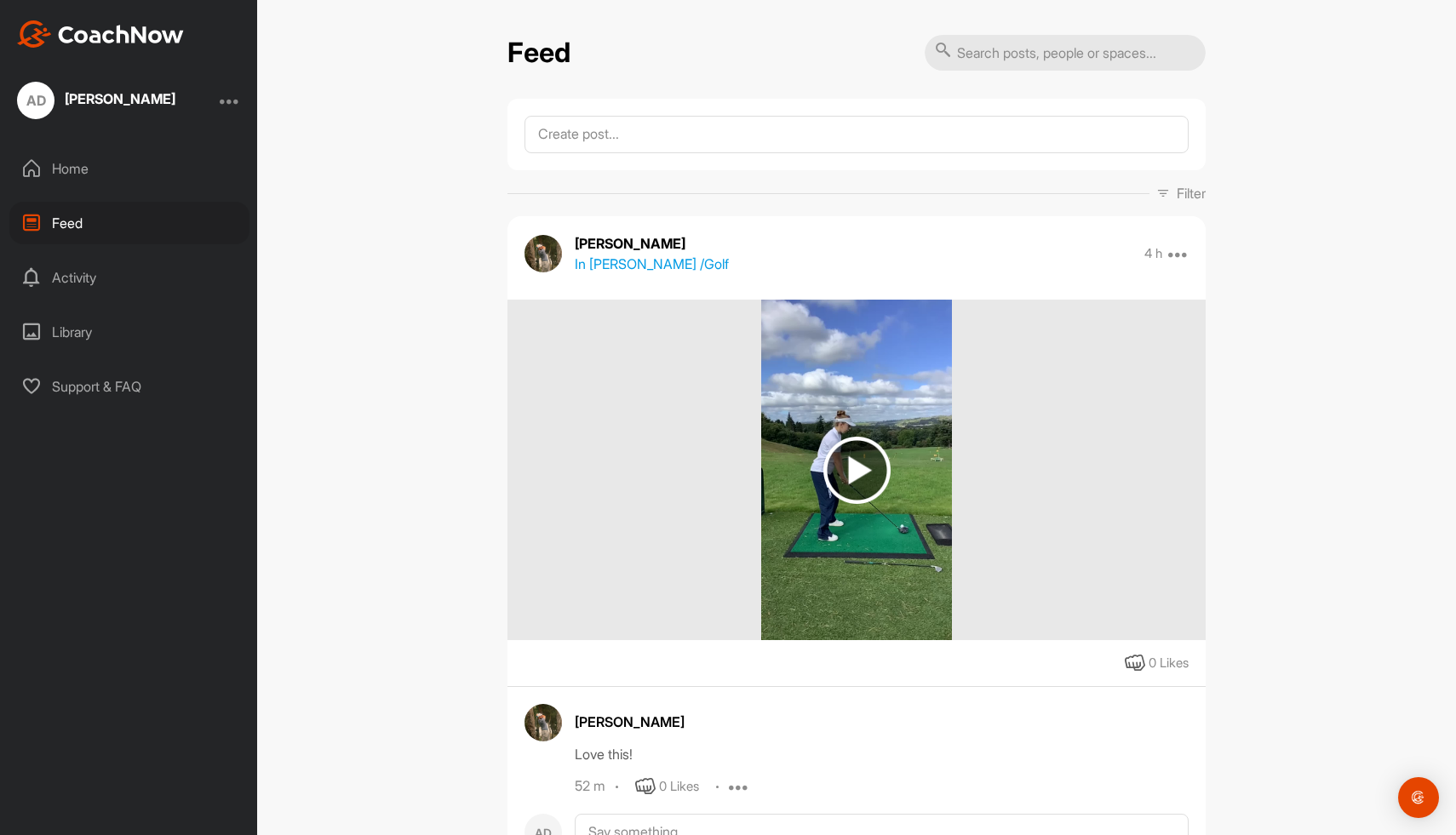
click at [881, 464] on img at bounding box center [856, 470] width 67 height 67
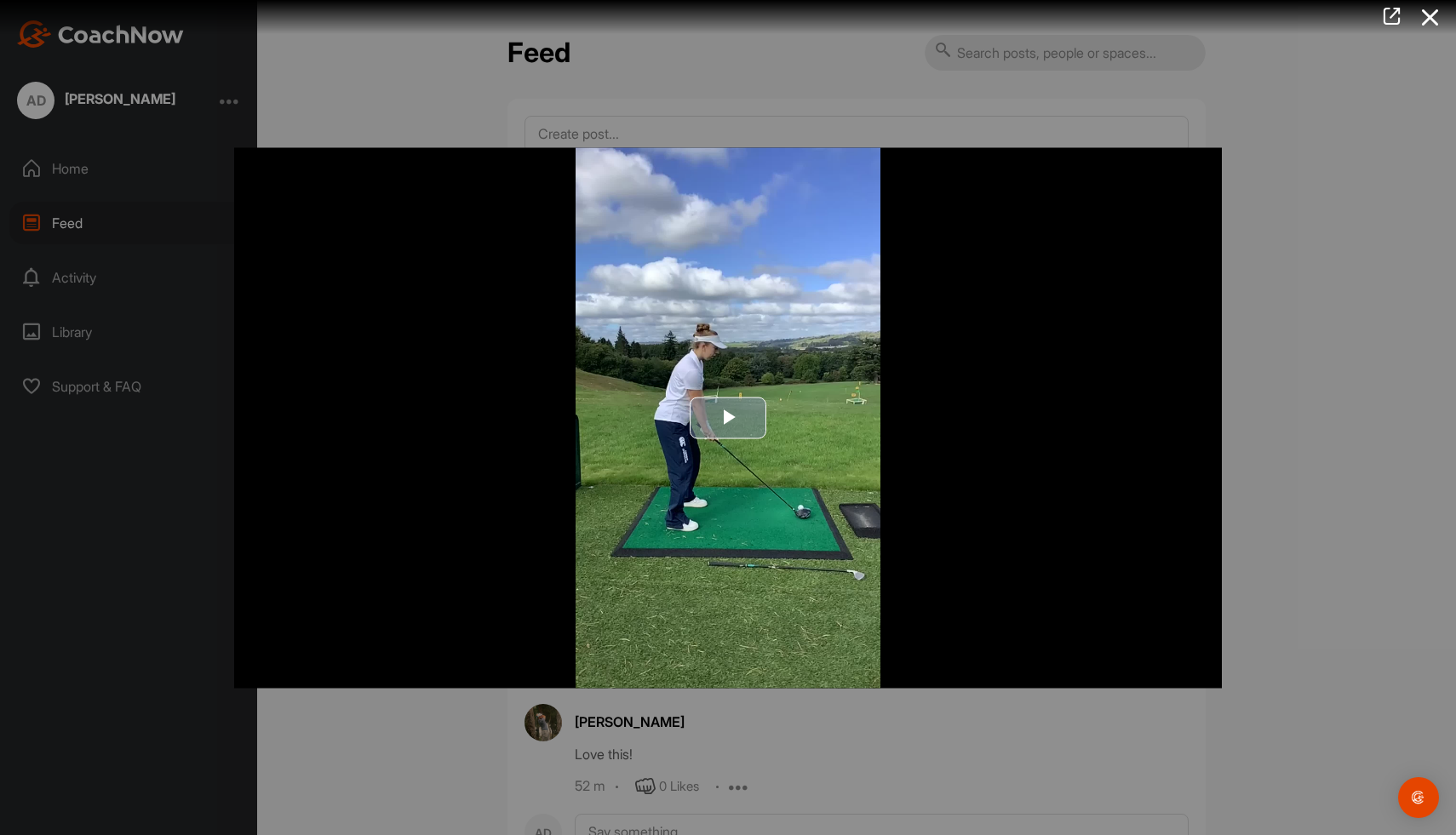
click at [728, 418] on span "Video Player" at bounding box center [728, 418] width 0 height 0
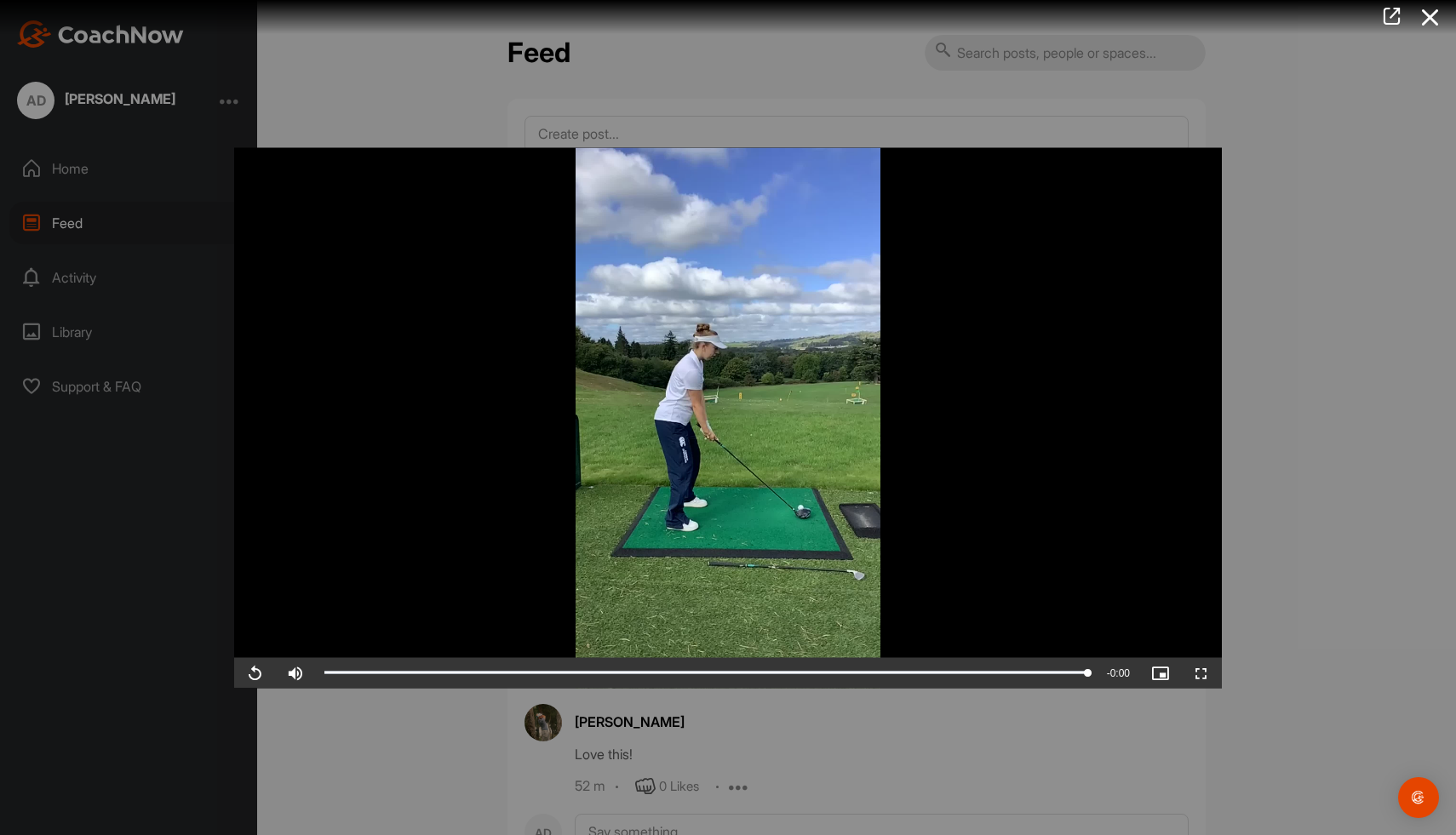
click at [1353, 532] on div at bounding box center [728, 417] width 1456 height 835
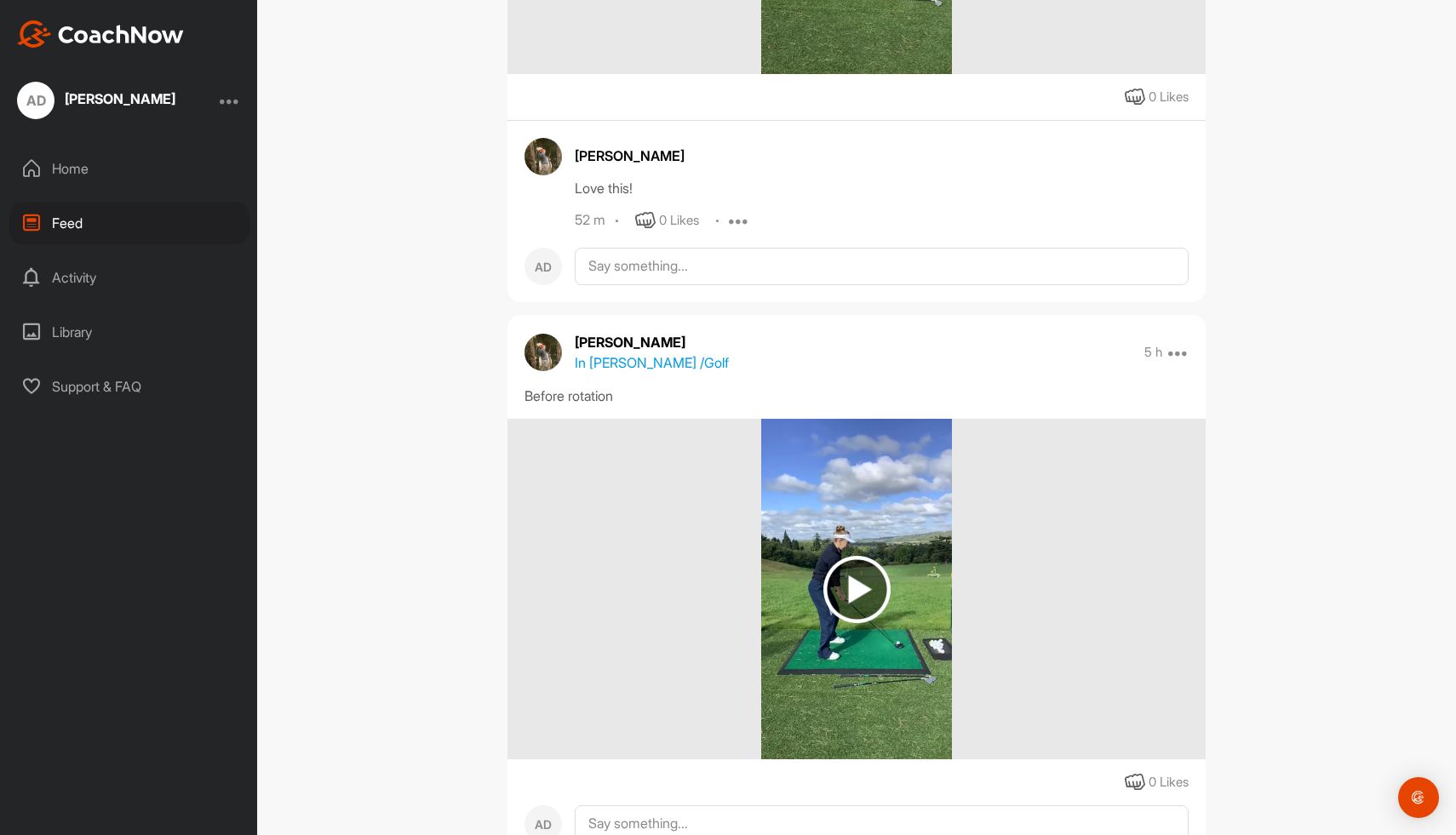
scroll to position [579, 0]
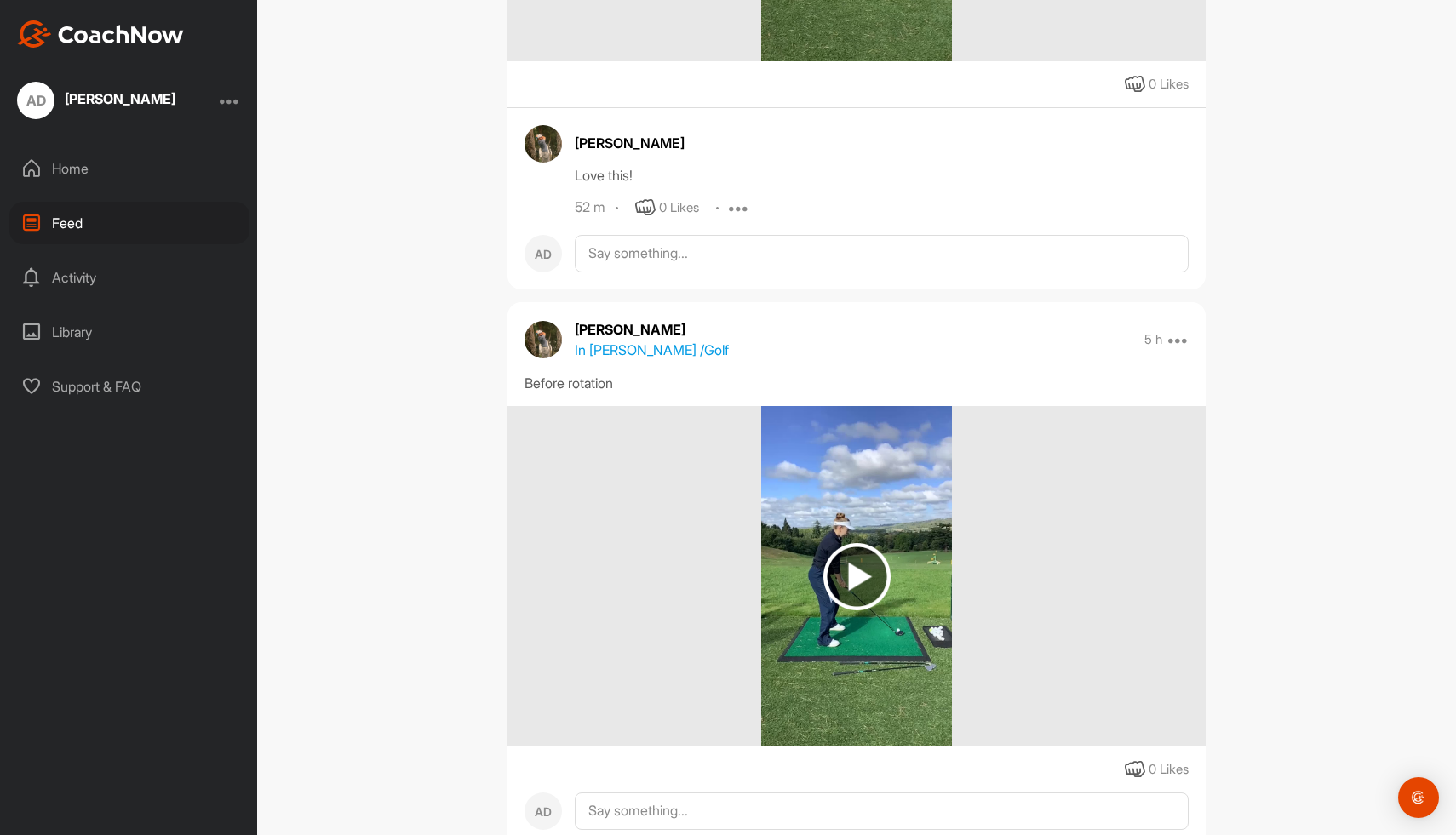
click at [843, 583] on img at bounding box center [856, 576] width 67 height 67
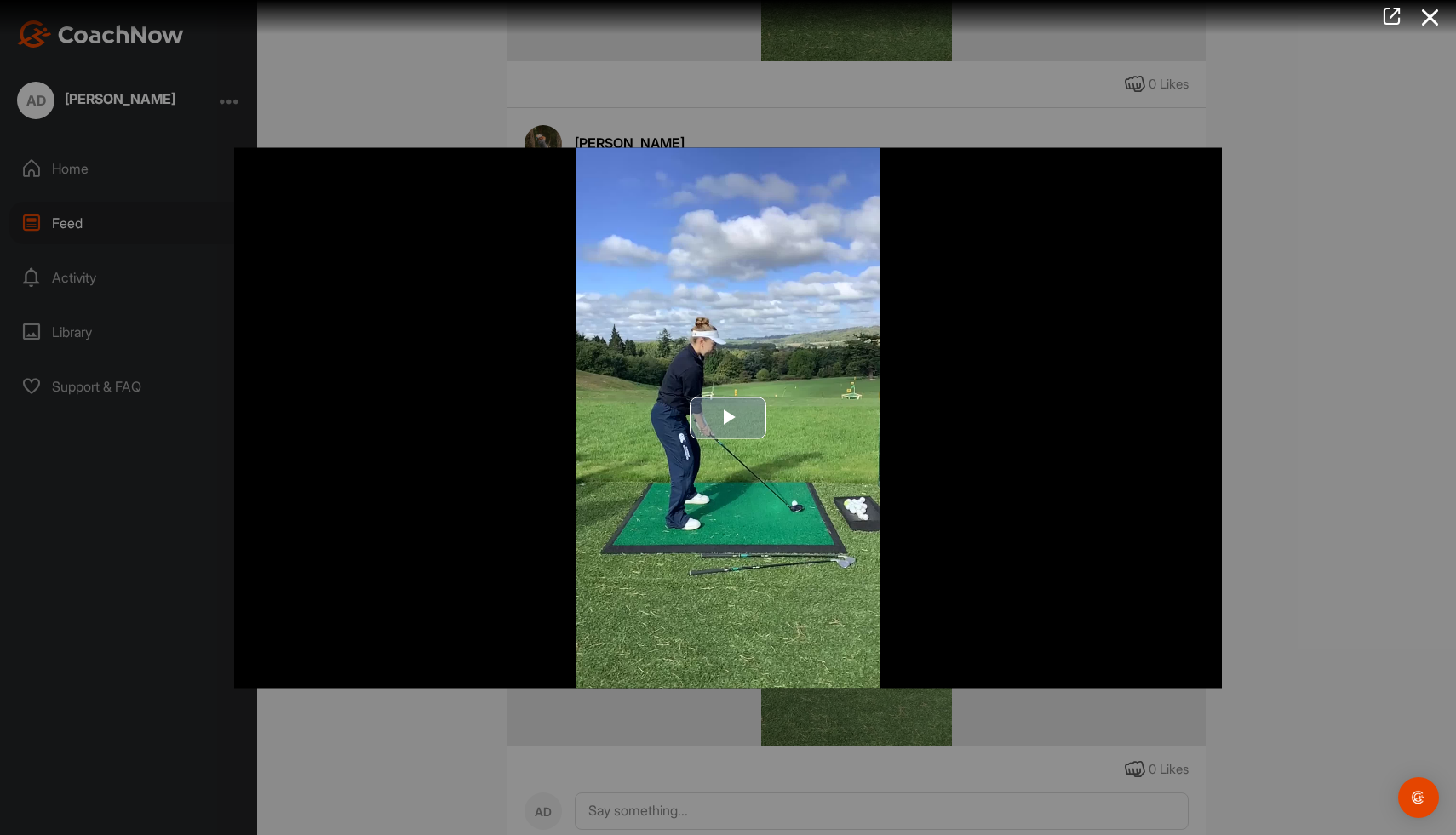
click at [728, 418] on span "Video Player" at bounding box center [728, 418] width 0 height 0
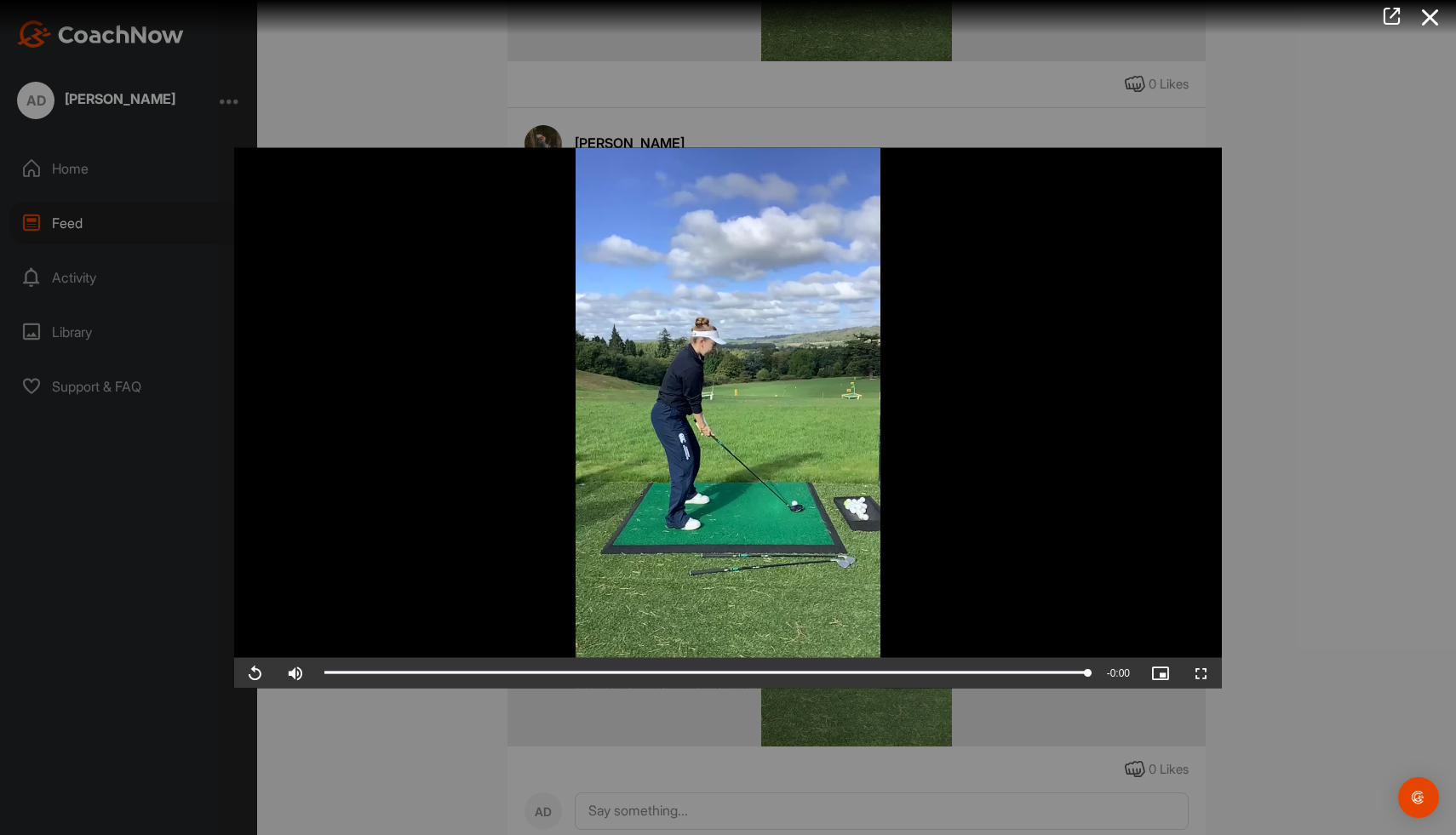
click at [1356, 428] on div at bounding box center [728, 417] width 1456 height 835
